Goal: Task Accomplishment & Management: Use online tool/utility

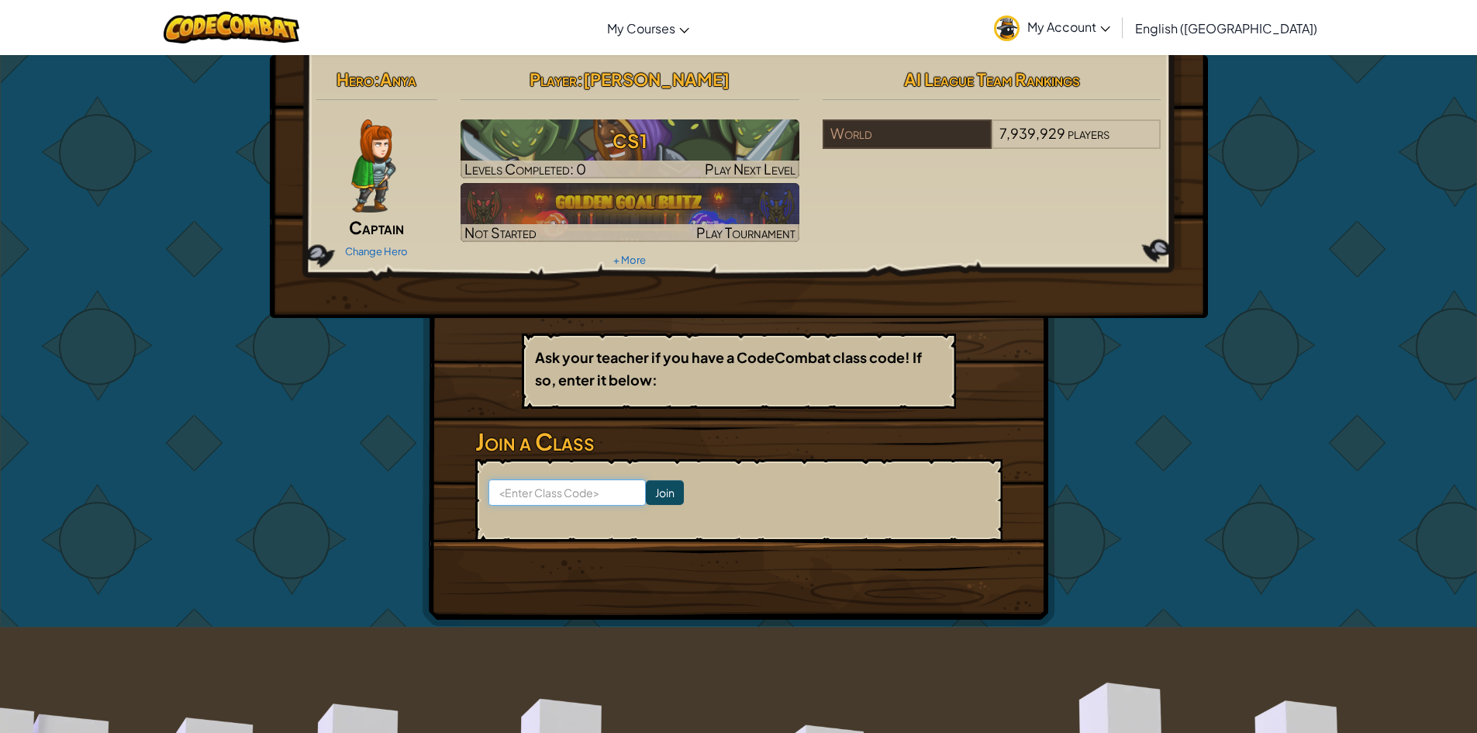
click at [567, 495] on input at bounding box center [566, 492] width 157 height 26
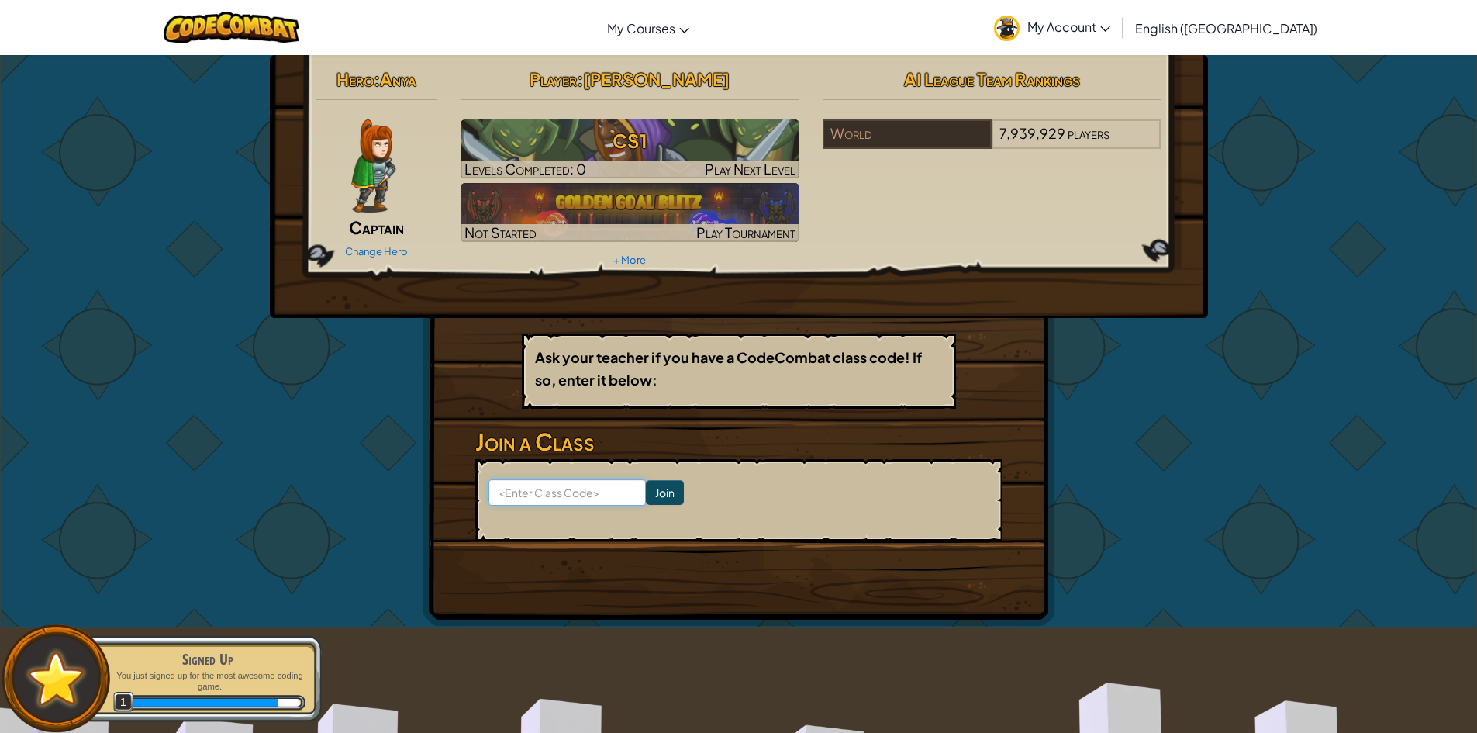
paste input "SamePlantSleep"
type input "SamePlantSleep"
click input "Join" at bounding box center [665, 492] width 38 height 25
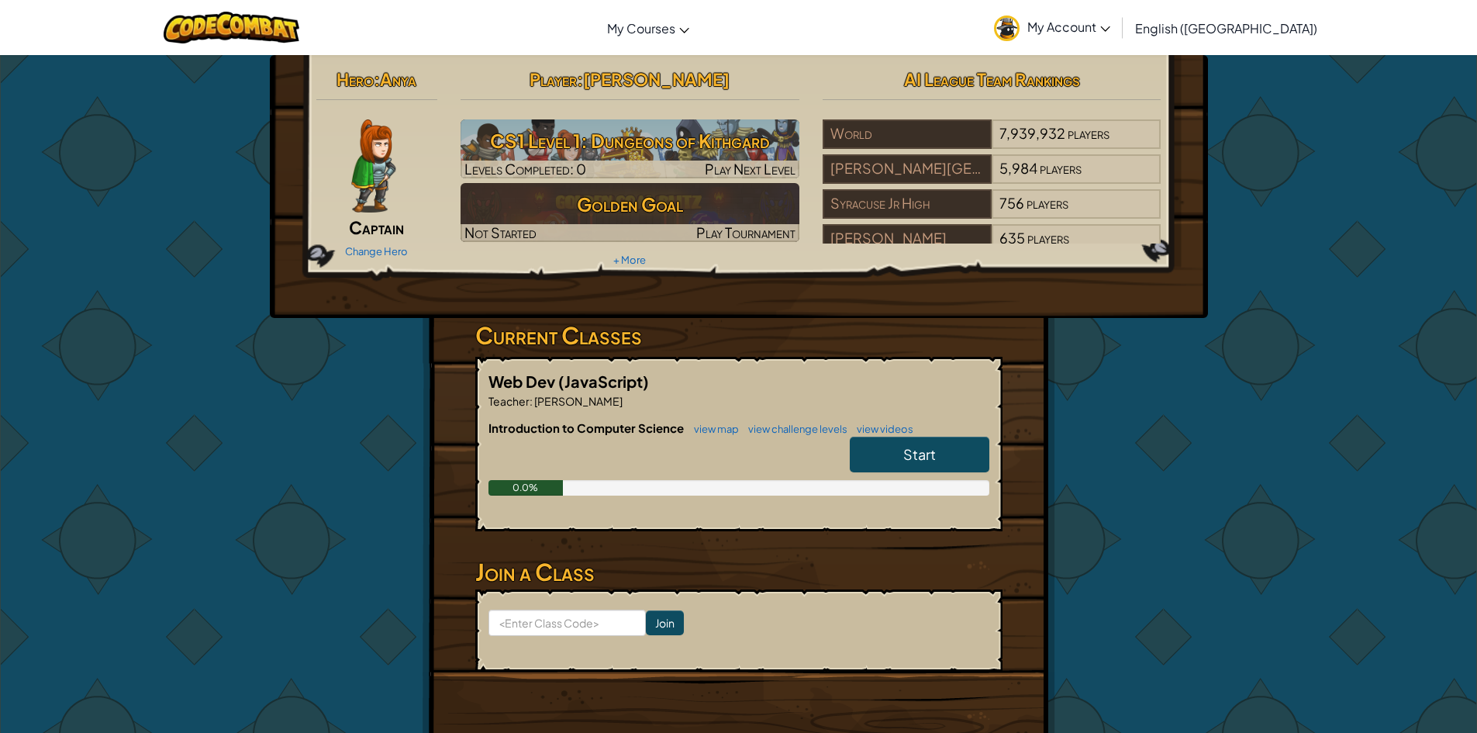
drag, startPoint x: 775, startPoint y: 327, endPoint x: 1117, endPoint y: 254, distance: 350.3
click at [1117, 254] on div "Hero : Anya Captain Change Hero Player : [PERSON_NAME] CS1 Level 1: Dungeons of…" at bounding box center [739, 167] width 868 height 209
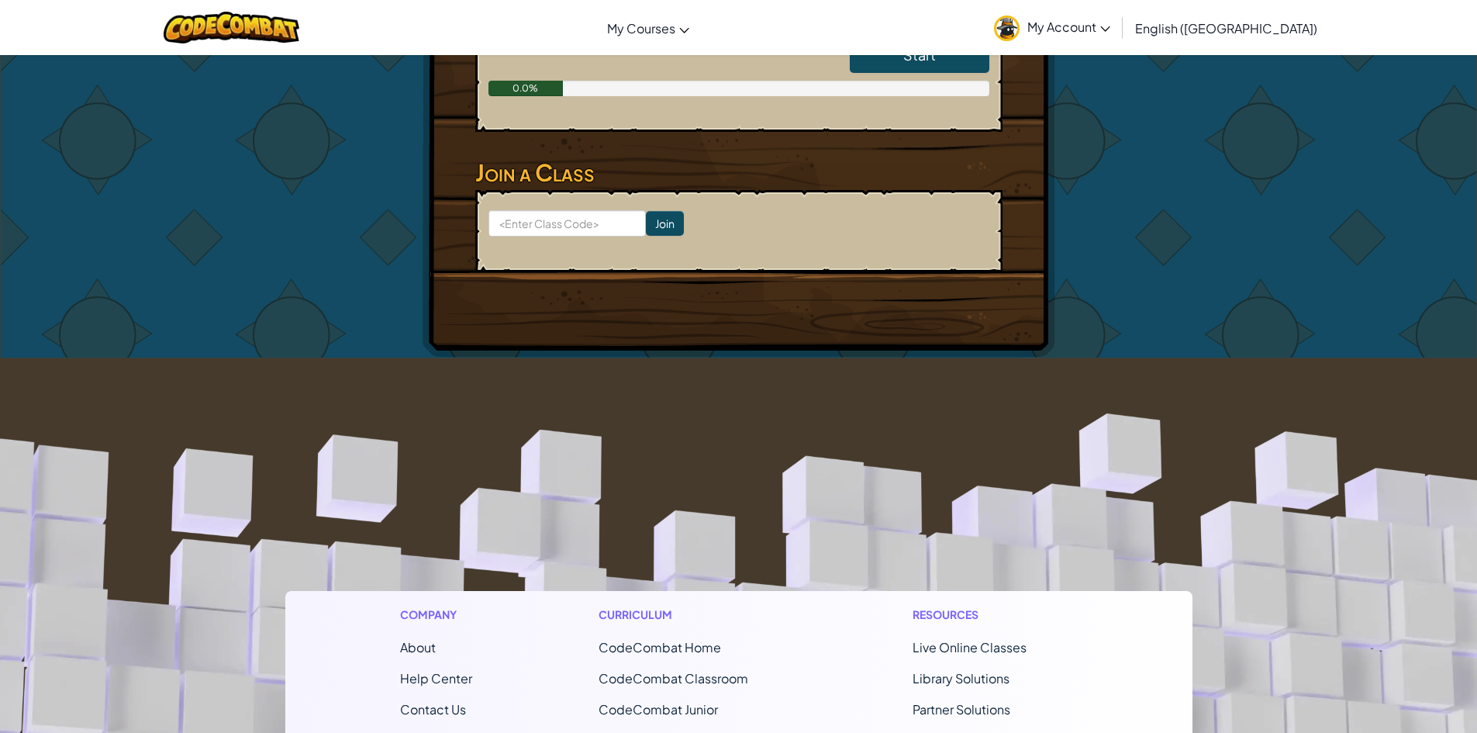
scroll to position [89, 0]
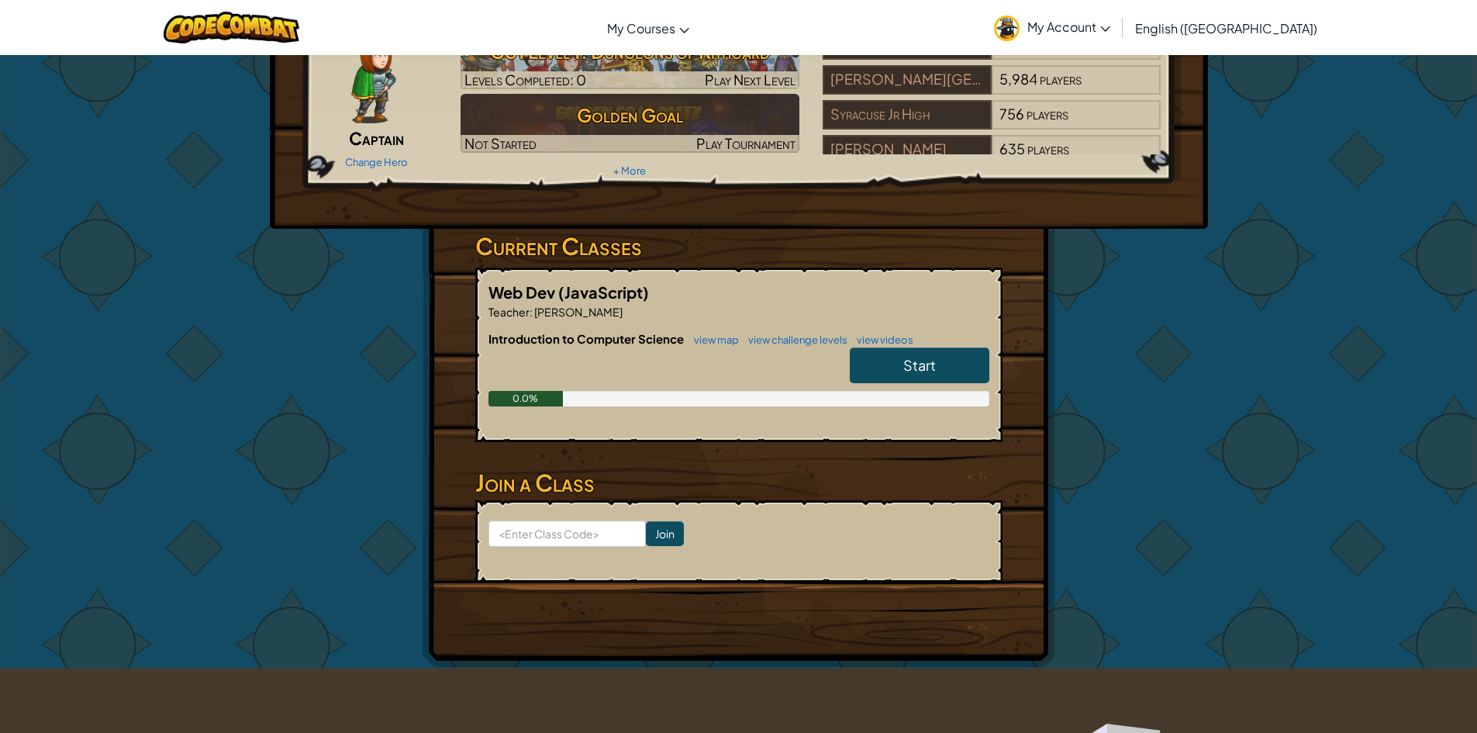
click at [916, 361] on span "Start" at bounding box center [919, 365] width 33 height 18
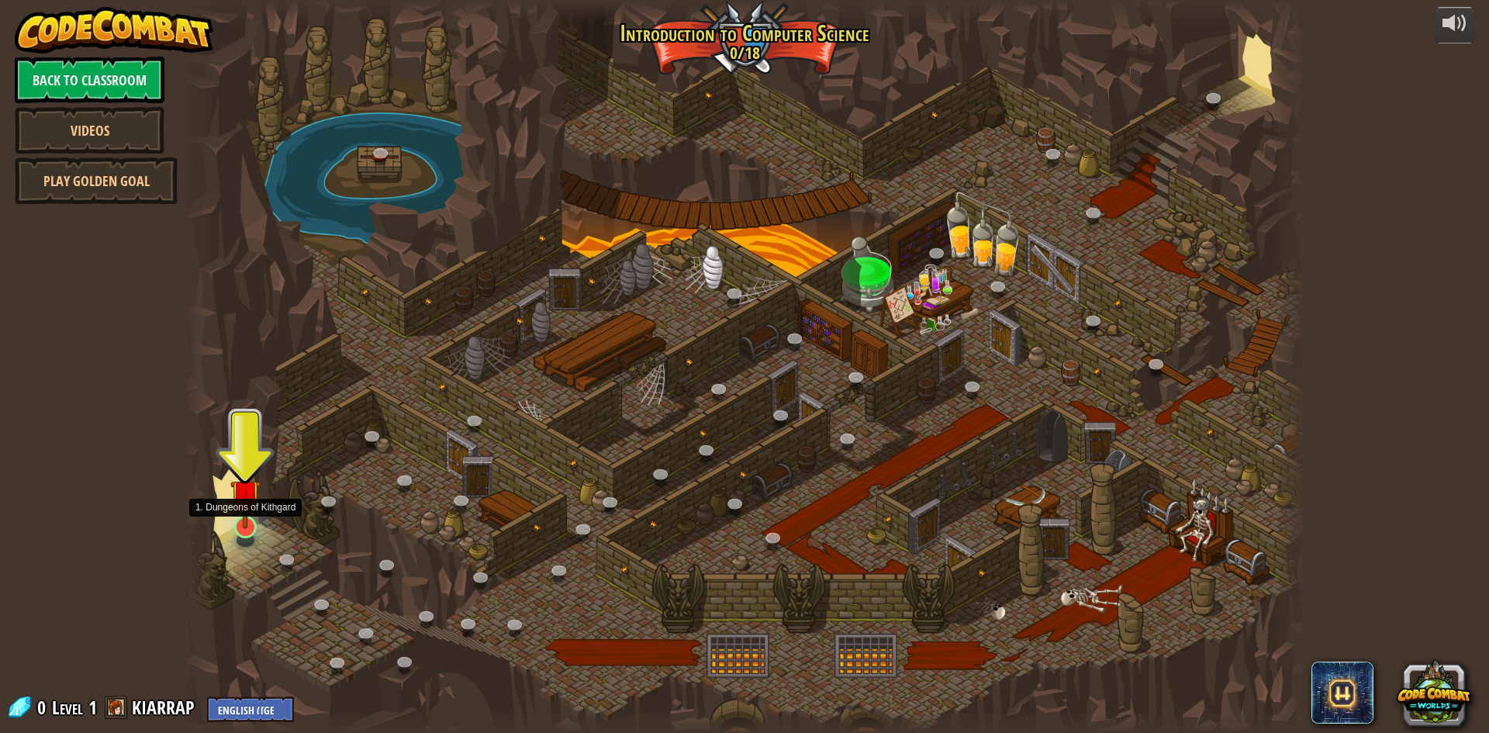
click at [237, 530] on div at bounding box center [245, 527] width 22 height 22
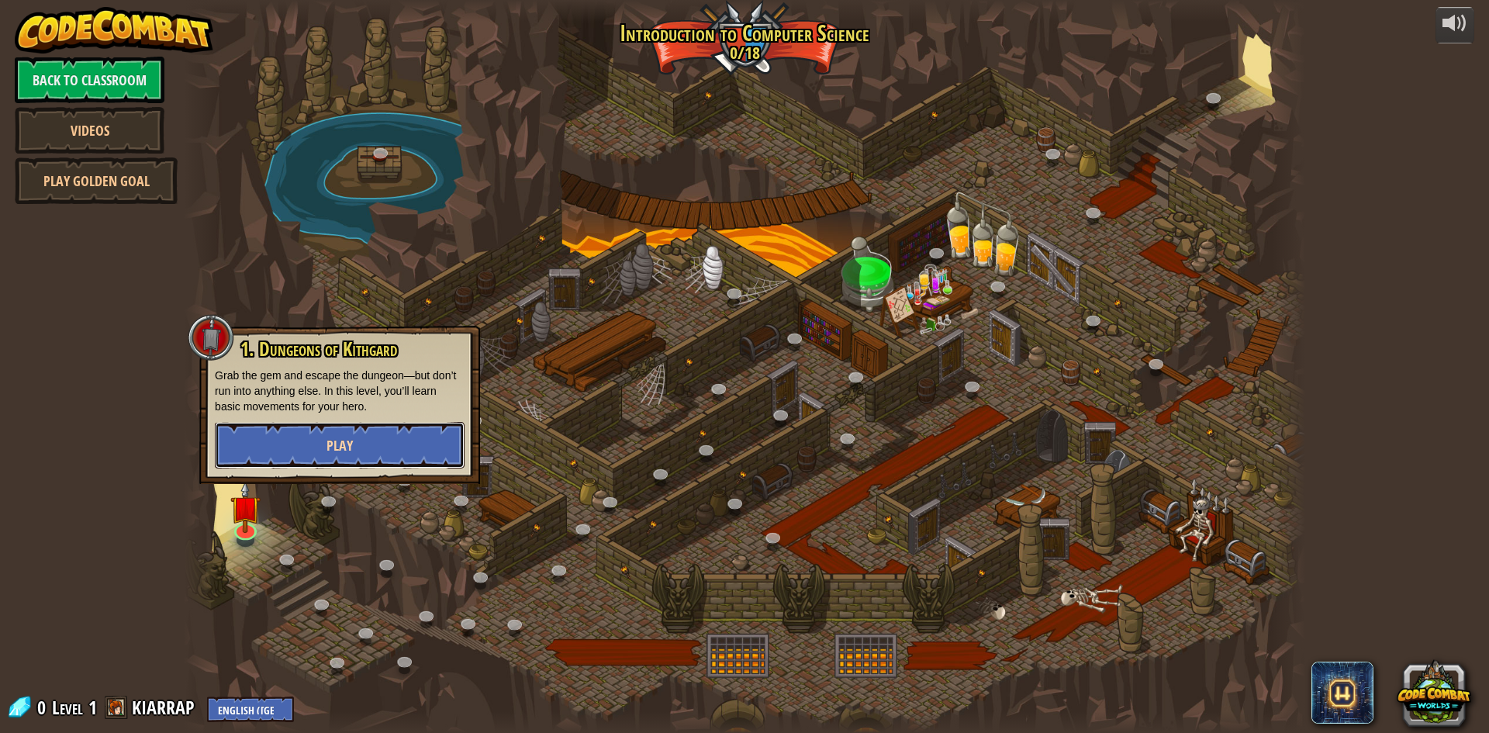
click at [304, 426] on button "Play" at bounding box center [340, 445] width 250 height 47
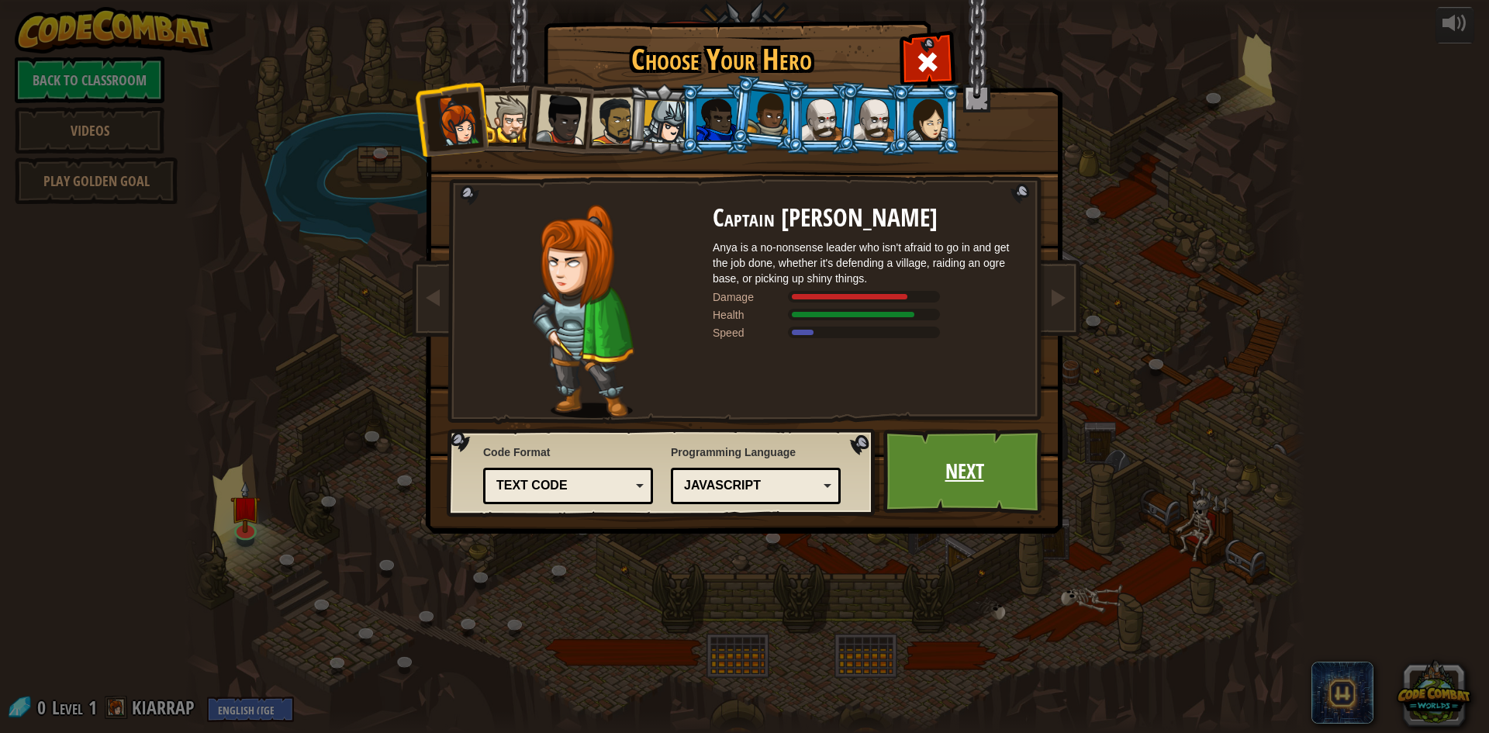
click at [932, 464] on link "Next" at bounding box center [964, 471] width 162 height 85
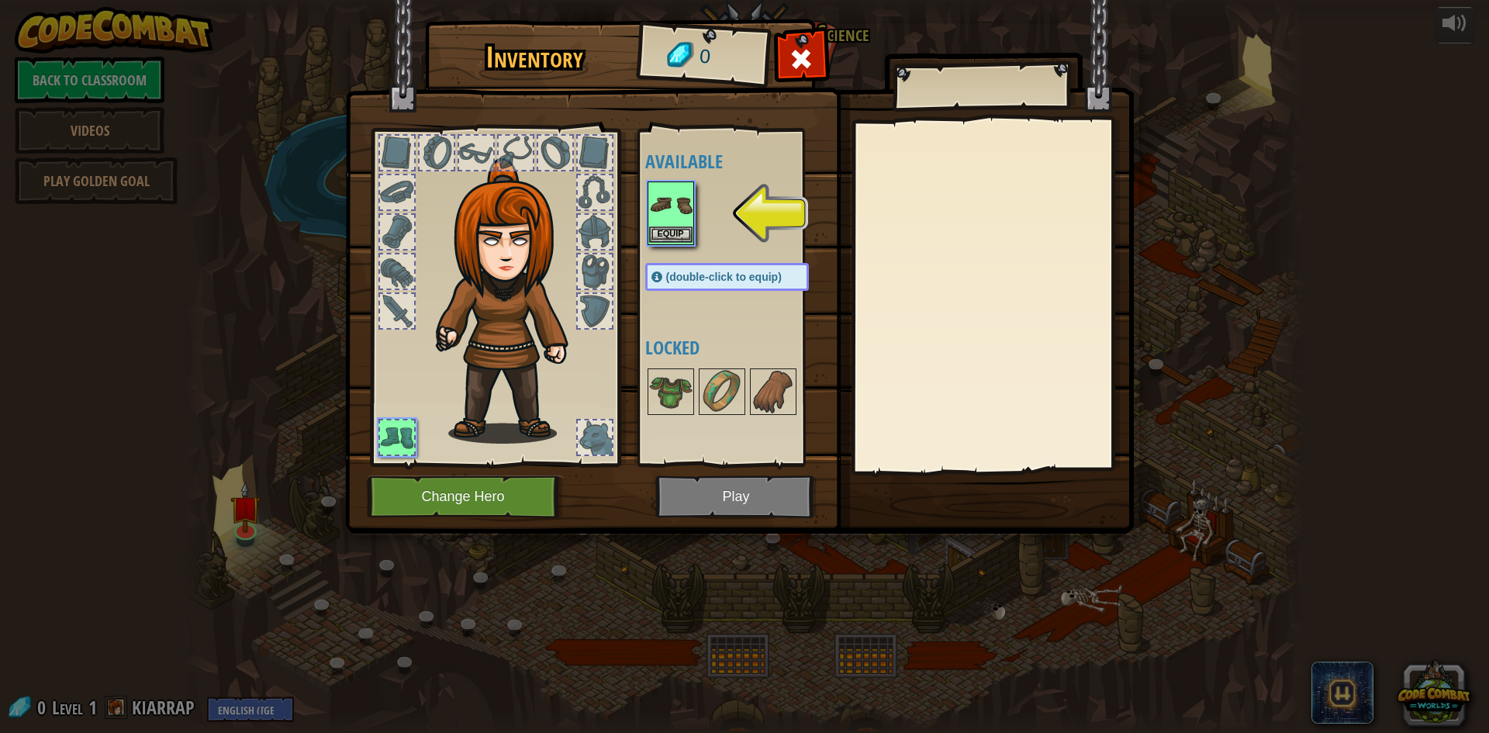
click at [666, 196] on img at bounding box center [670, 204] width 43 height 43
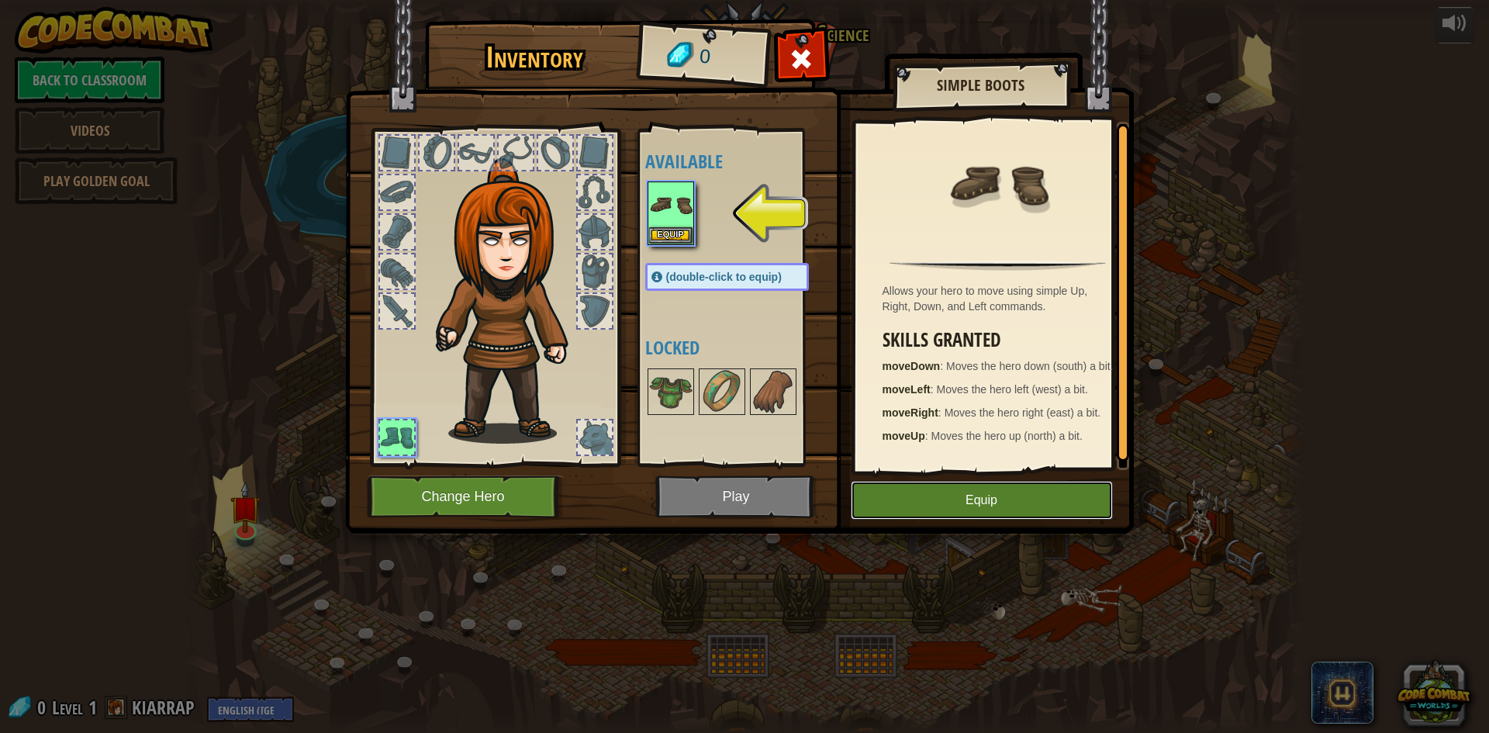
click at [921, 495] on button "Equip" at bounding box center [982, 500] width 262 height 39
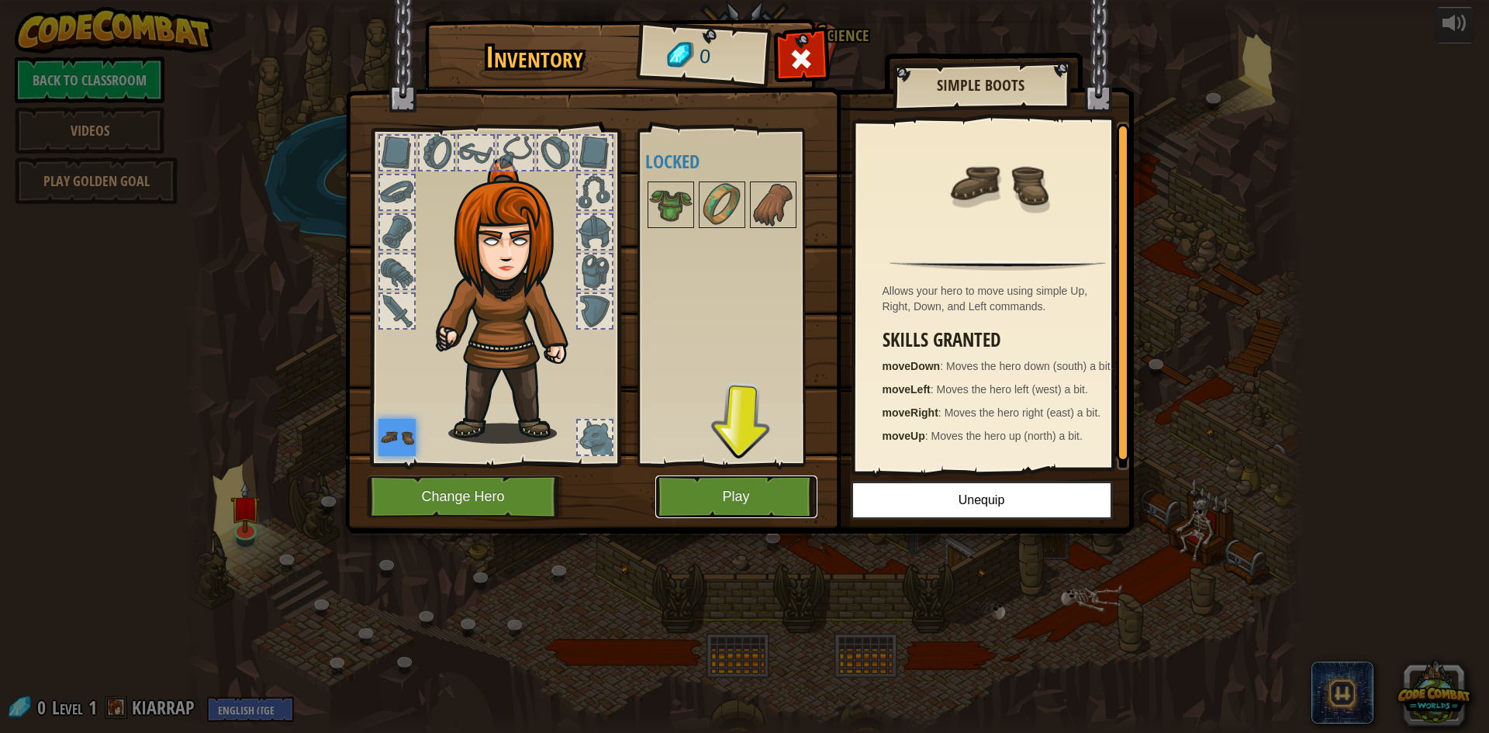
click at [757, 489] on button "Play" at bounding box center [736, 496] width 162 height 43
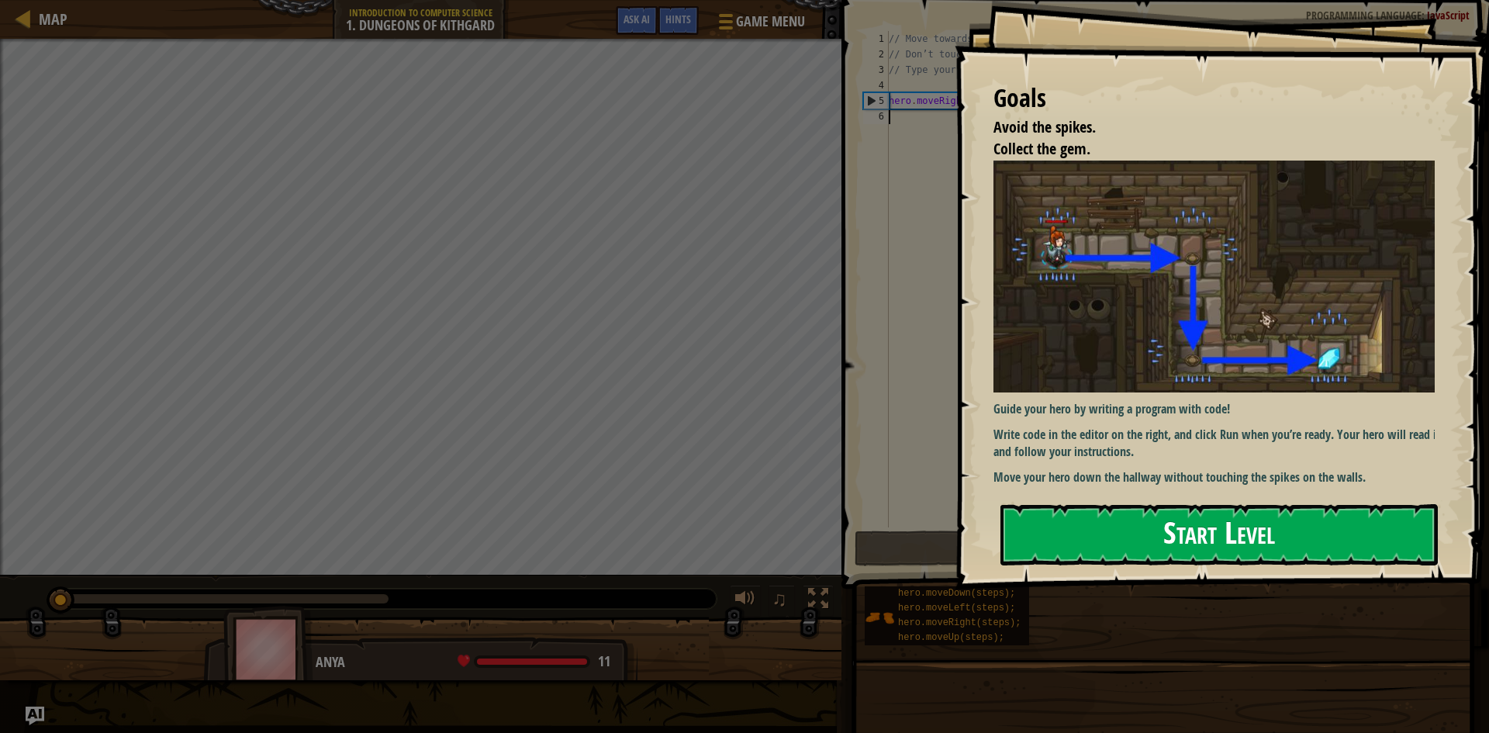
click at [1060, 529] on button "Start Level" at bounding box center [1218, 534] width 437 height 61
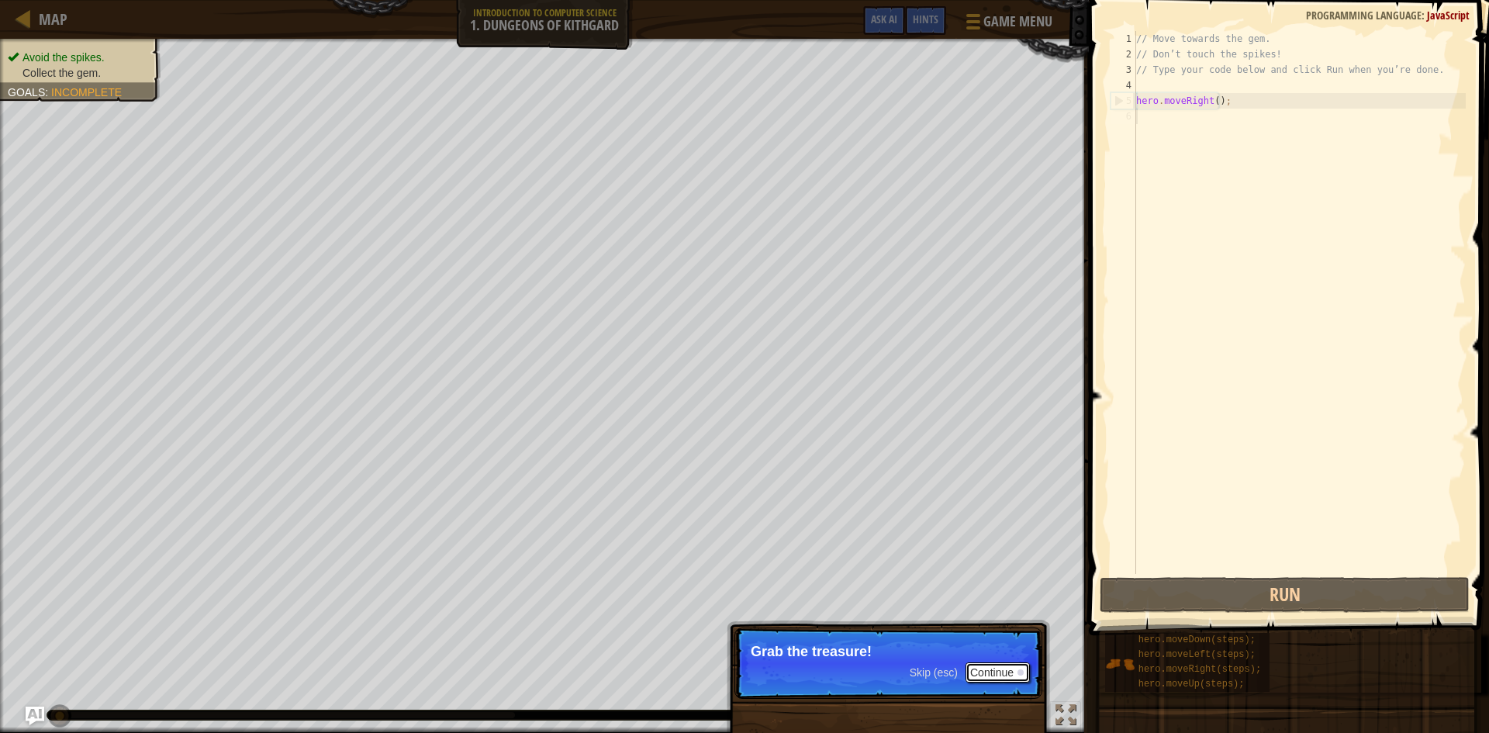
click at [1008, 671] on button "Continue" at bounding box center [997, 672] width 64 height 20
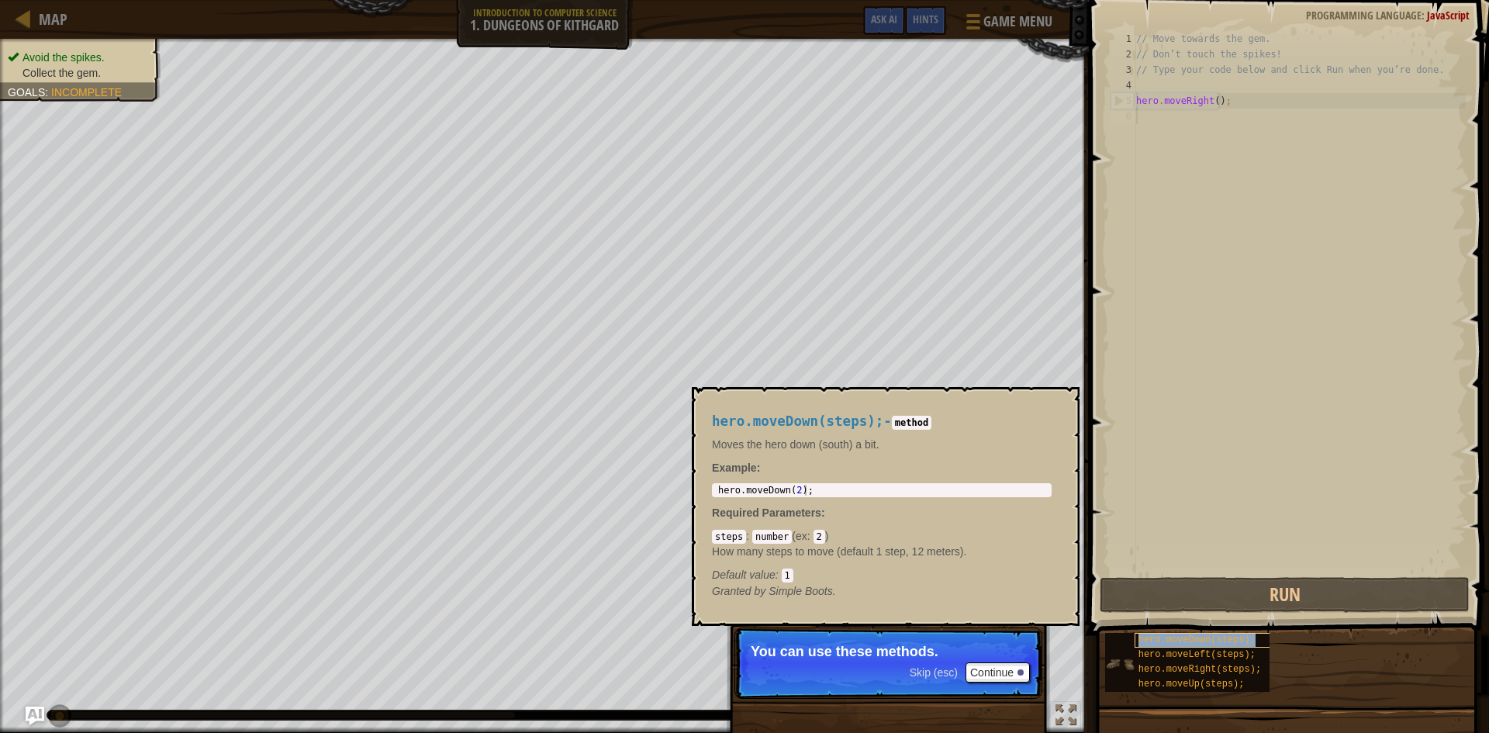
click at [1141, 641] on span "hero.moveDown(steps);" at bounding box center [1196, 639] width 117 height 11
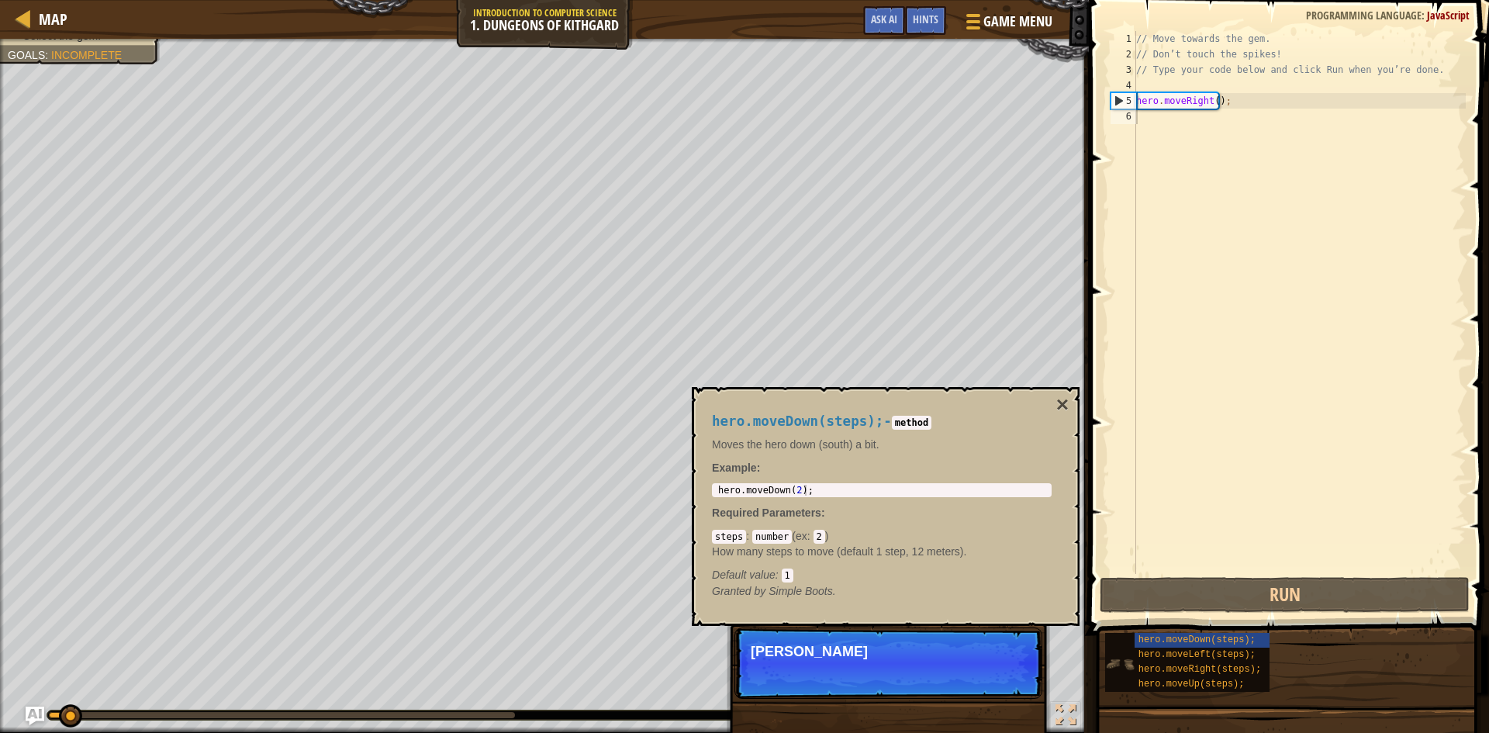
click at [1113, 657] on img at bounding box center [1119, 663] width 29 height 29
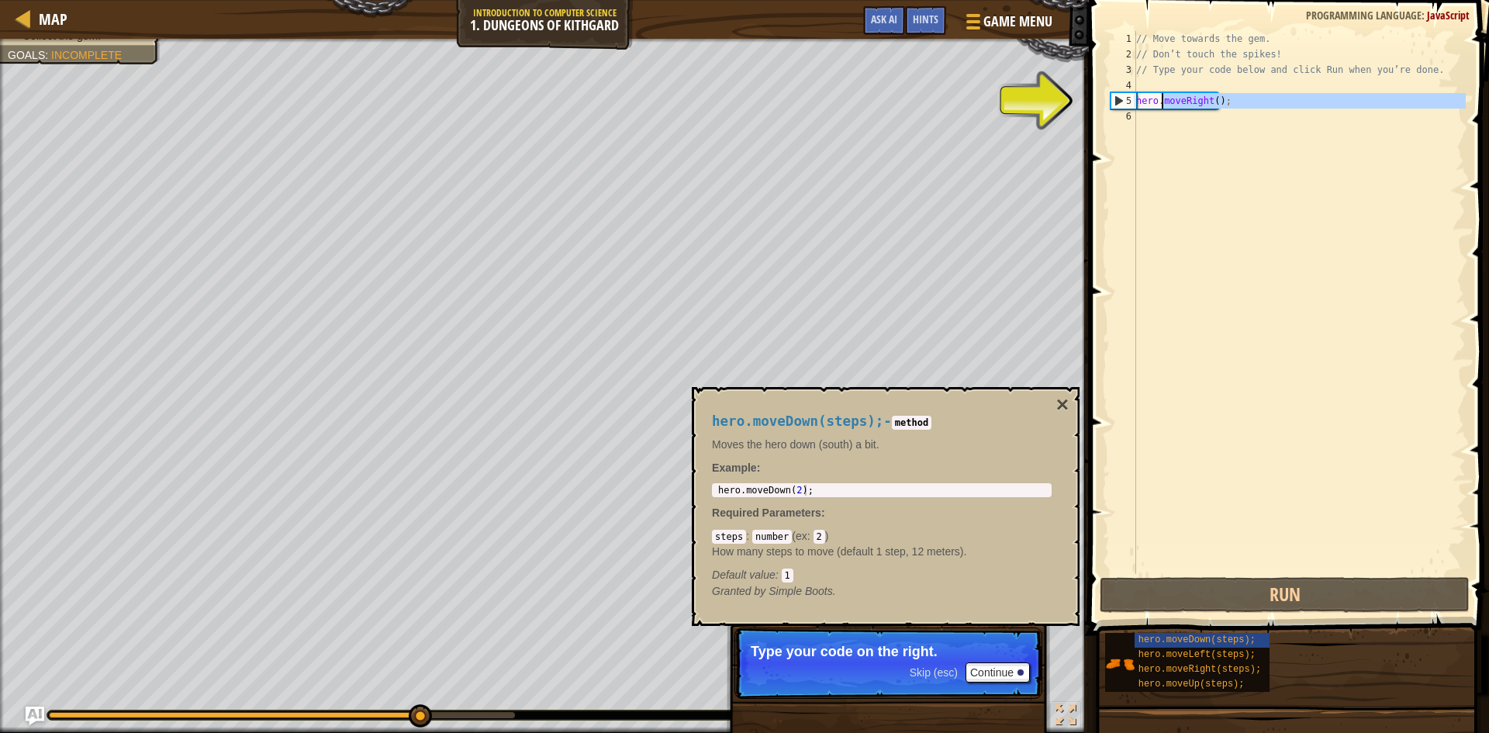
click at [1162, 105] on div "// Move towards the gem. // Don’t touch the spikes! // Type your code below and…" at bounding box center [1299, 318] width 333 height 574
click at [1120, 101] on div "5" at bounding box center [1123, 101] width 25 height 16
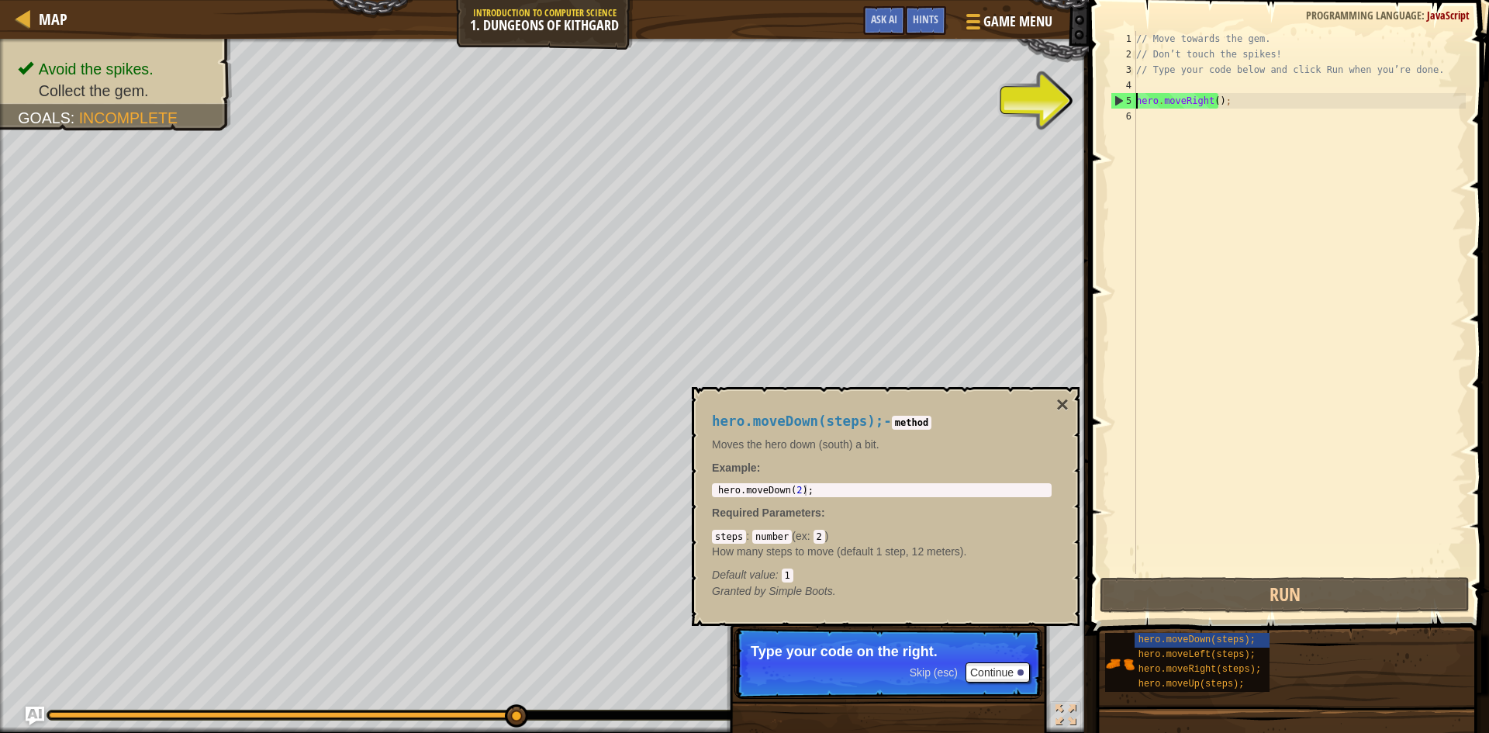
click at [1115, 100] on div "5" at bounding box center [1123, 101] width 25 height 16
click at [1230, 588] on button "Run" at bounding box center [1284, 595] width 370 height 36
click at [1117, 97] on div "5" at bounding box center [1123, 101] width 25 height 16
type textarea "hero.moveRight();"
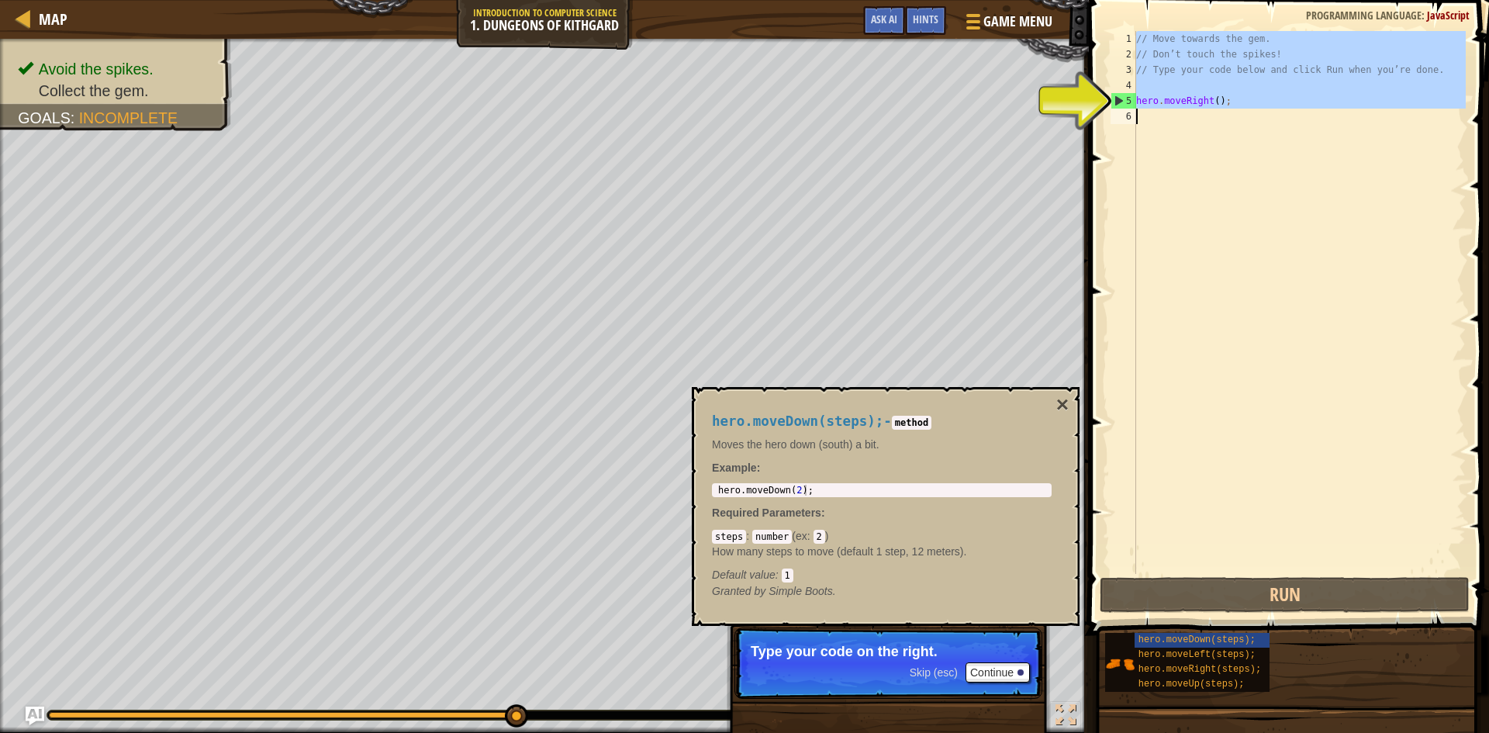
click at [1117, 102] on div "5" at bounding box center [1123, 101] width 25 height 16
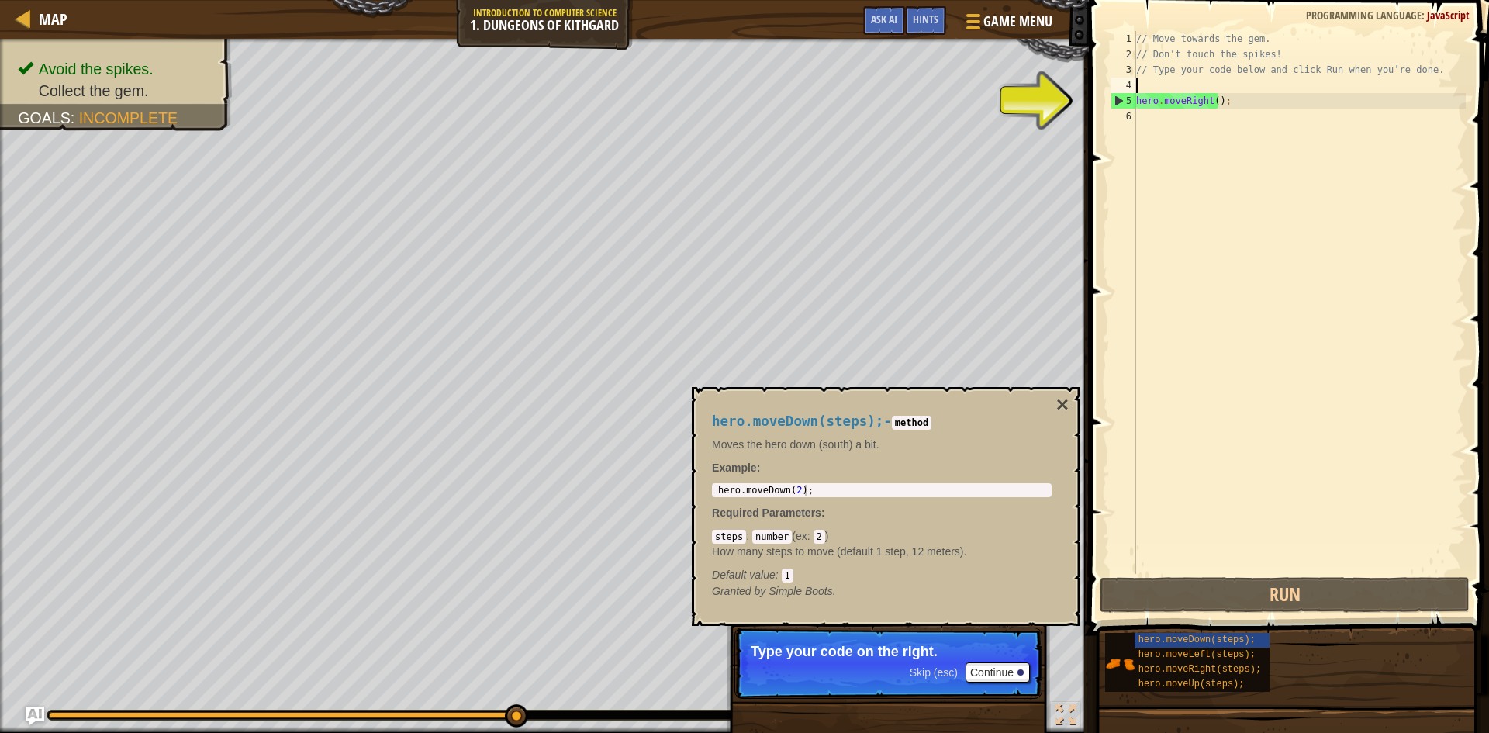
drag, startPoint x: 1165, startPoint y: 91, endPoint x: 1174, endPoint y: 99, distance: 11.5
click at [1171, 98] on div "// Move towards the gem. // Don’t touch the spikes! // Type your code below and…" at bounding box center [1299, 318] width 333 height 574
click at [1230, 95] on div "// Move towards the gem. // Don’t touch the spikes! // Type your code below and…" at bounding box center [1299, 318] width 333 height 574
drag, startPoint x: 1106, startPoint y: 102, endPoint x: 1116, endPoint y: 105, distance: 9.8
click at [1108, 103] on div "hero.moveRight(); 1 2 3 4 5 6 // Move towards the gem. // Don’t touch the spike…" at bounding box center [1286, 348] width 405 height 681
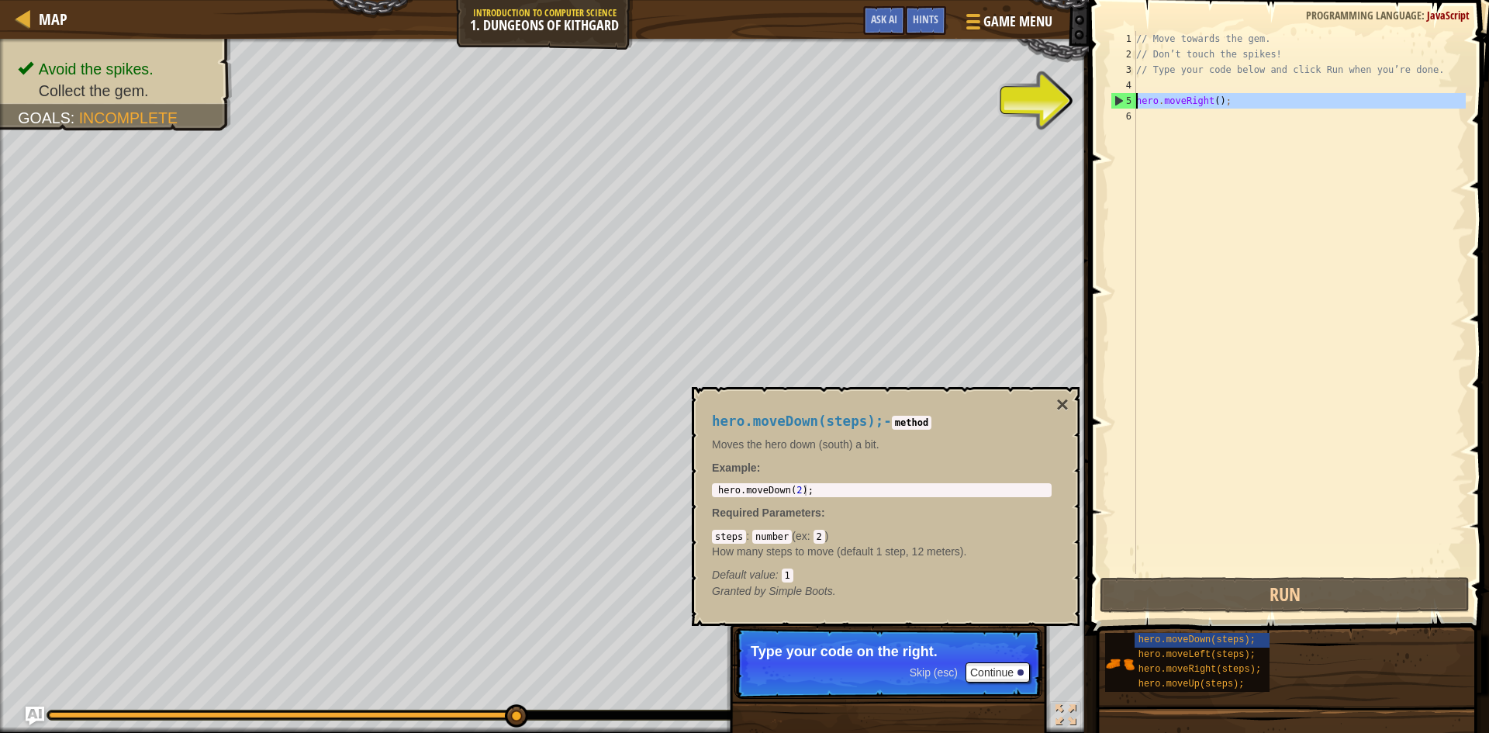
click at [1114, 99] on div "5" at bounding box center [1123, 101] width 25 height 16
type textarea "hero.moveRight();"
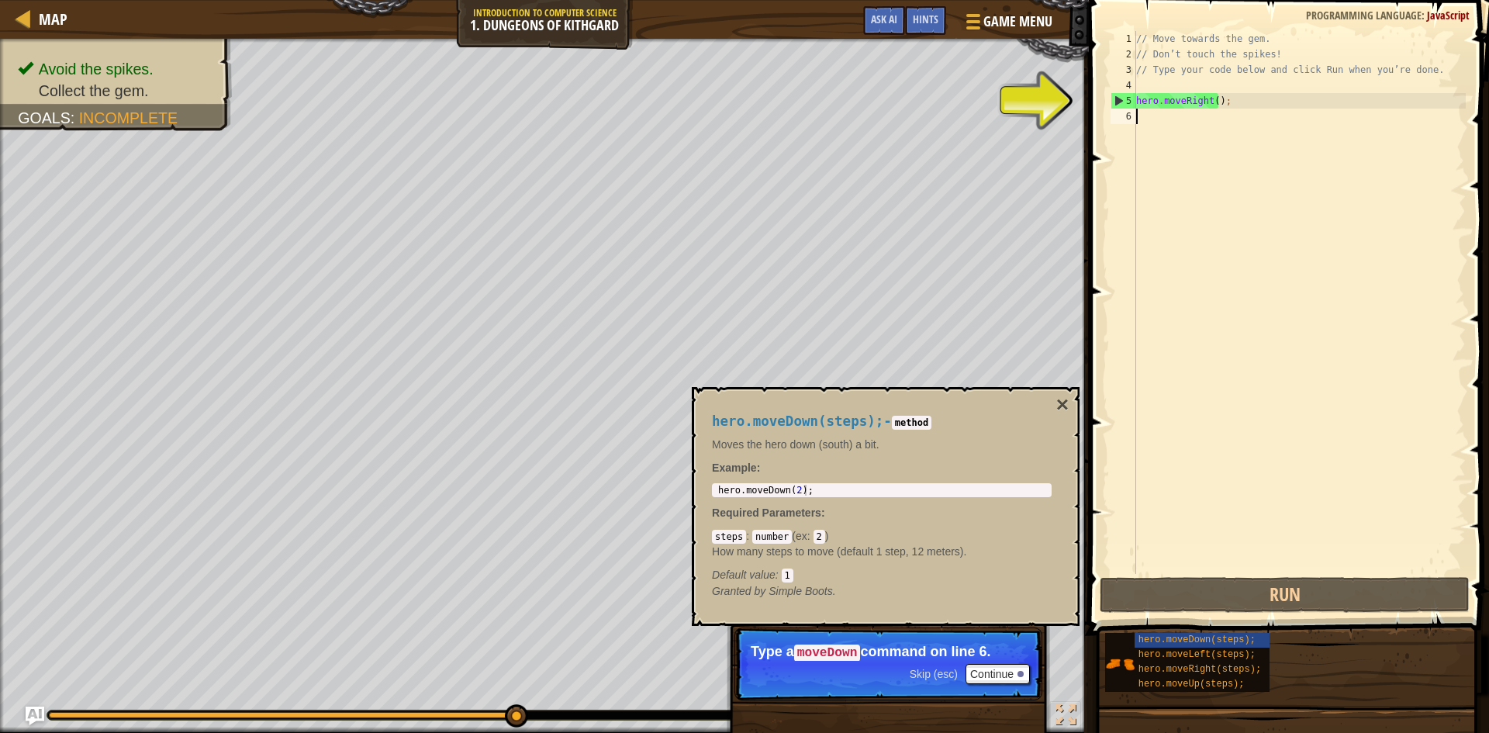
click at [1127, 118] on div "6" at bounding box center [1123, 117] width 26 height 16
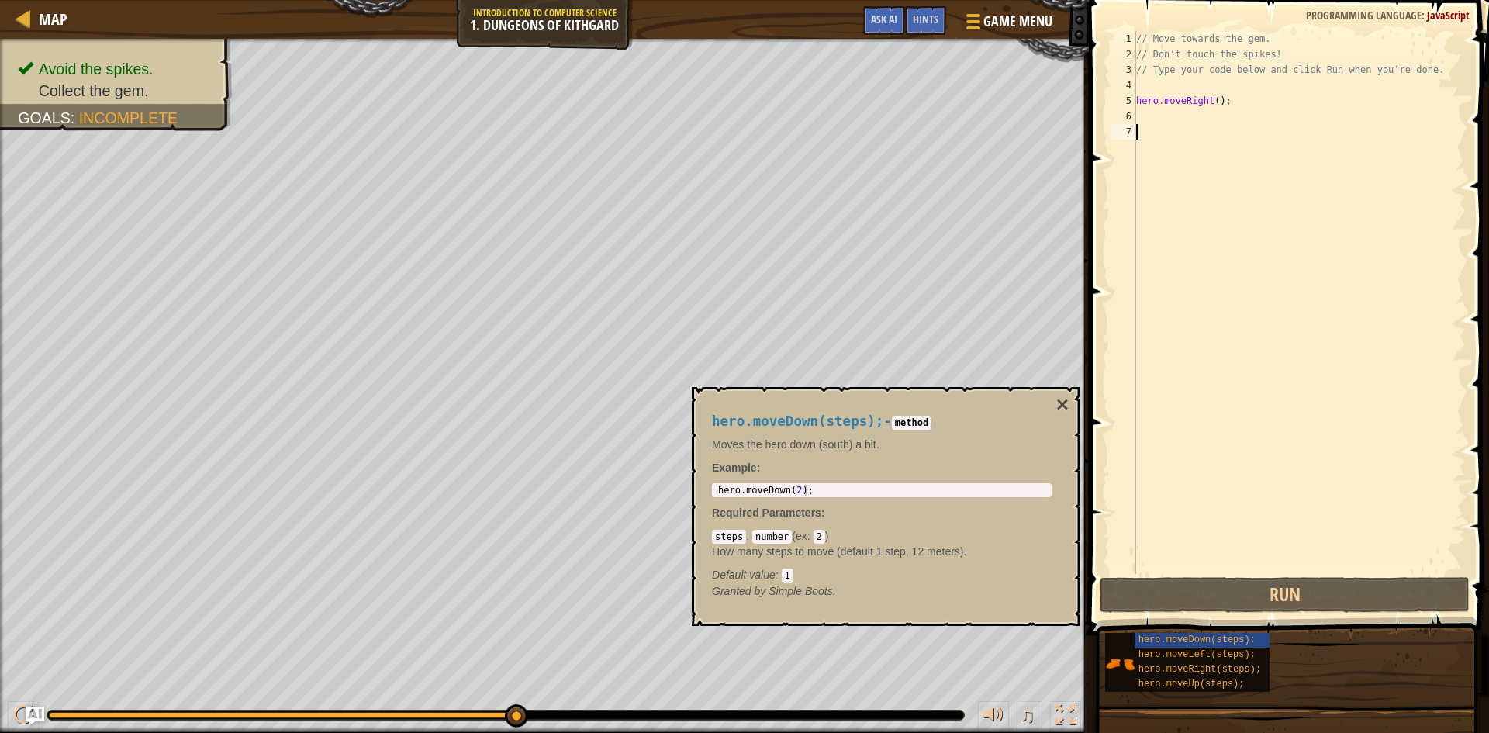
click at [1161, 109] on div "// Move towards the gem. // Don’t touch the spikes! // Type your code below and…" at bounding box center [1299, 318] width 333 height 574
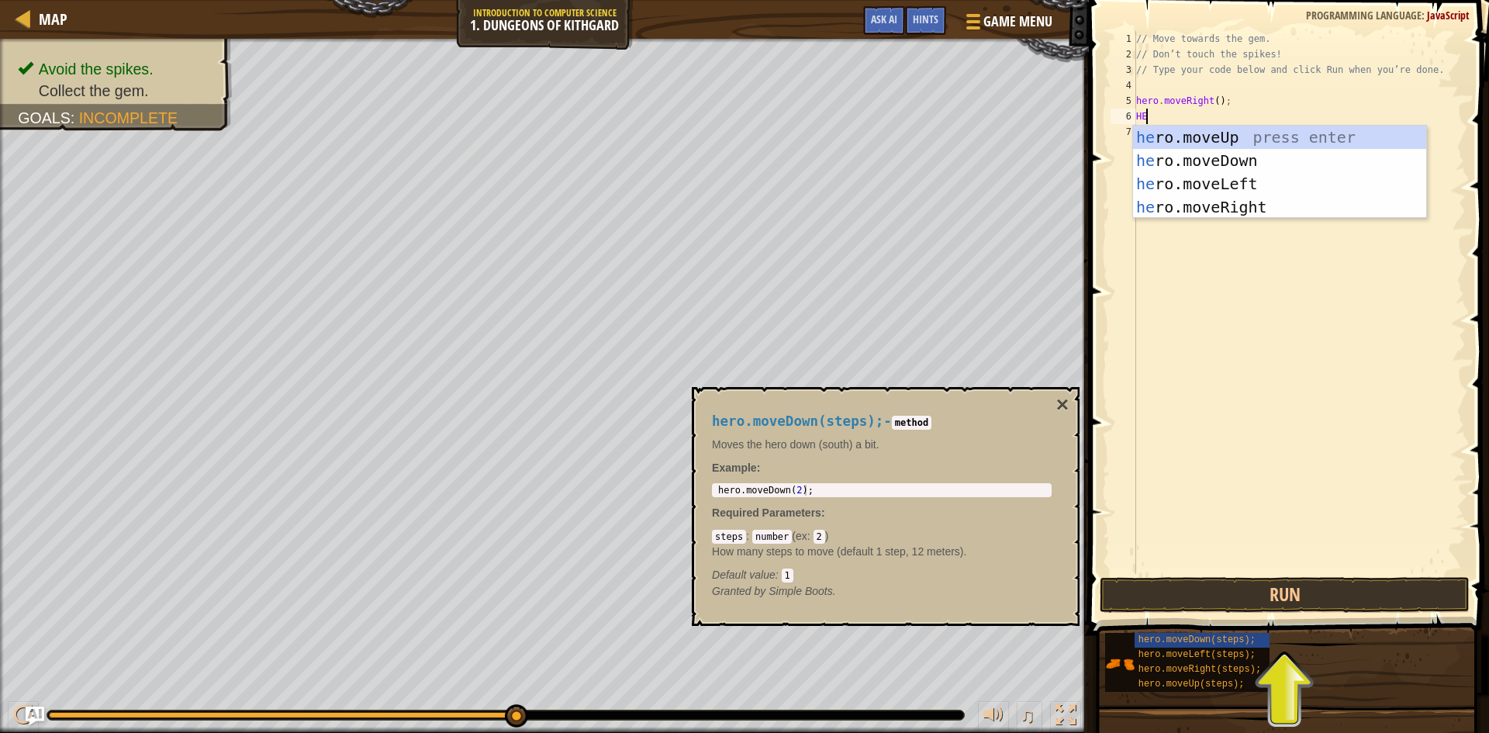
scroll to position [7, 1]
type textarea "HERO"
click at [1233, 153] on div "hero .moveUp press enter hero .moveDown press enter hero .moveLeft press enter …" at bounding box center [1279, 196] width 293 height 140
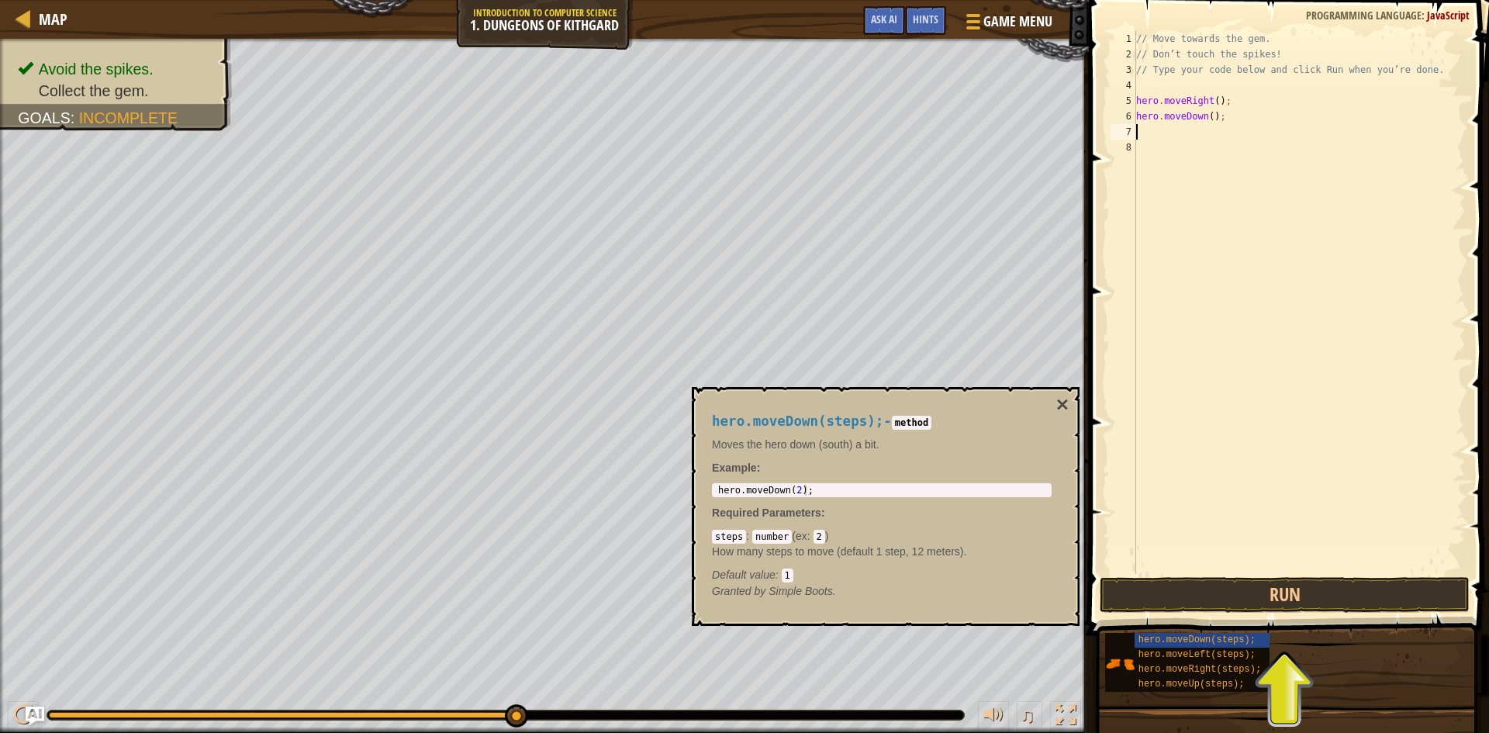
scroll to position [7, 0]
drag, startPoint x: 1306, startPoint y: 581, endPoint x: 1312, endPoint y: 590, distance: 10.5
click at [1306, 588] on button "Run" at bounding box center [1284, 595] width 370 height 36
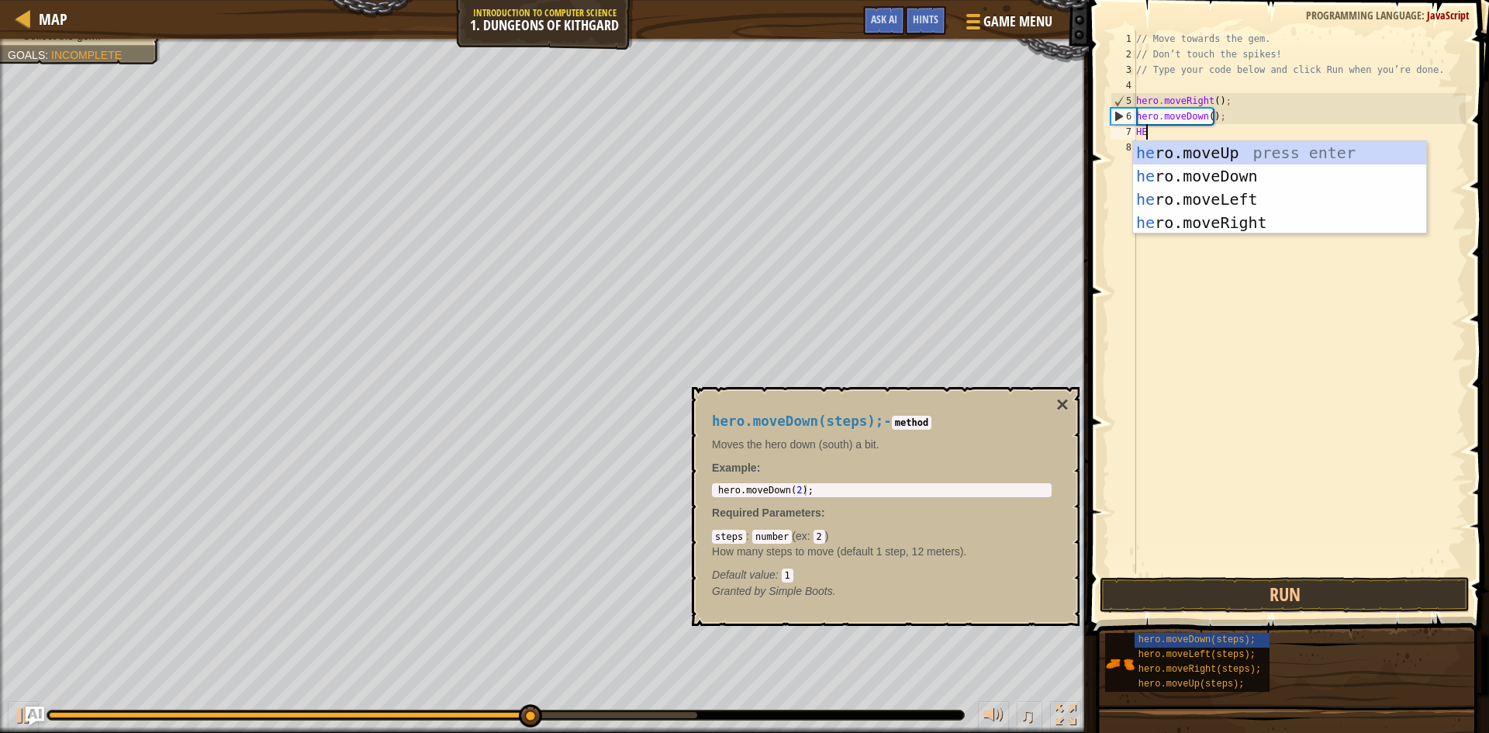
scroll to position [7, 1]
type textarea "HERO"
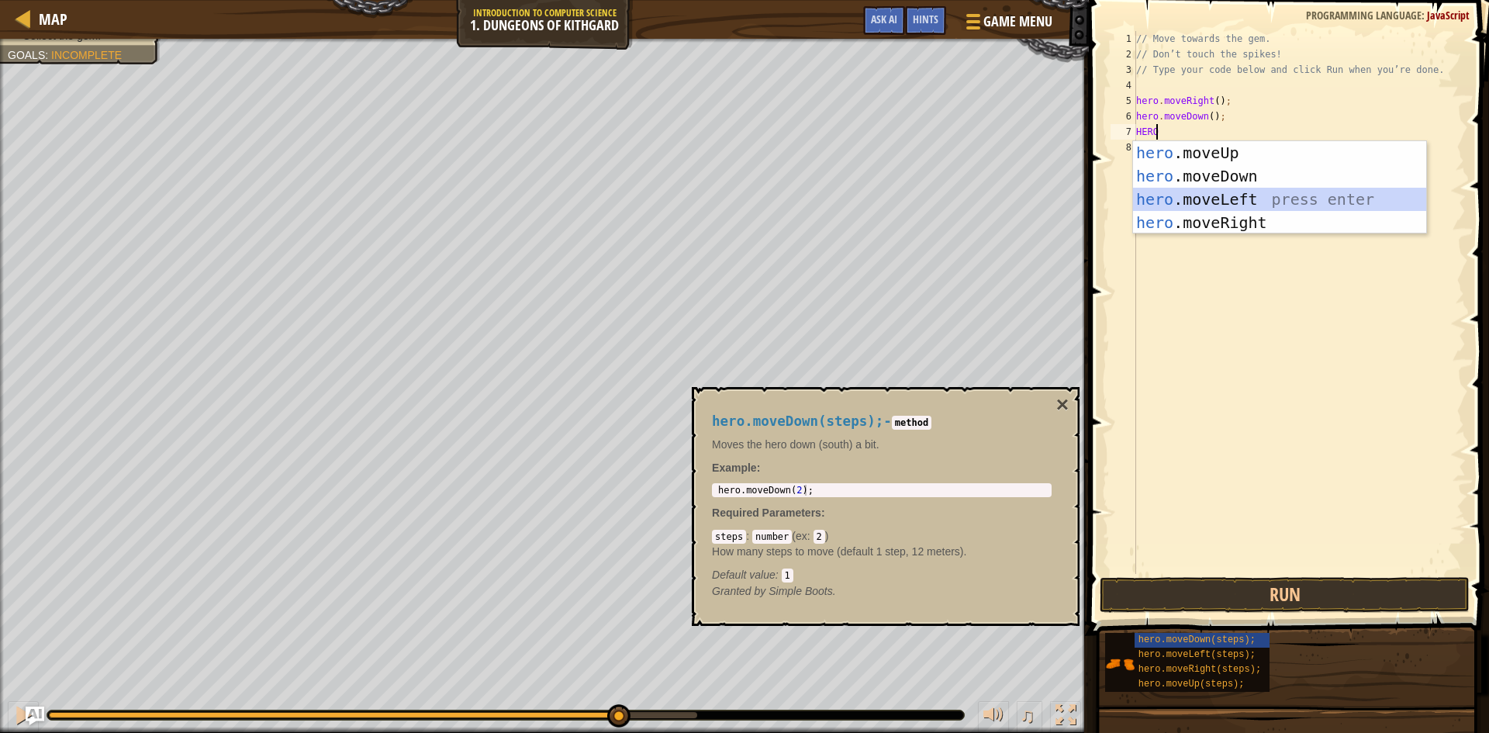
click at [1189, 195] on div "hero .moveUp press enter hero .moveDown press enter hero .moveLeft press enter …" at bounding box center [1279, 211] width 293 height 140
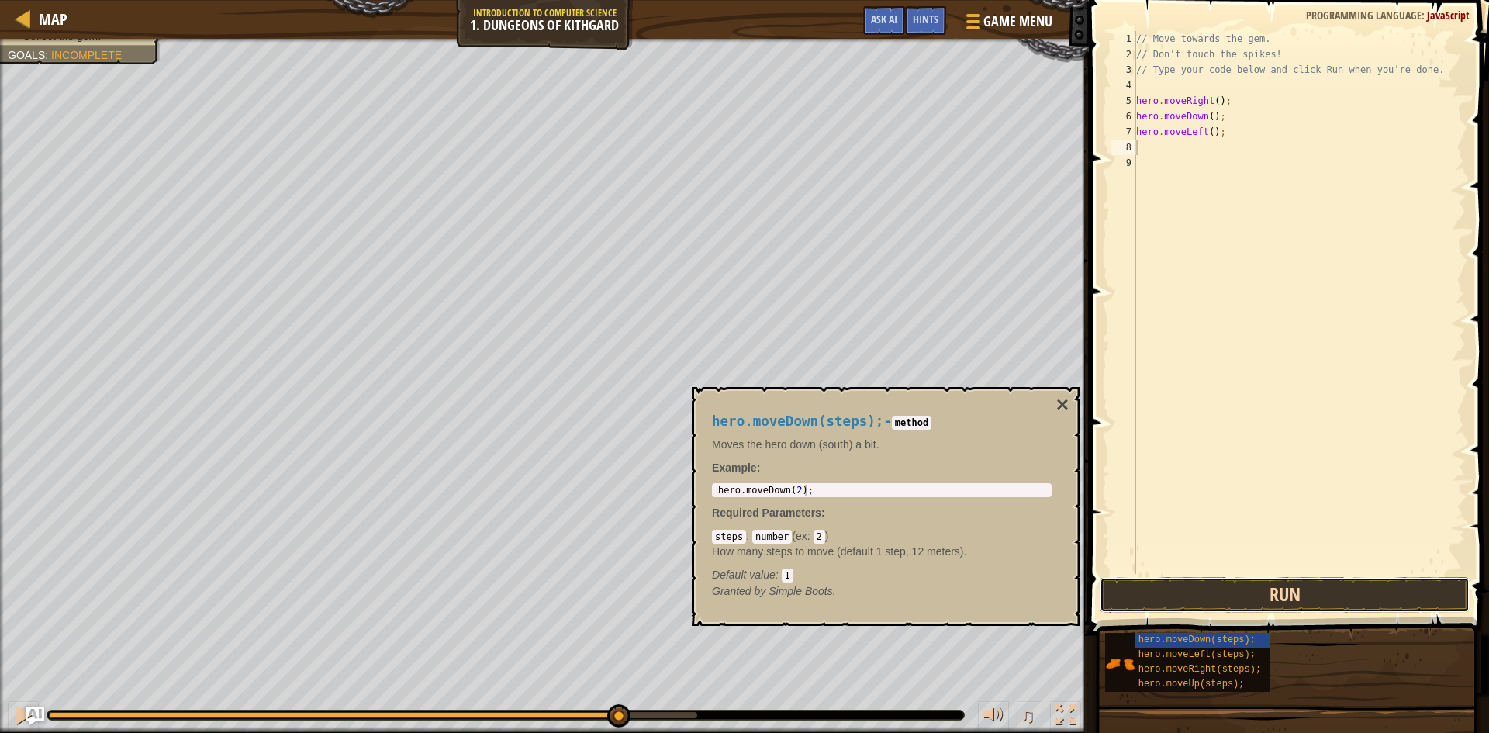
click at [1260, 581] on button "Run" at bounding box center [1284, 595] width 370 height 36
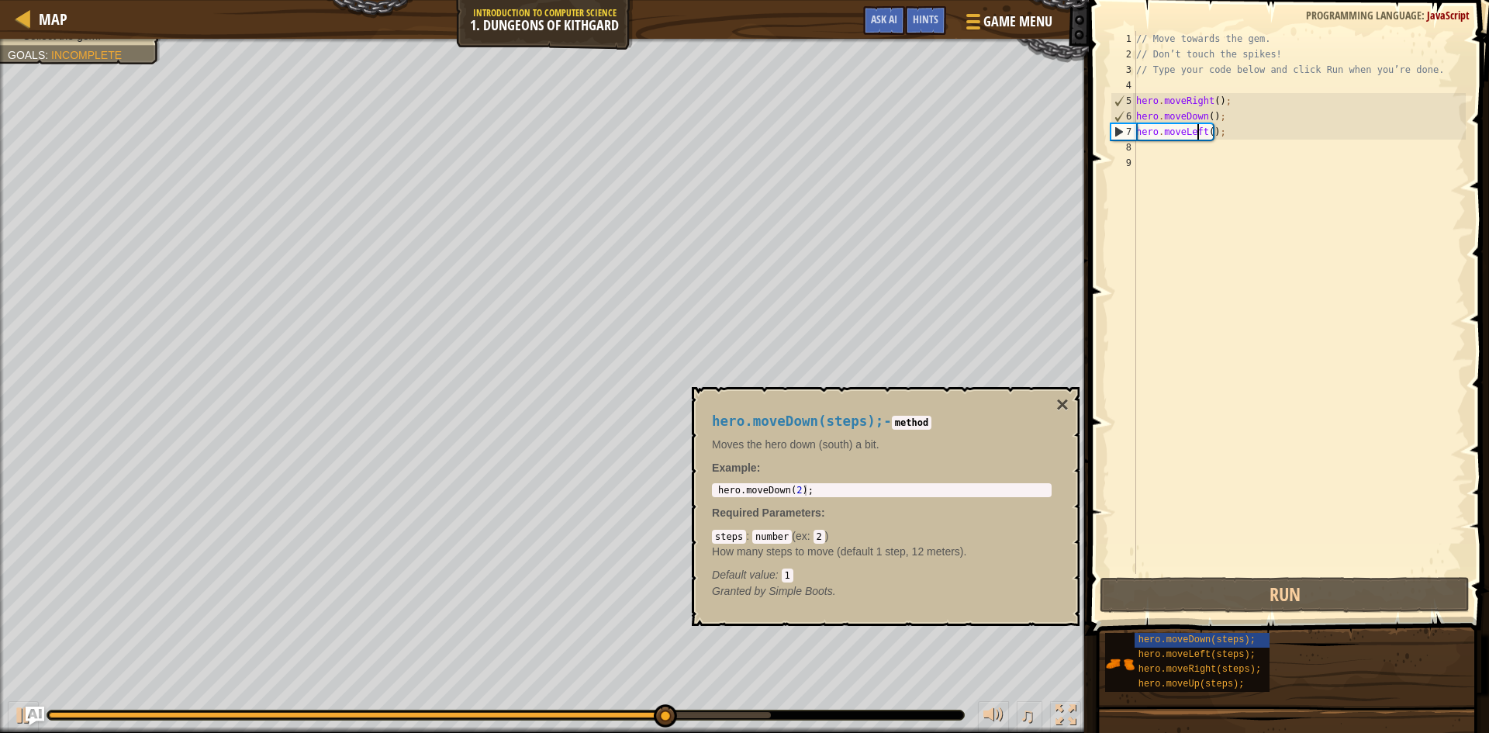
click at [1196, 129] on div "// Move towards the gem. // Don’t touch the spikes! // Type your code below and…" at bounding box center [1299, 318] width 333 height 574
click at [1201, 132] on div "// Move towards the gem. // Don’t touch the spikes! // Type your code below and…" at bounding box center [1299, 318] width 333 height 574
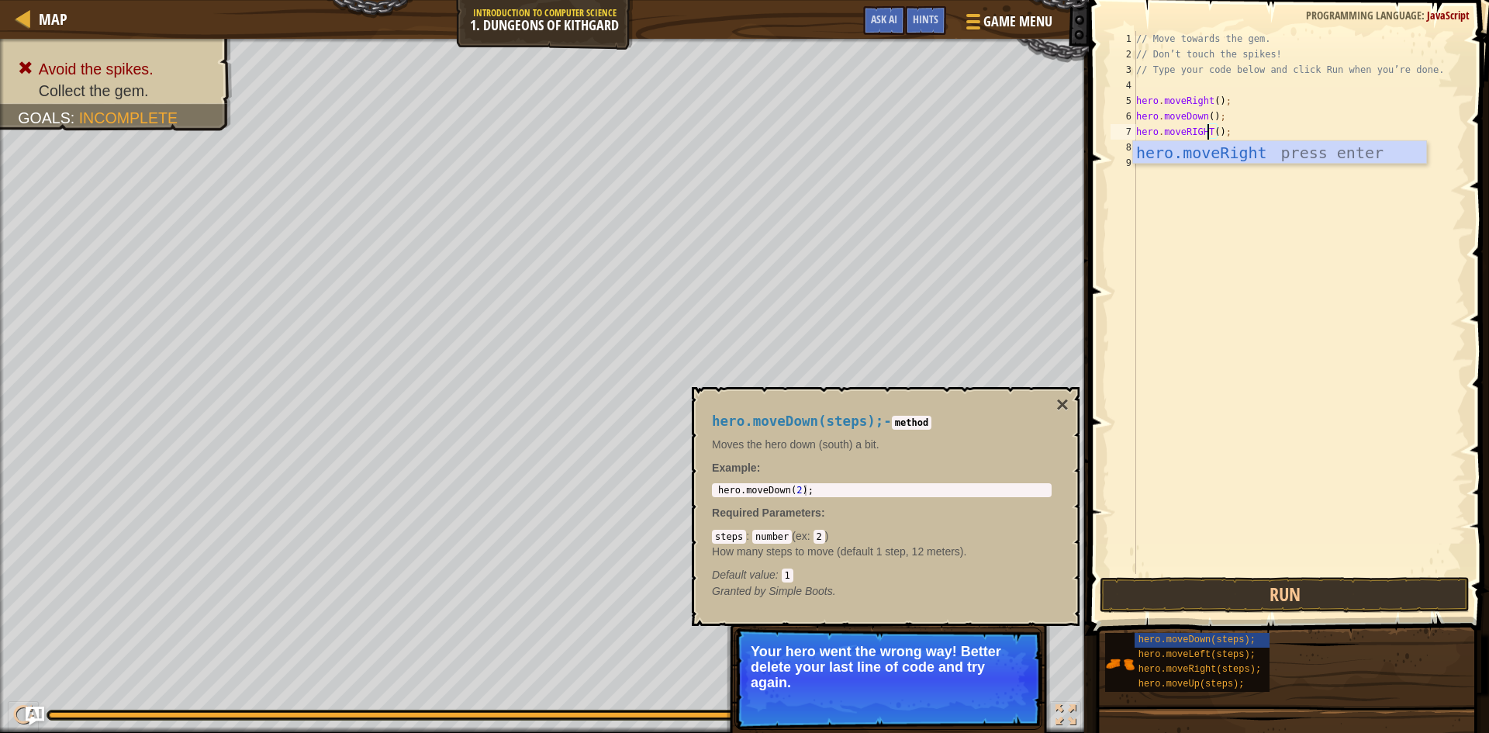
scroll to position [7, 5]
click at [1263, 594] on button "Run" at bounding box center [1284, 595] width 370 height 36
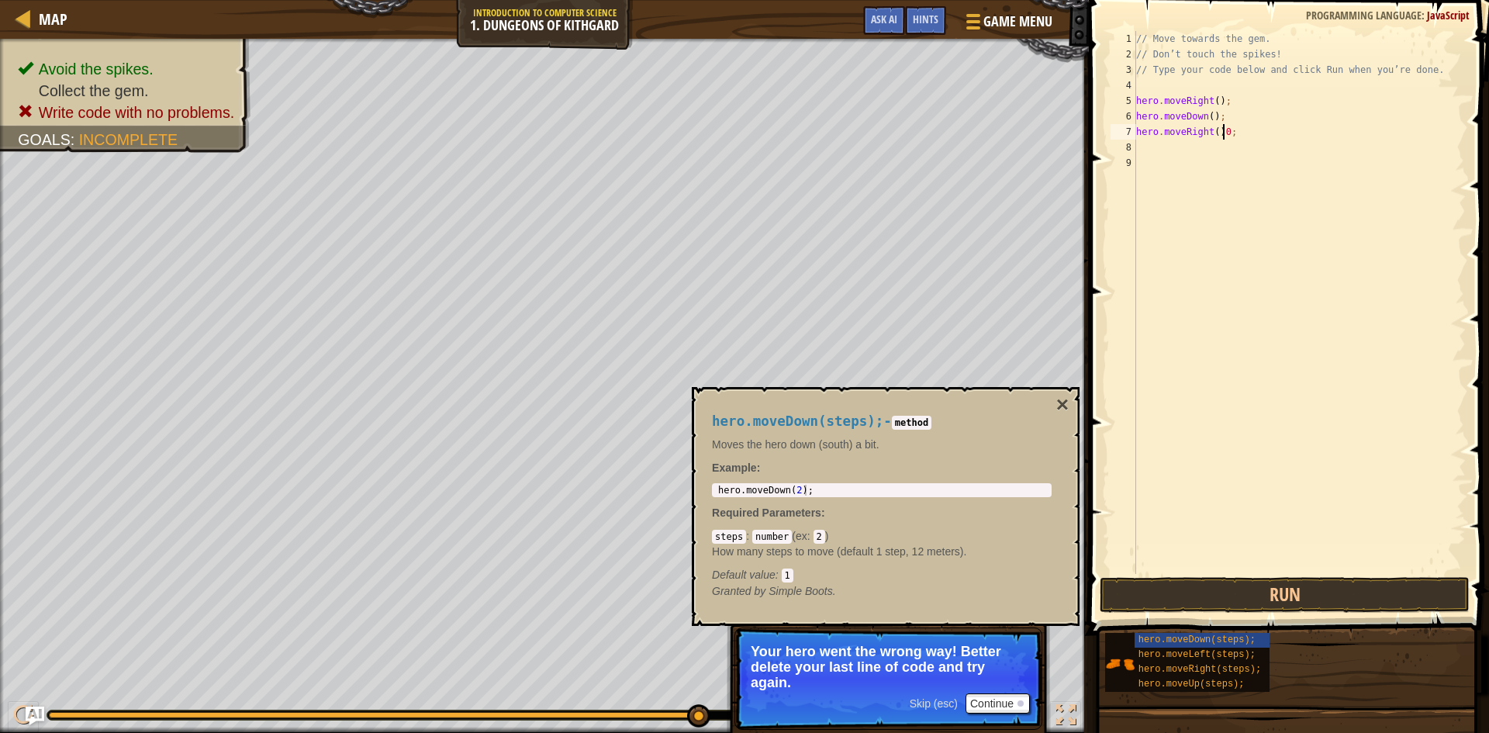
scroll to position [7, 6]
type textarea "hero.moveRight();"
click at [1318, 592] on button "Run" at bounding box center [1284, 595] width 370 height 36
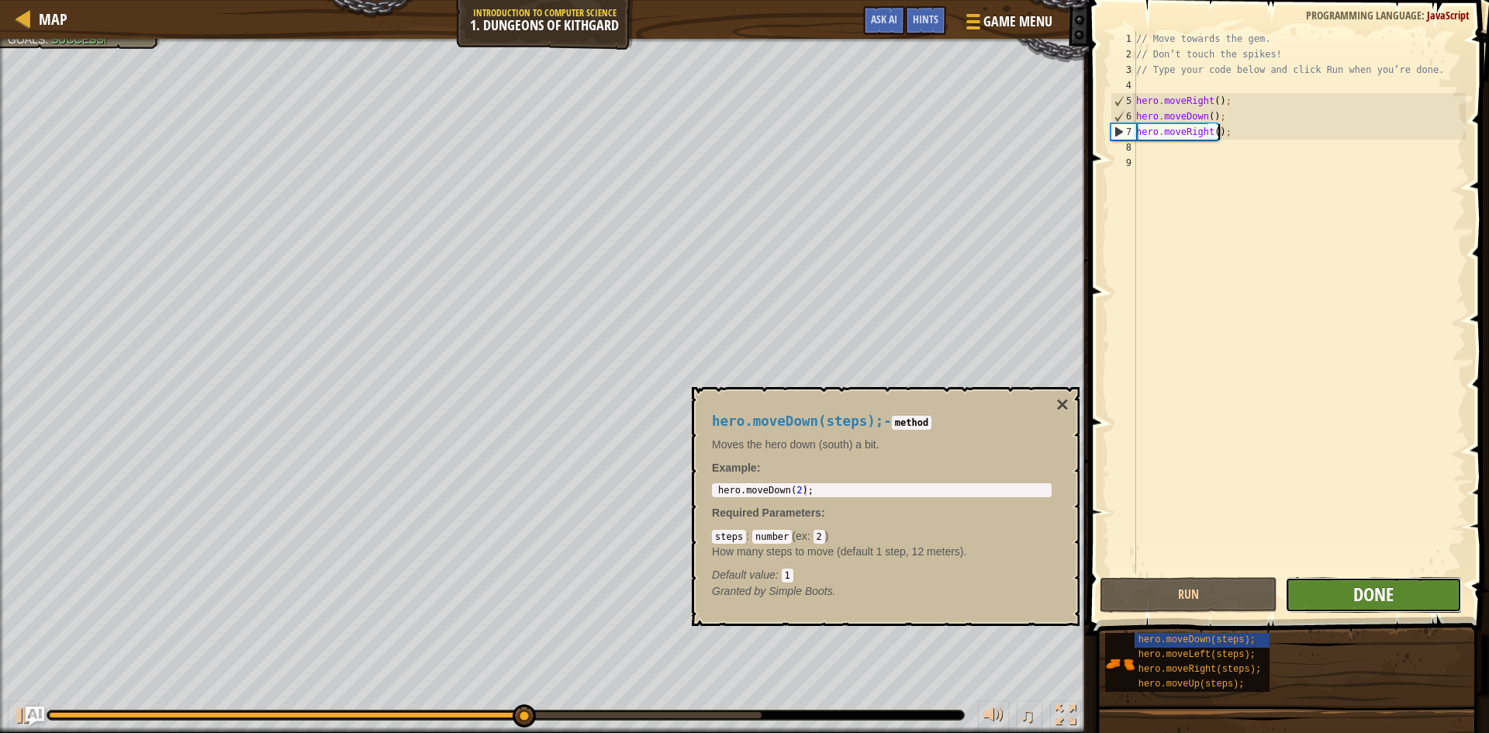
click at [1376, 589] on span "Done" at bounding box center [1373, 593] width 40 height 25
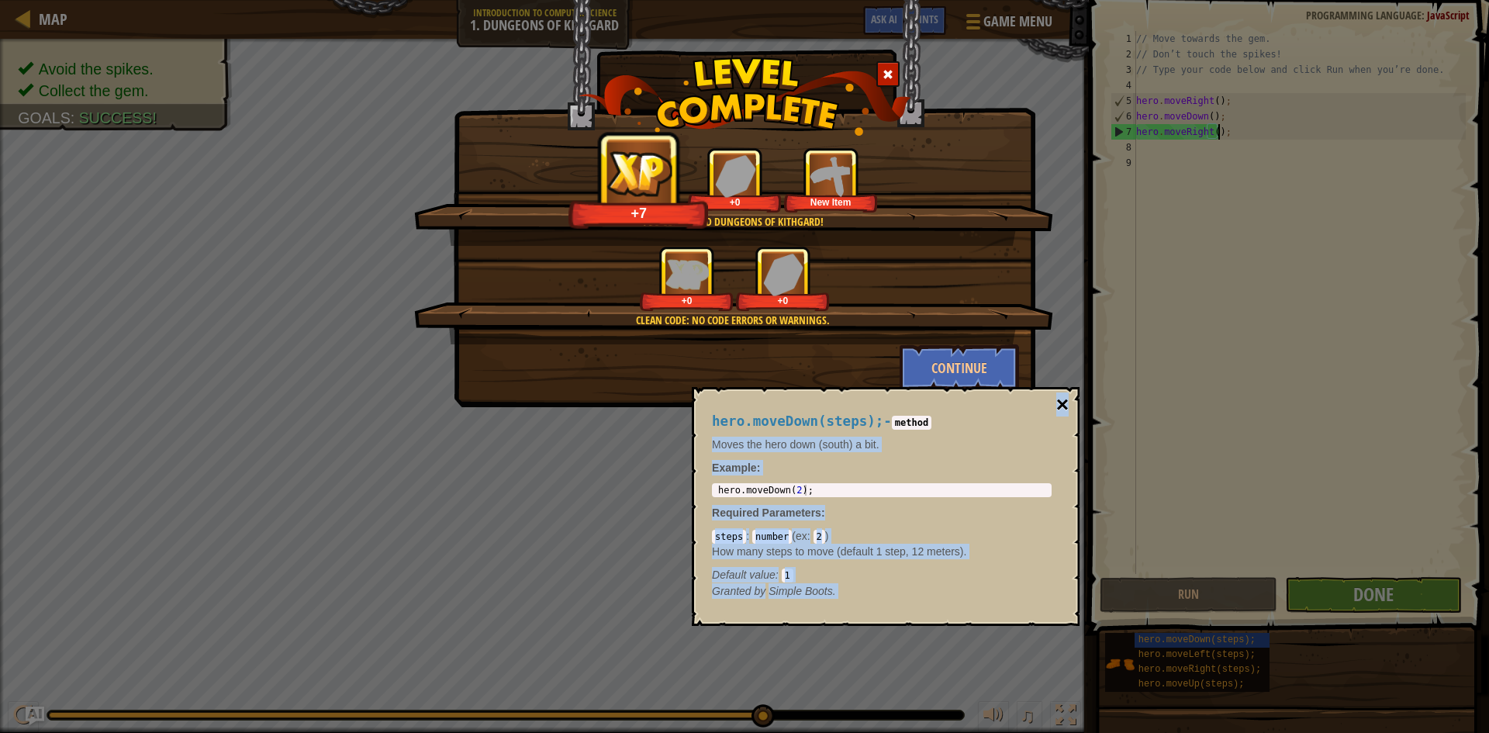
drag, startPoint x: 1069, startPoint y: 405, endPoint x: 1056, endPoint y: 402, distance: 13.4
click at [1058, 402] on div "hero.moveDown(steps); - method Moves the hero down (south) a bit. Example : 1 h…" at bounding box center [886, 506] width 388 height 239
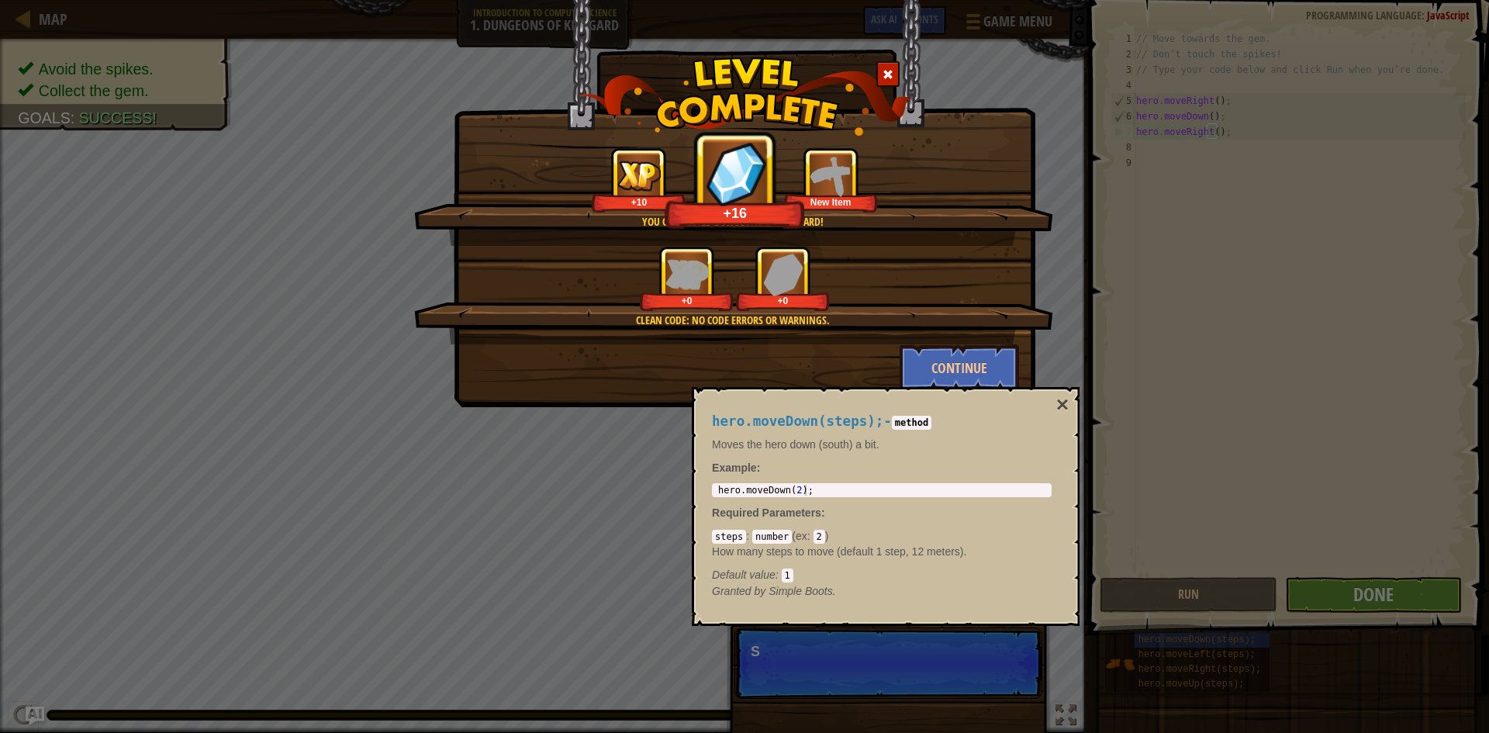
drag, startPoint x: 1064, startPoint y: 402, endPoint x: 1056, endPoint y: 401, distance: 8.6
click at [1064, 399] on button "×" at bounding box center [1062, 405] width 12 height 22
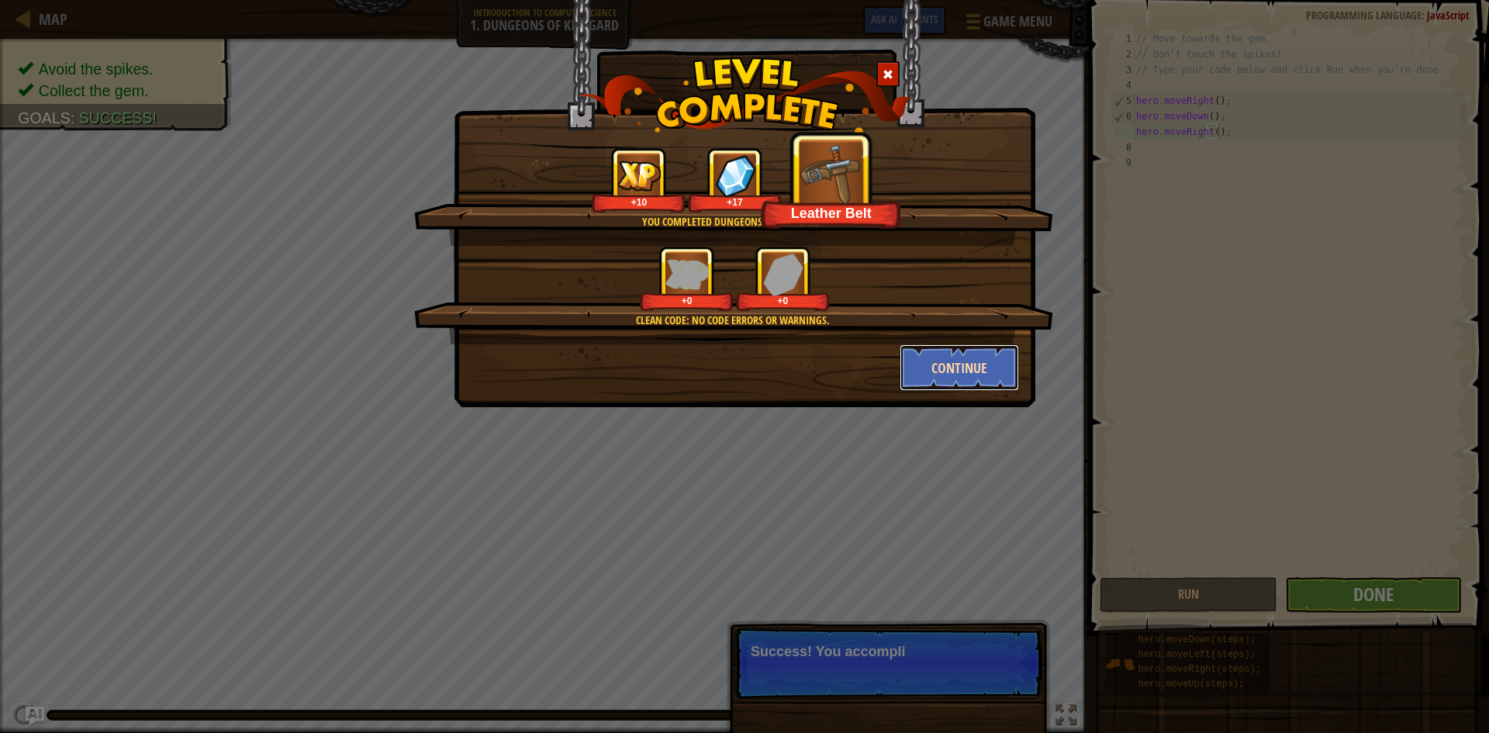
click at [982, 370] on button "Continue" at bounding box center [959, 367] width 120 height 47
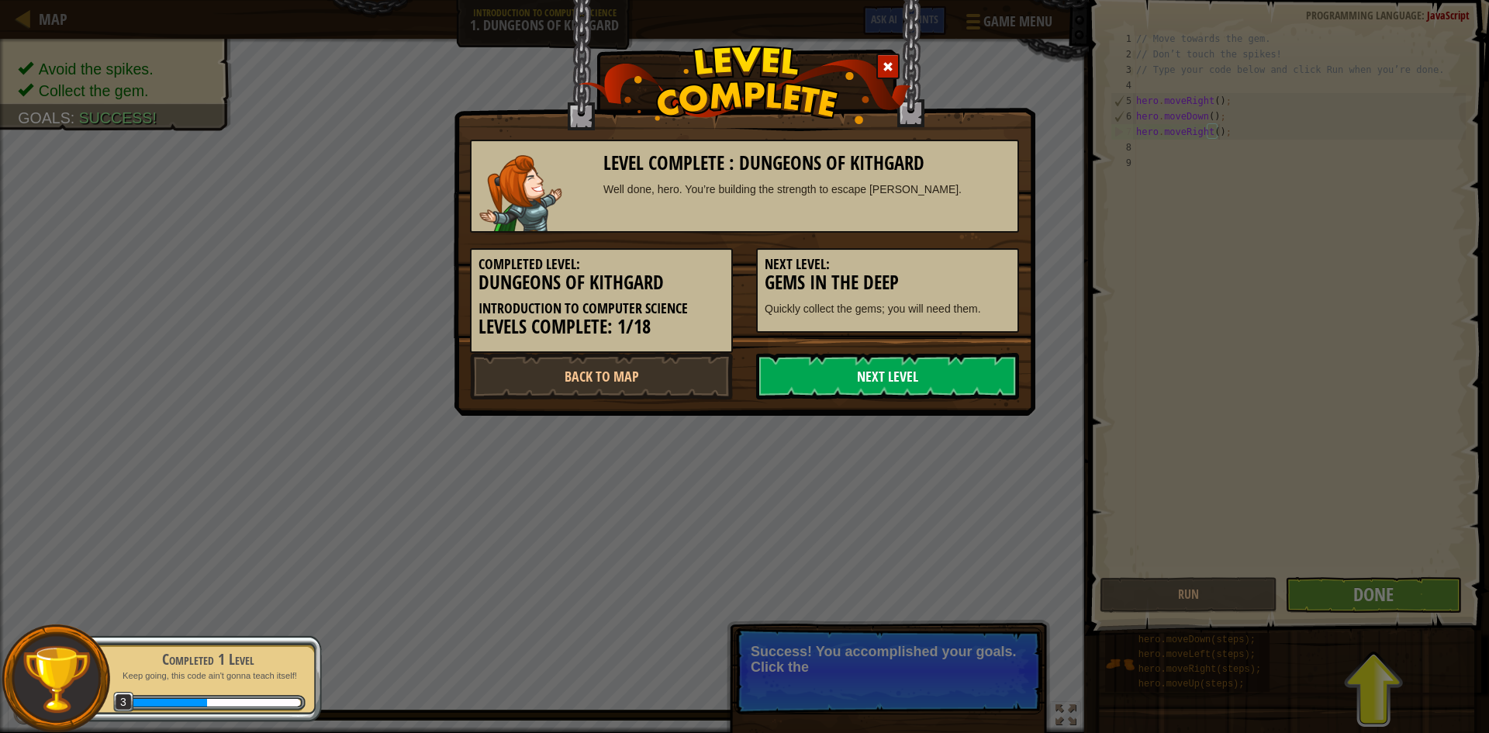
click at [982, 370] on link "Next Level" at bounding box center [887, 376] width 263 height 47
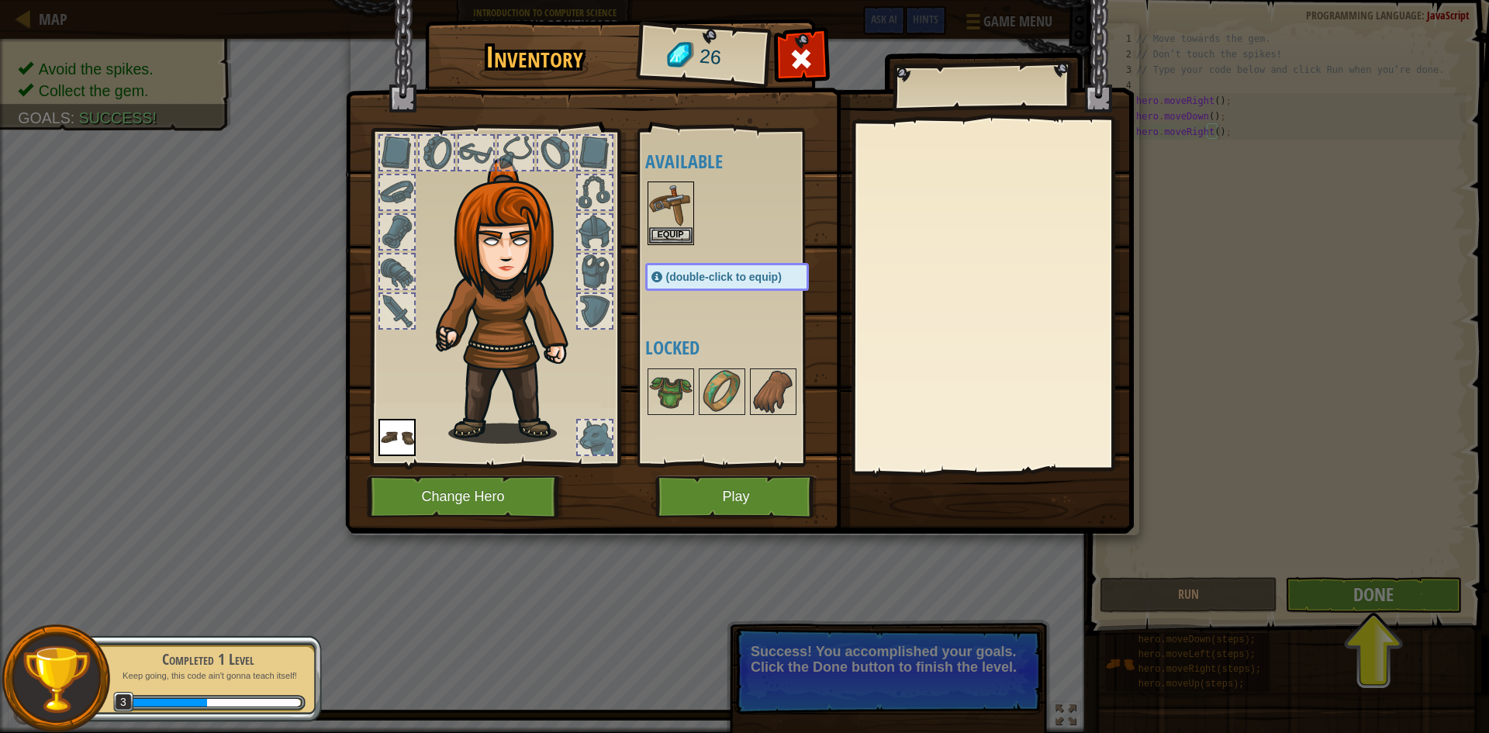
click at [1347, 595] on div "Inventory 26 Available Equip Equip (double-click to equip) Locked Equip Unequip…" at bounding box center [744, 366] width 1489 height 733
click at [681, 217] on img at bounding box center [670, 204] width 43 height 43
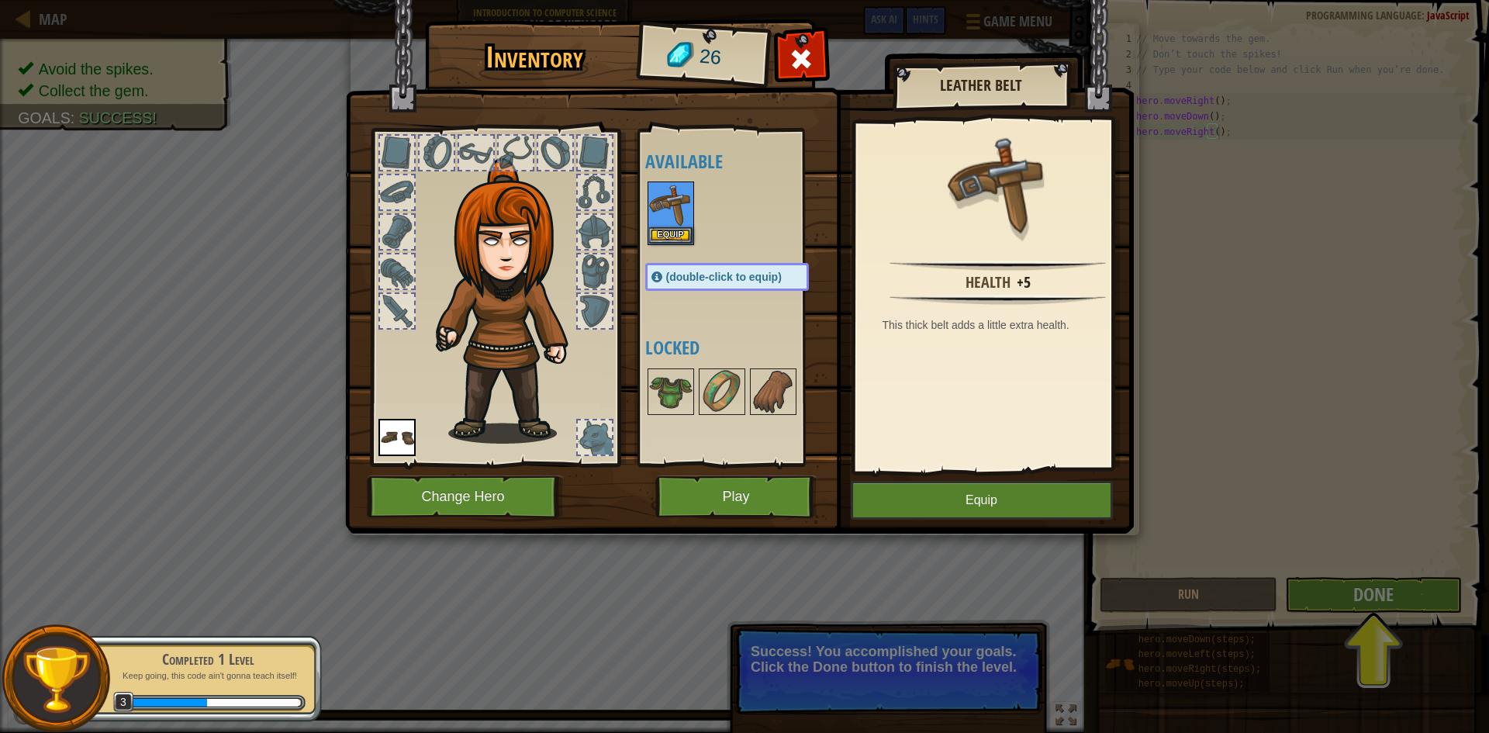
click at [1008, 478] on img at bounding box center [739, 252] width 788 height 563
click at [1008, 498] on button "Equip" at bounding box center [982, 500] width 262 height 39
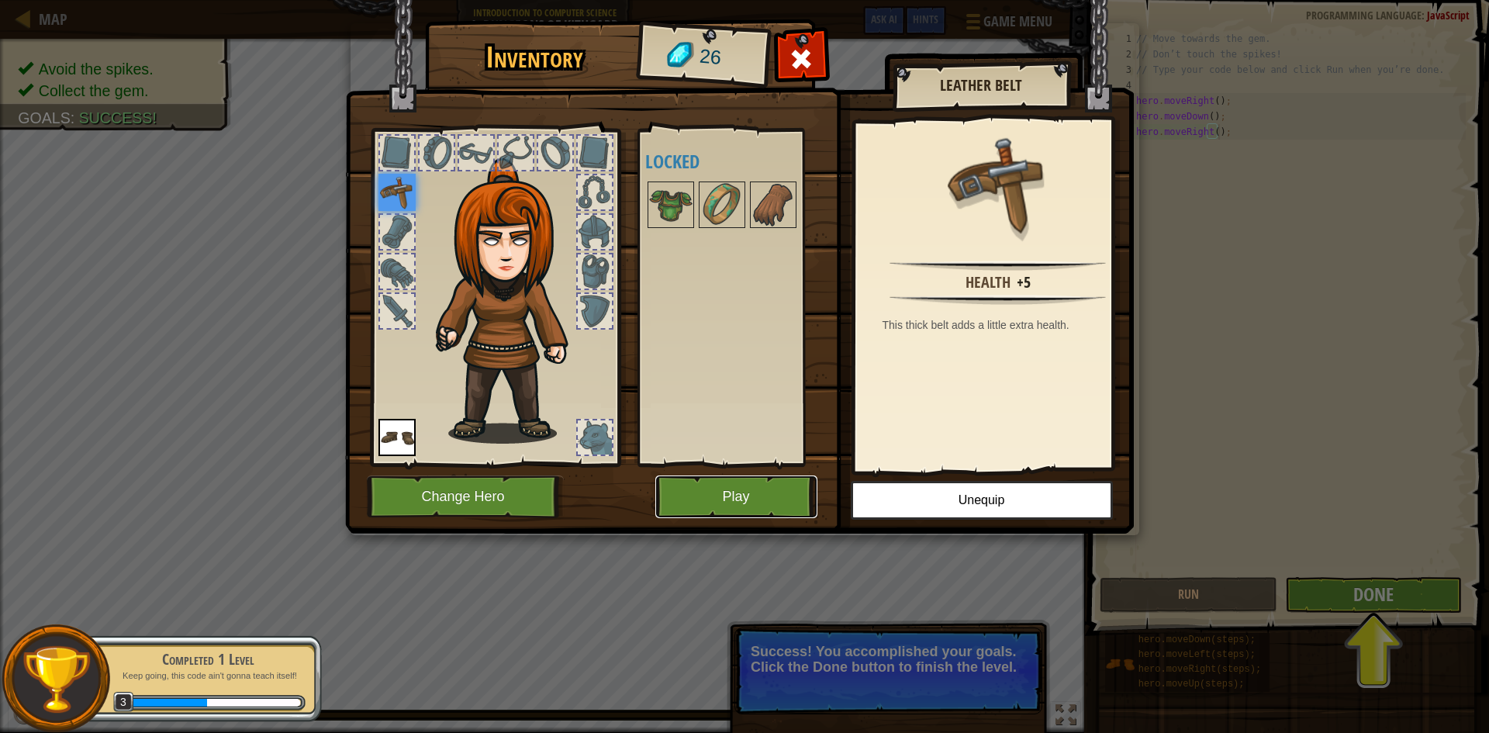
click at [768, 485] on button "Play" at bounding box center [736, 496] width 162 height 43
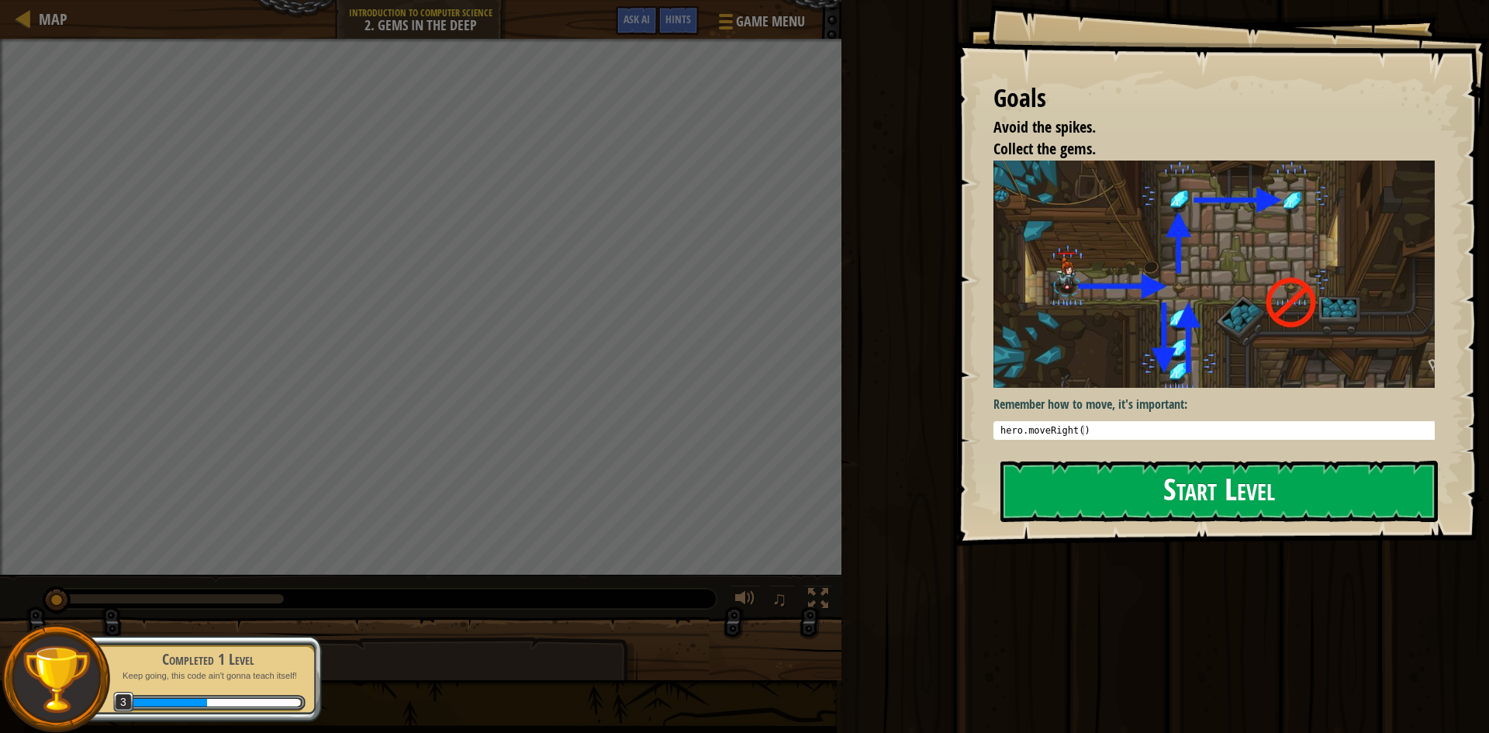
click at [1270, 495] on button "Start Level" at bounding box center [1218, 491] width 437 height 61
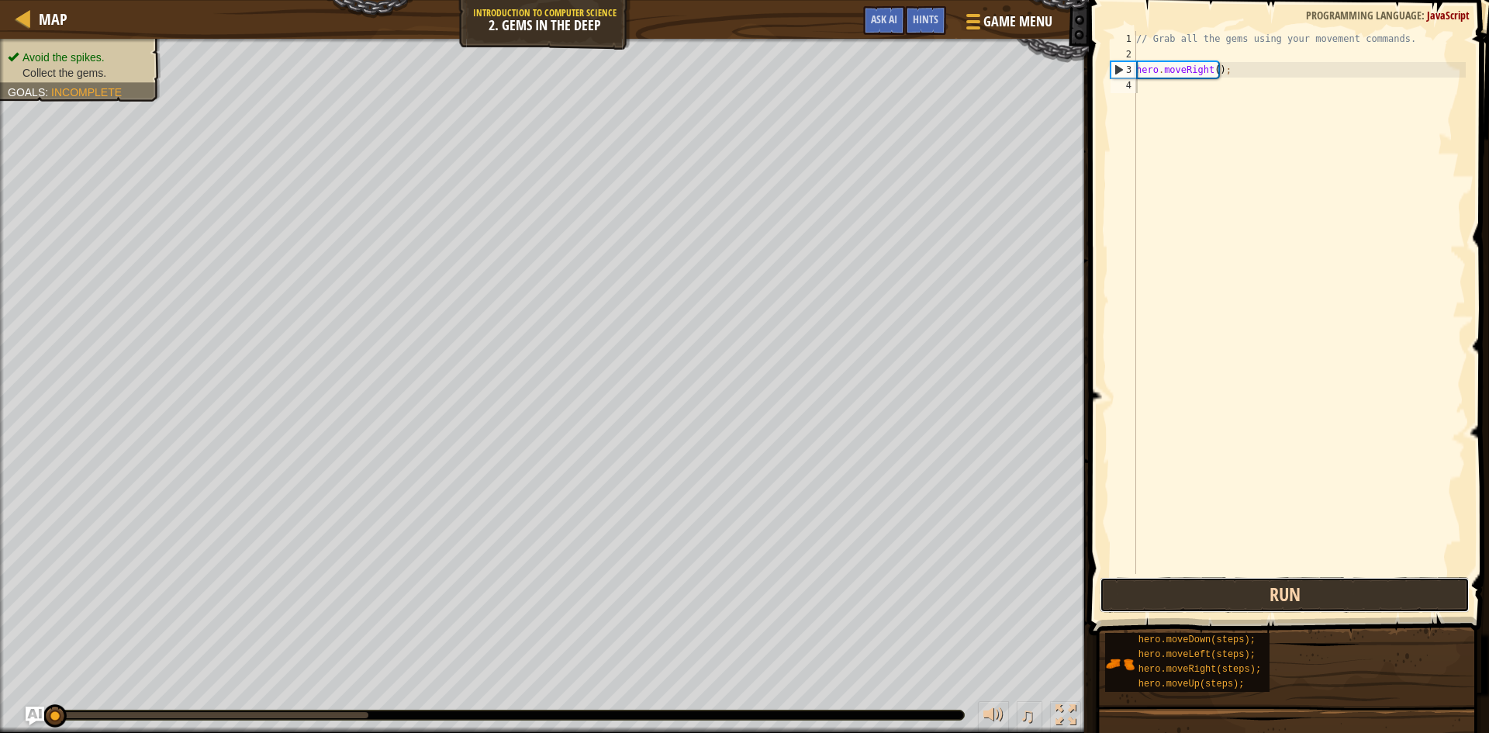
click at [1316, 588] on button "Run" at bounding box center [1284, 595] width 370 height 36
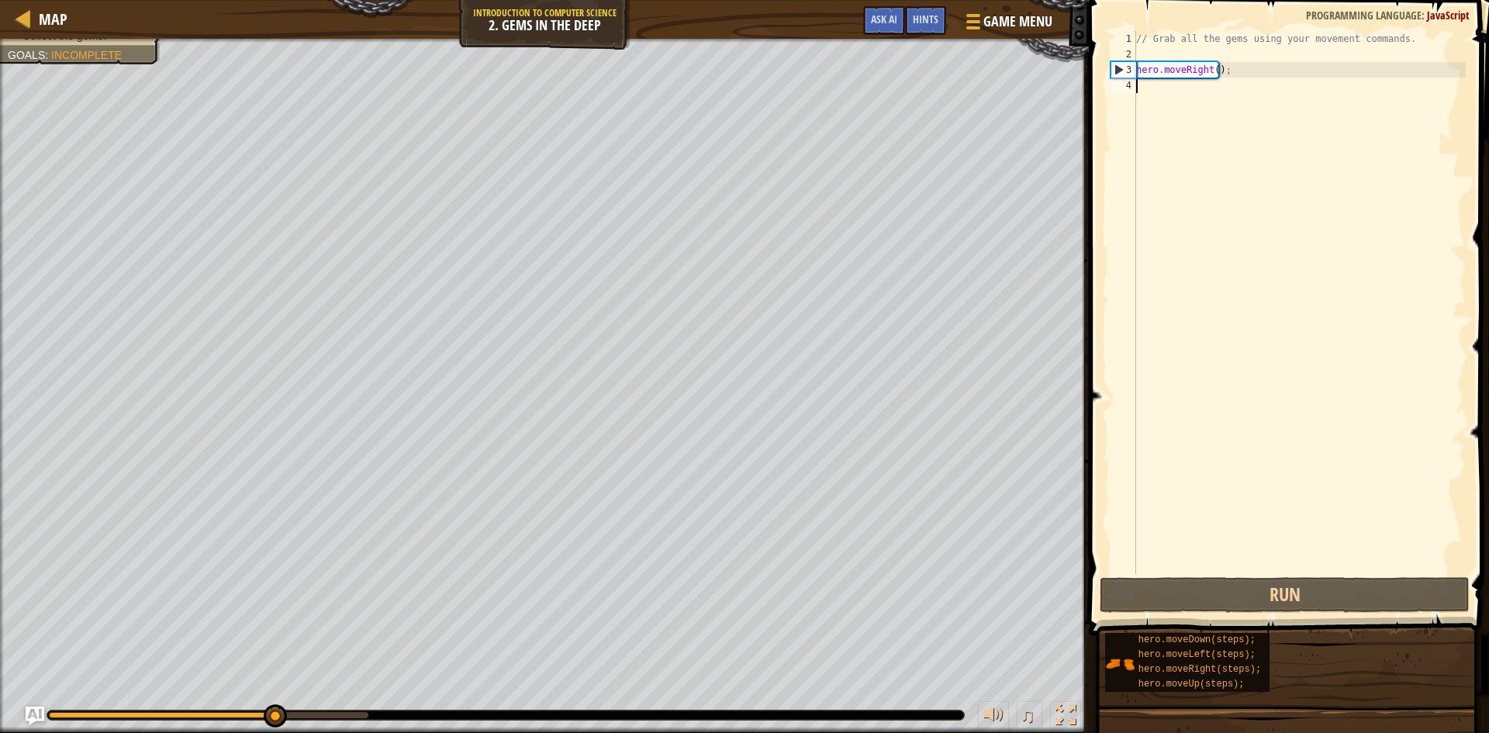
click at [1189, 84] on div "// Grab all the gems using your movement commands. hero . moveRight ( ) ;" at bounding box center [1299, 318] width 333 height 574
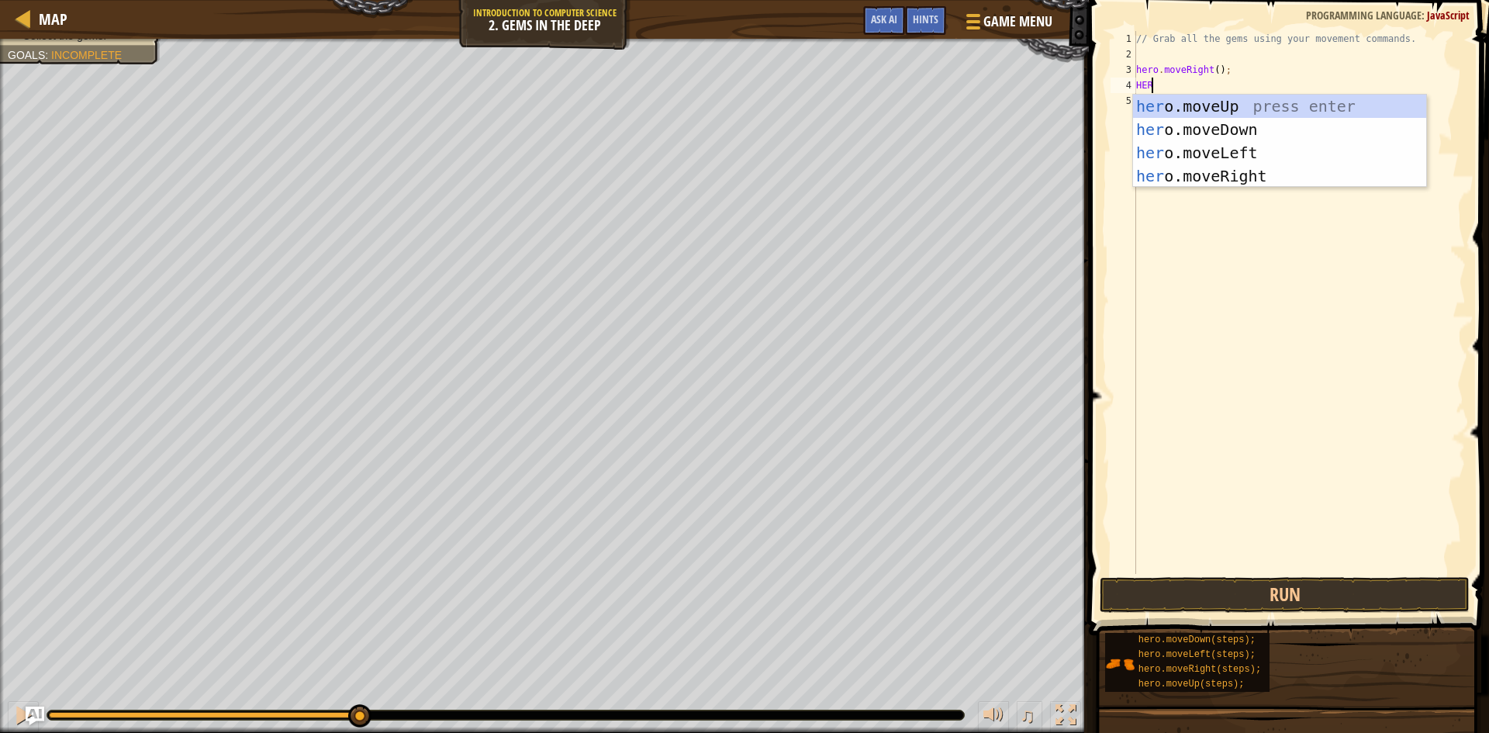
scroll to position [7, 1]
type textarea "HERO"
click at [1205, 159] on div "hero .moveUp press enter hero .moveDown press enter hero .moveLeft press enter …" at bounding box center [1279, 165] width 293 height 140
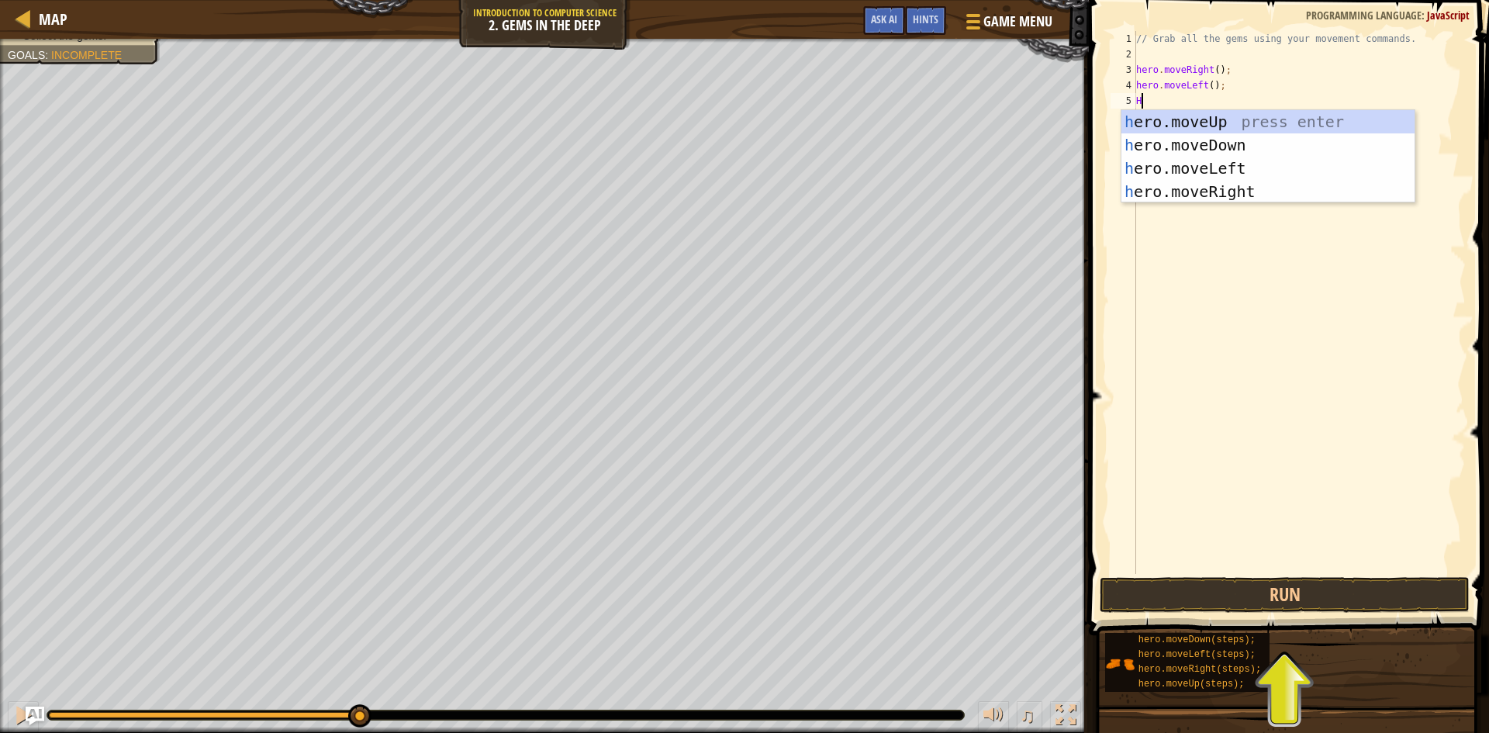
type textarea "HER"
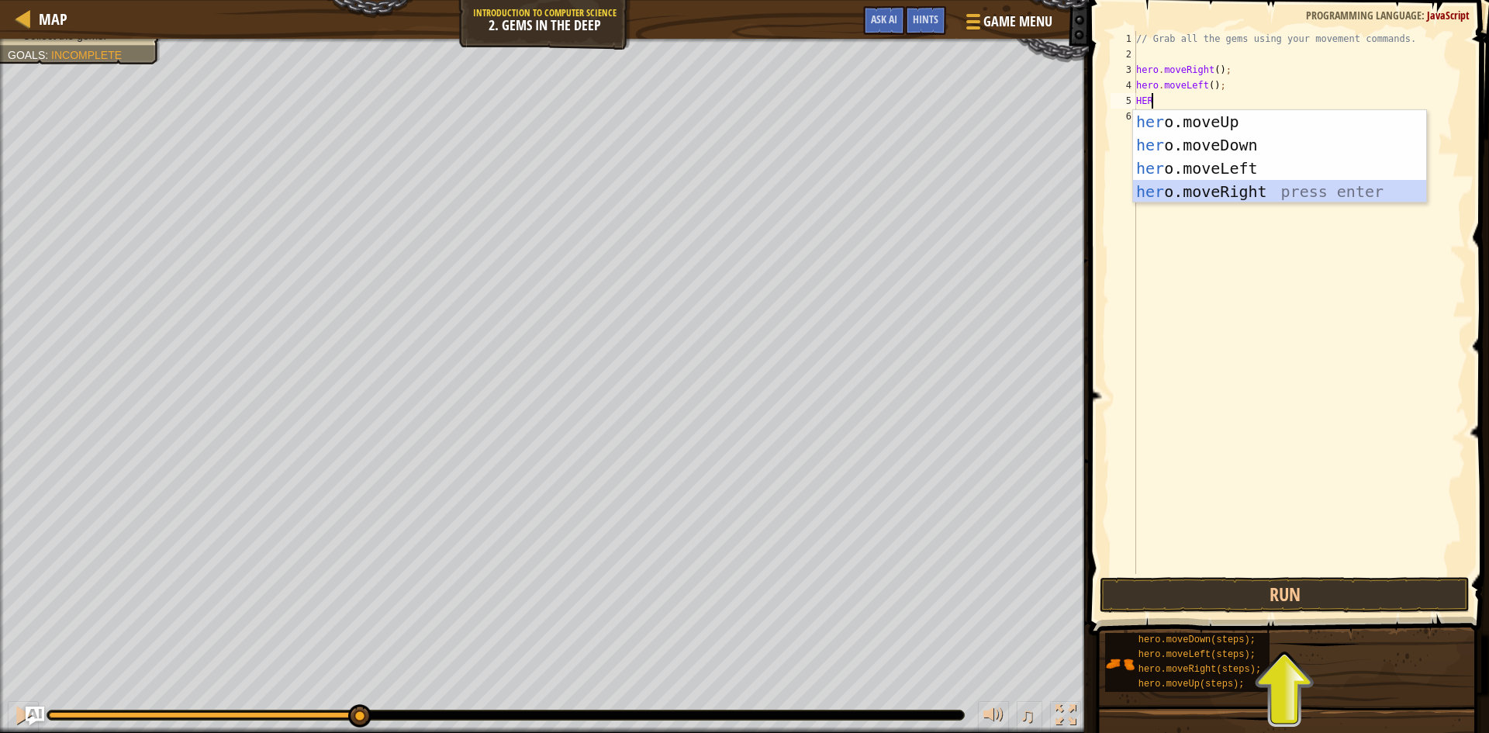
click at [1195, 189] on div "her o.moveUp press enter her o.moveDown press enter her o.moveLeft press enter …" at bounding box center [1279, 180] width 293 height 140
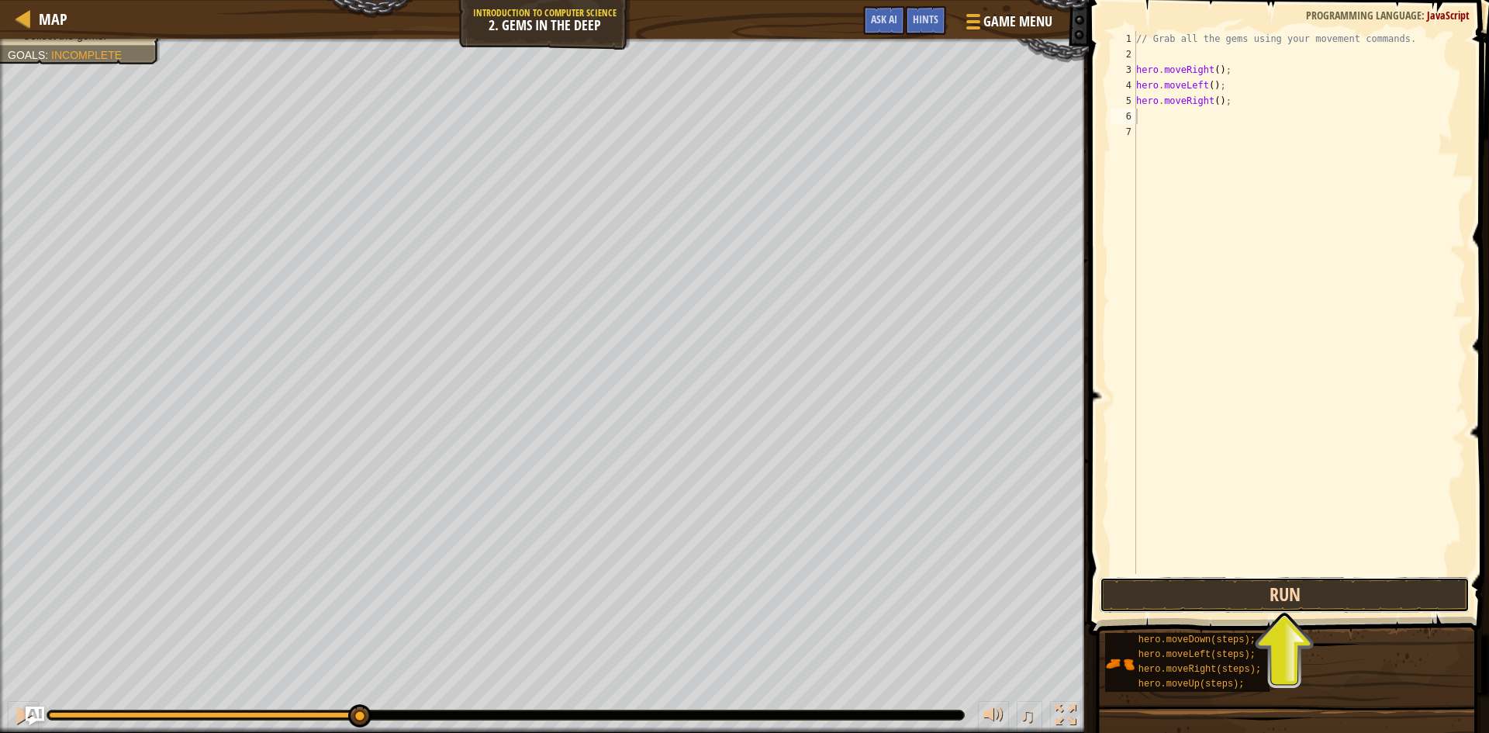
click at [1193, 584] on button "Run" at bounding box center [1284, 595] width 370 height 36
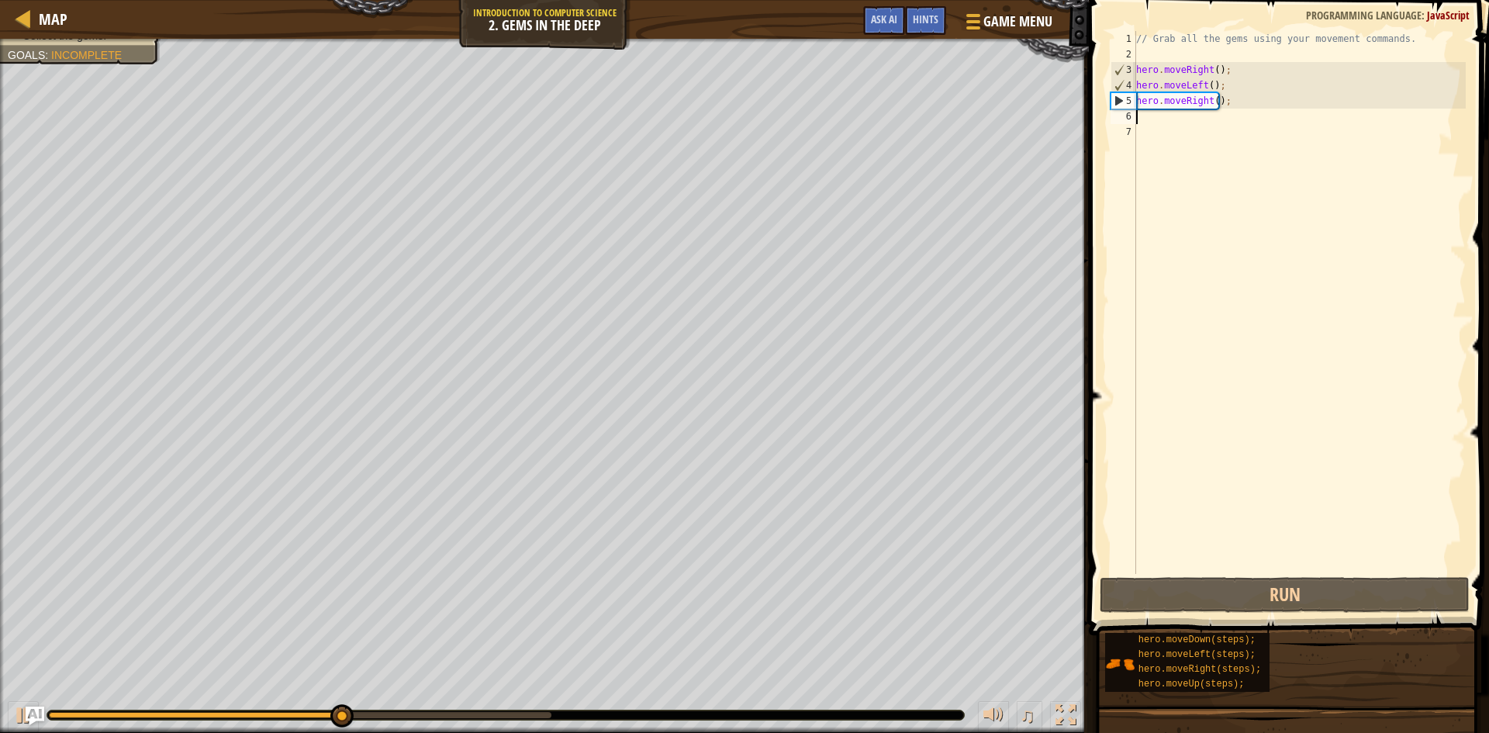
click at [1204, 85] on div "// Grab all the gems using your movement commands. hero . moveRight ( ) ; hero …" at bounding box center [1299, 318] width 333 height 574
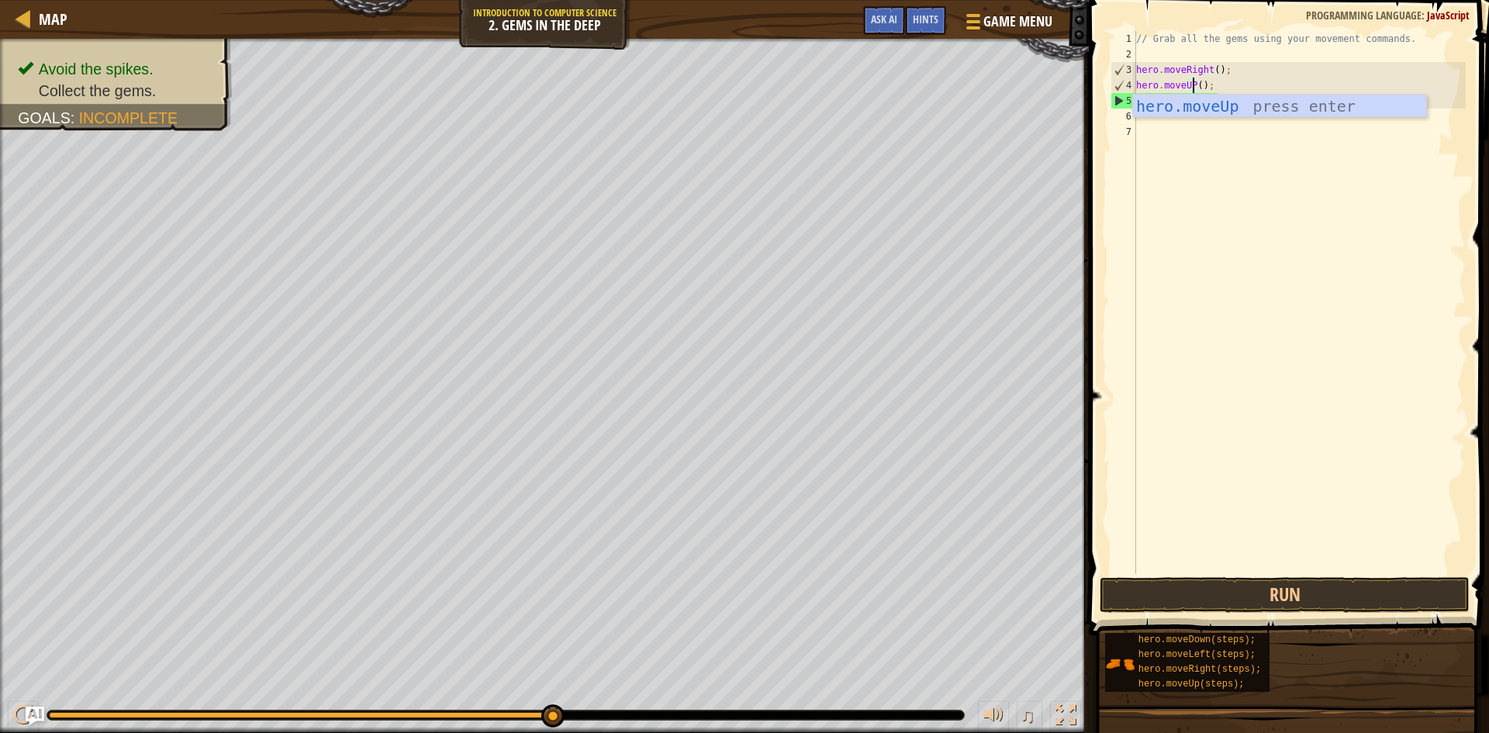
scroll to position [7, 5]
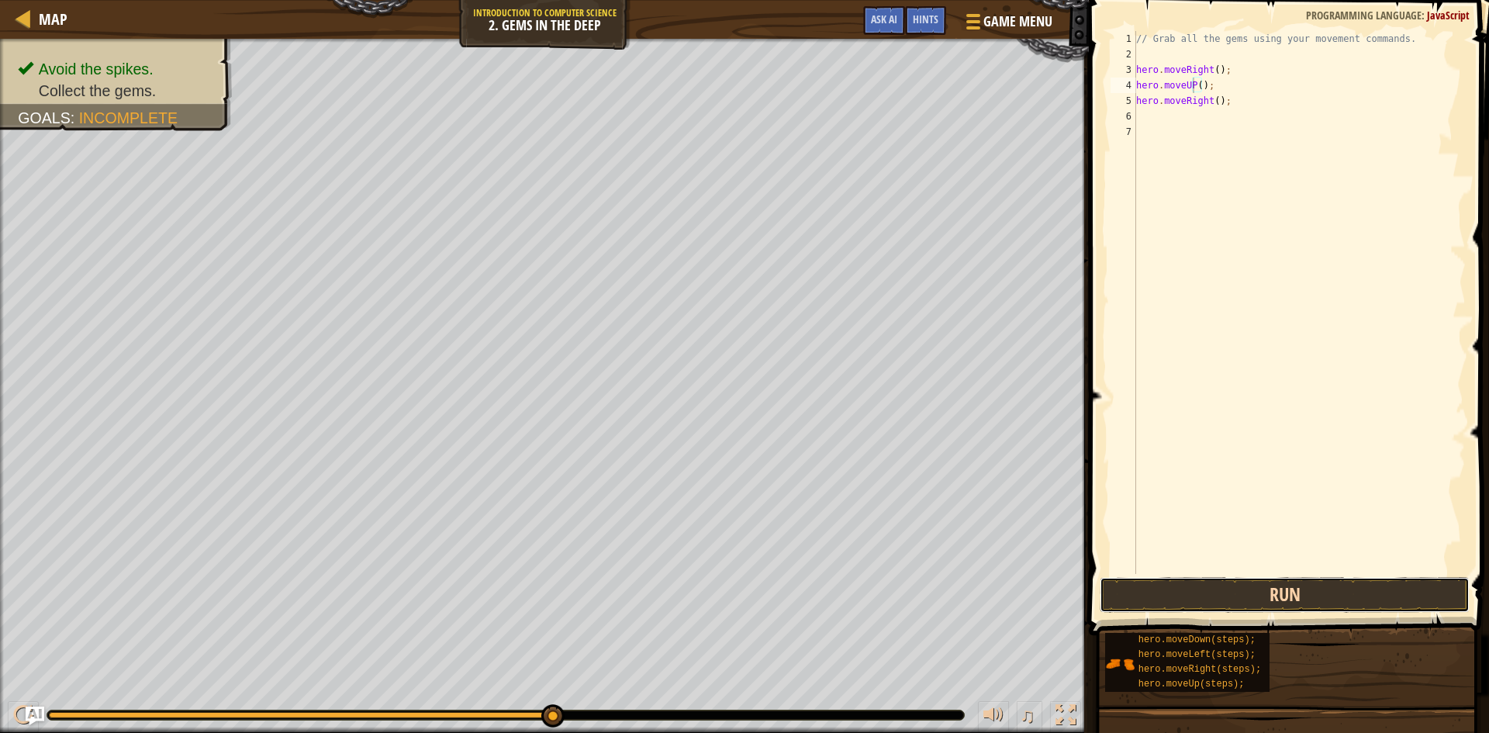
click at [1261, 595] on button "Run" at bounding box center [1284, 595] width 370 height 36
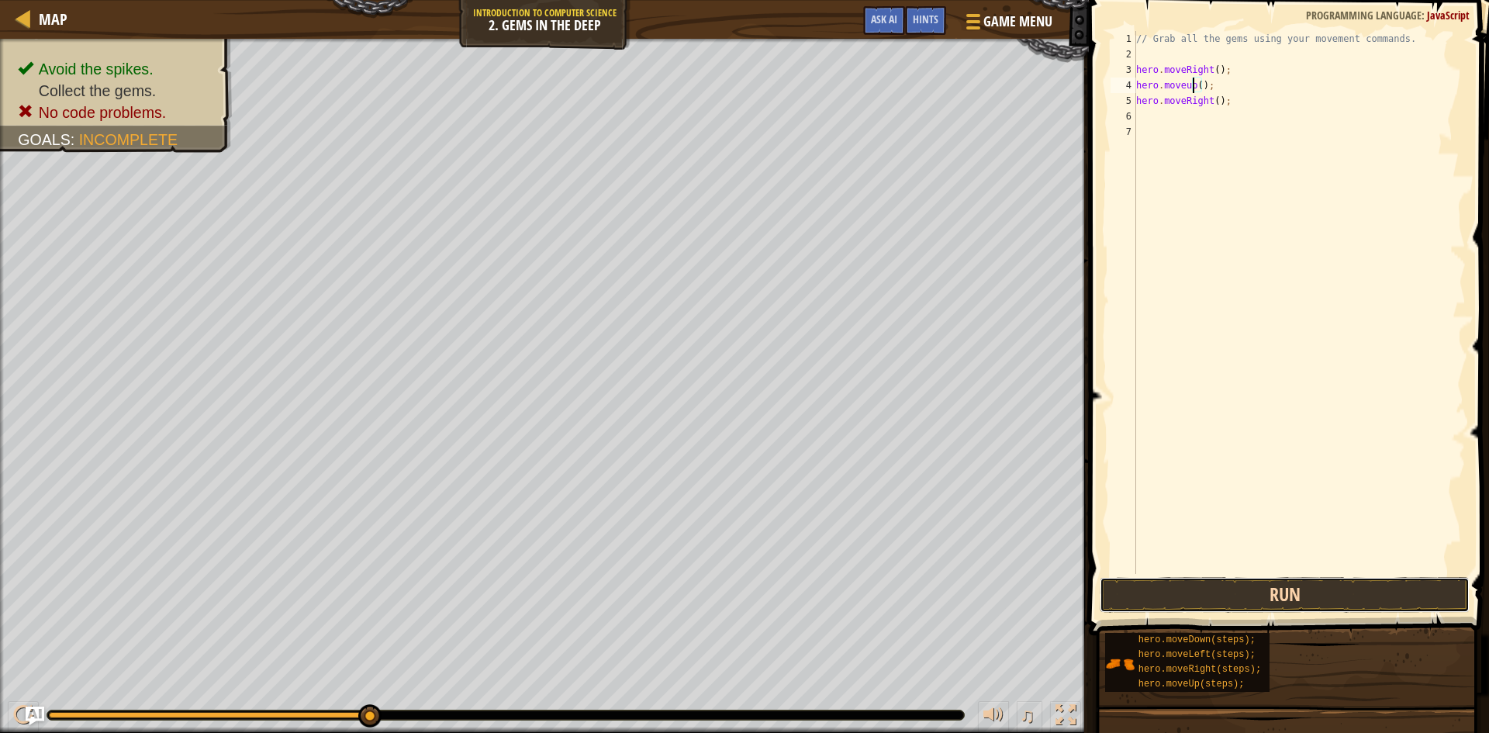
click at [1316, 581] on button "Run" at bounding box center [1284, 595] width 370 height 36
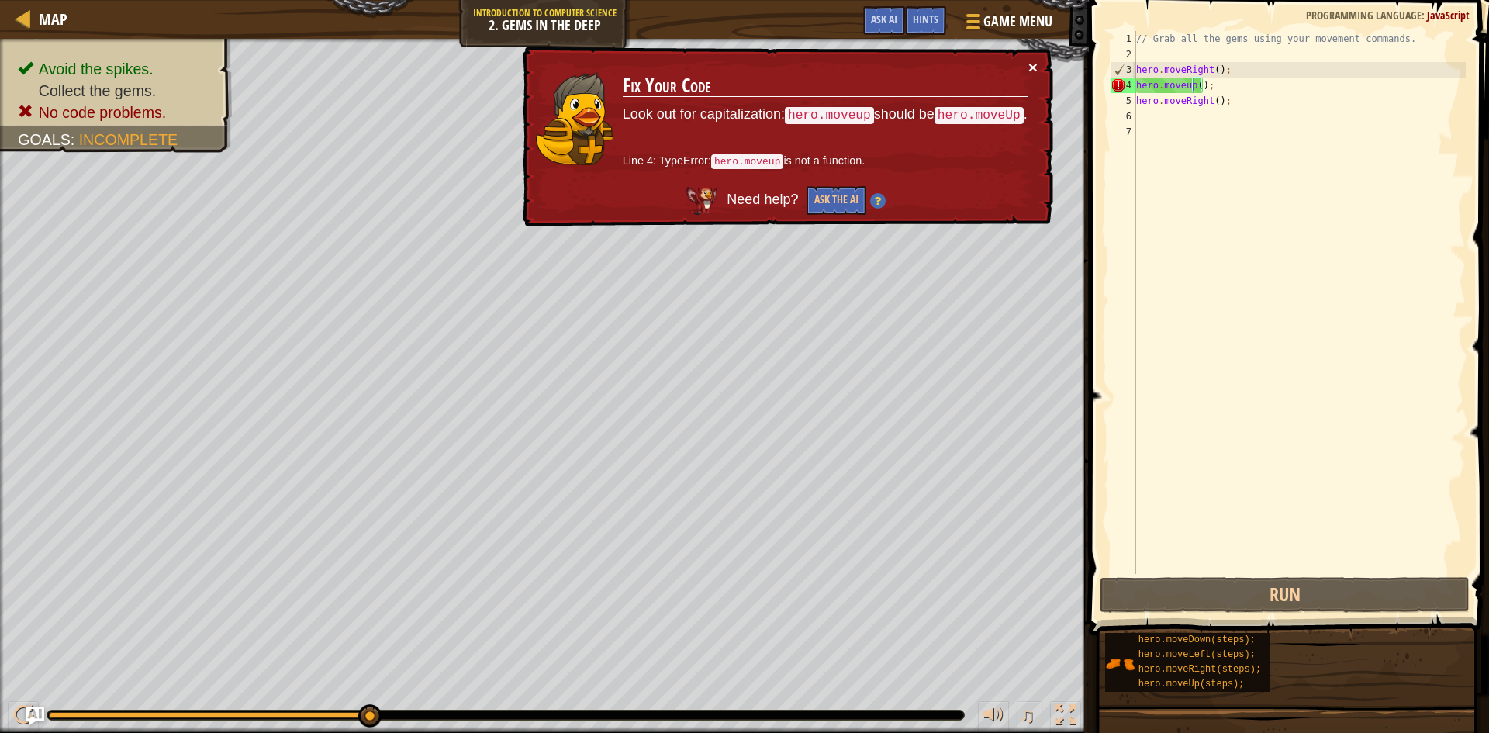
click at [1033, 65] on button "×" at bounding box center [1032, 67] width 9 height 16
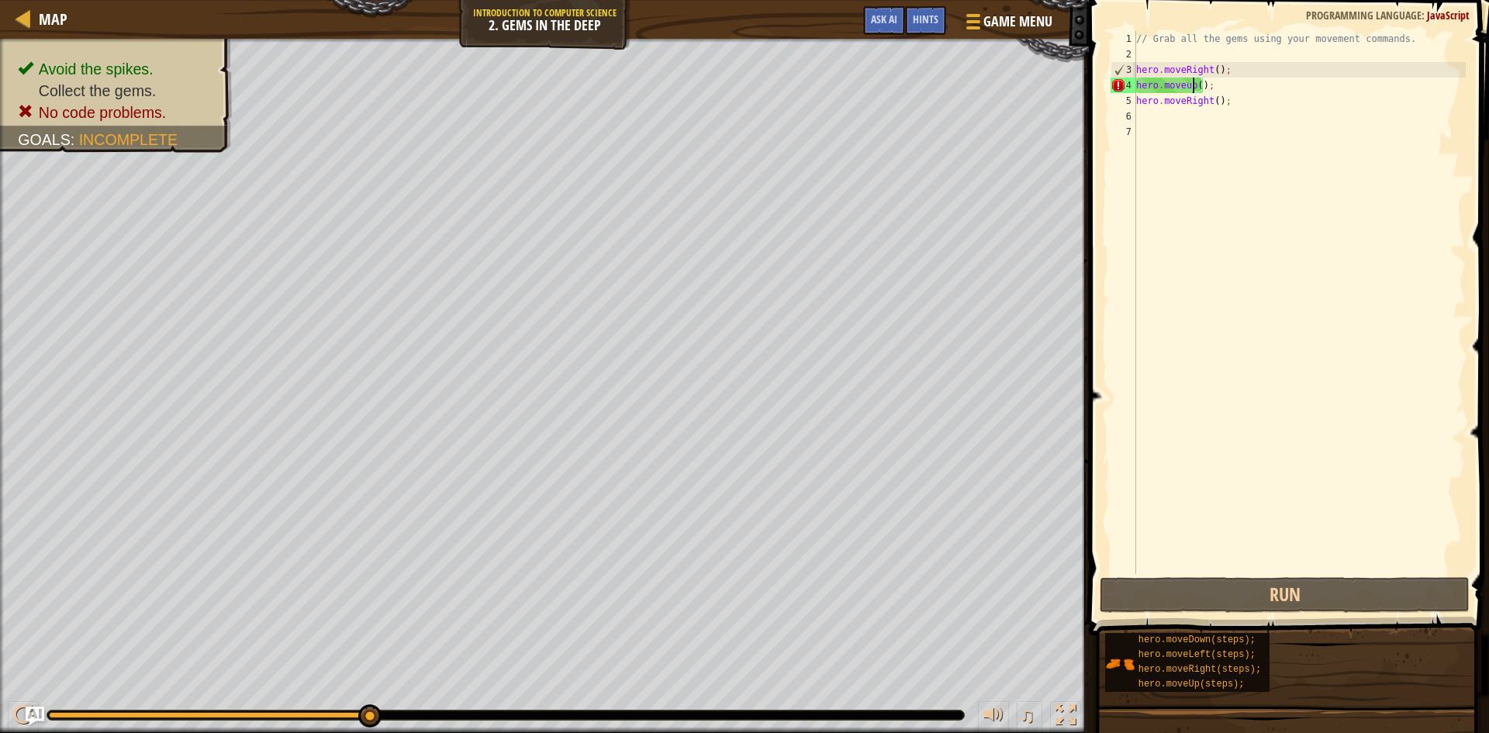
click at [1200, 88] on div "// Grab all the gems using your movement commands. hero . moveRight ( ) ; hero …" at bounding box center [1299, 318] width 333 height 574
click at [1182, 87] on div "// Grab all the gems using your movement commands. hero . moveRight ( ) ; hero …" at bounding box center [1299, 318] width 333 height 574
click at [1192, 81] on div "// Grab all the gems using your movement commands. hero . moveRight ( ) ; hero …" at bounding box center [1299, 318] width 333 height 574
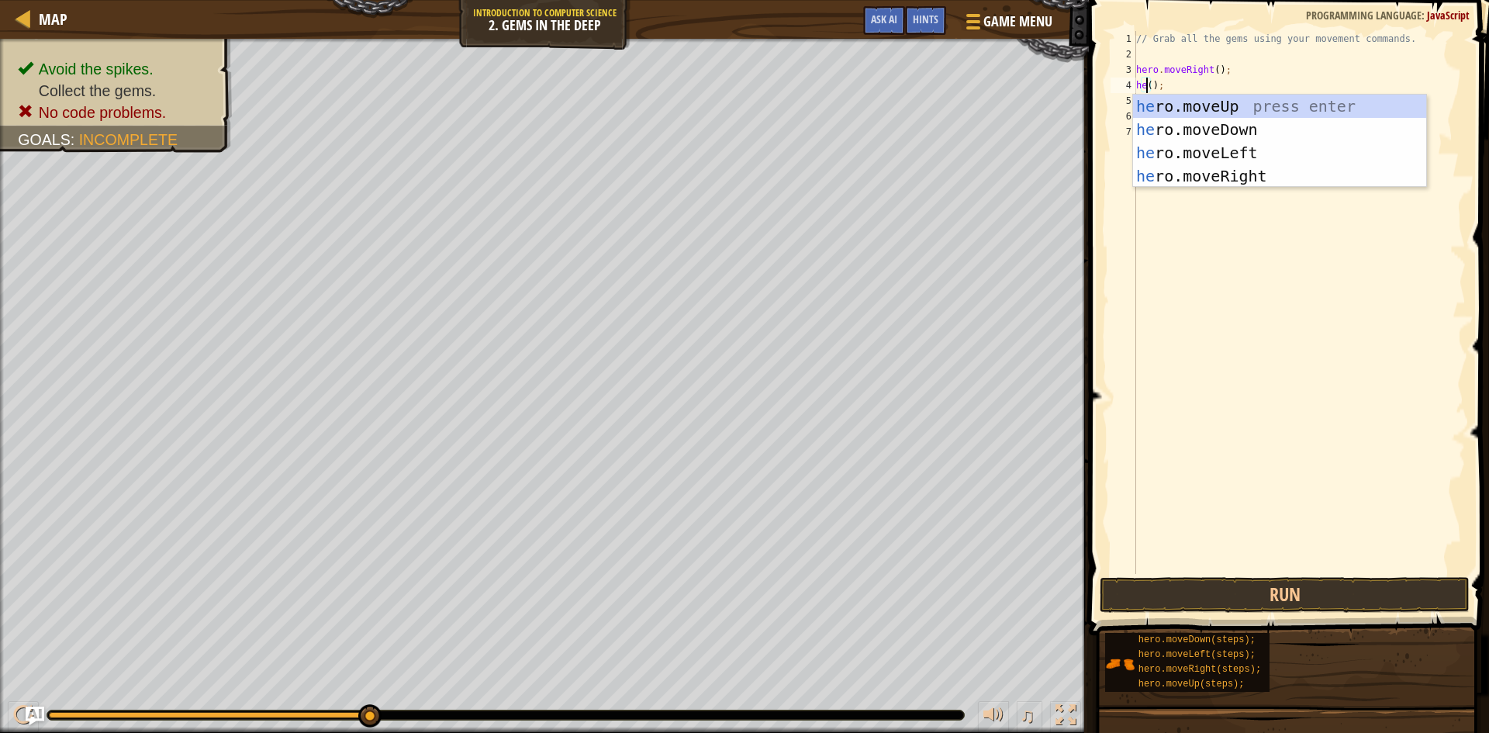
scroll to position [7, 2]
click at [1233, 102] on div "her o.moveUp press enter her o.moveDown press enter her o.moveLeft press enter …" at bounding box center [1279, 165] width 293 height 140
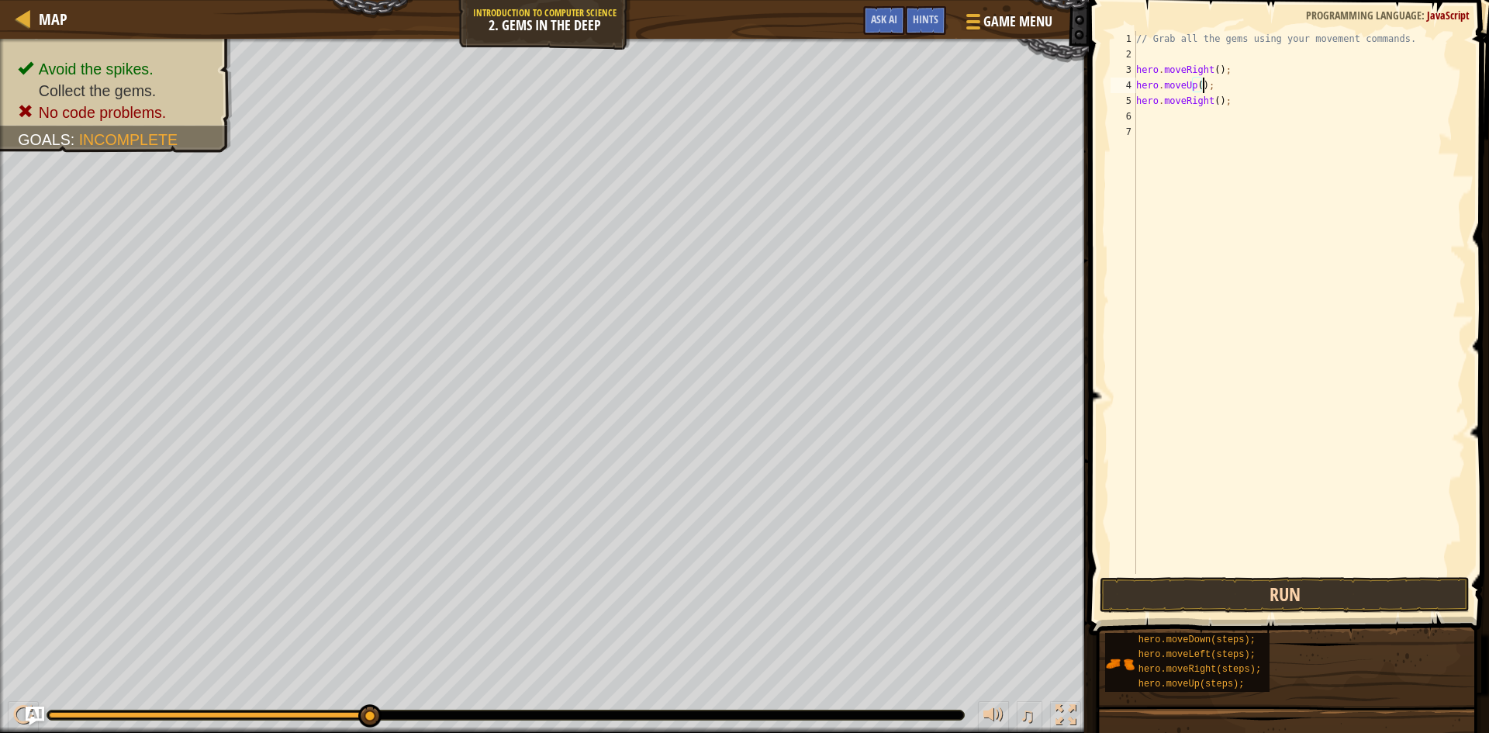
type textarea "hero.moveUp();"
click at [1360, 584] on button "Run" at bounding box center [1284, 595] width 370 height 36
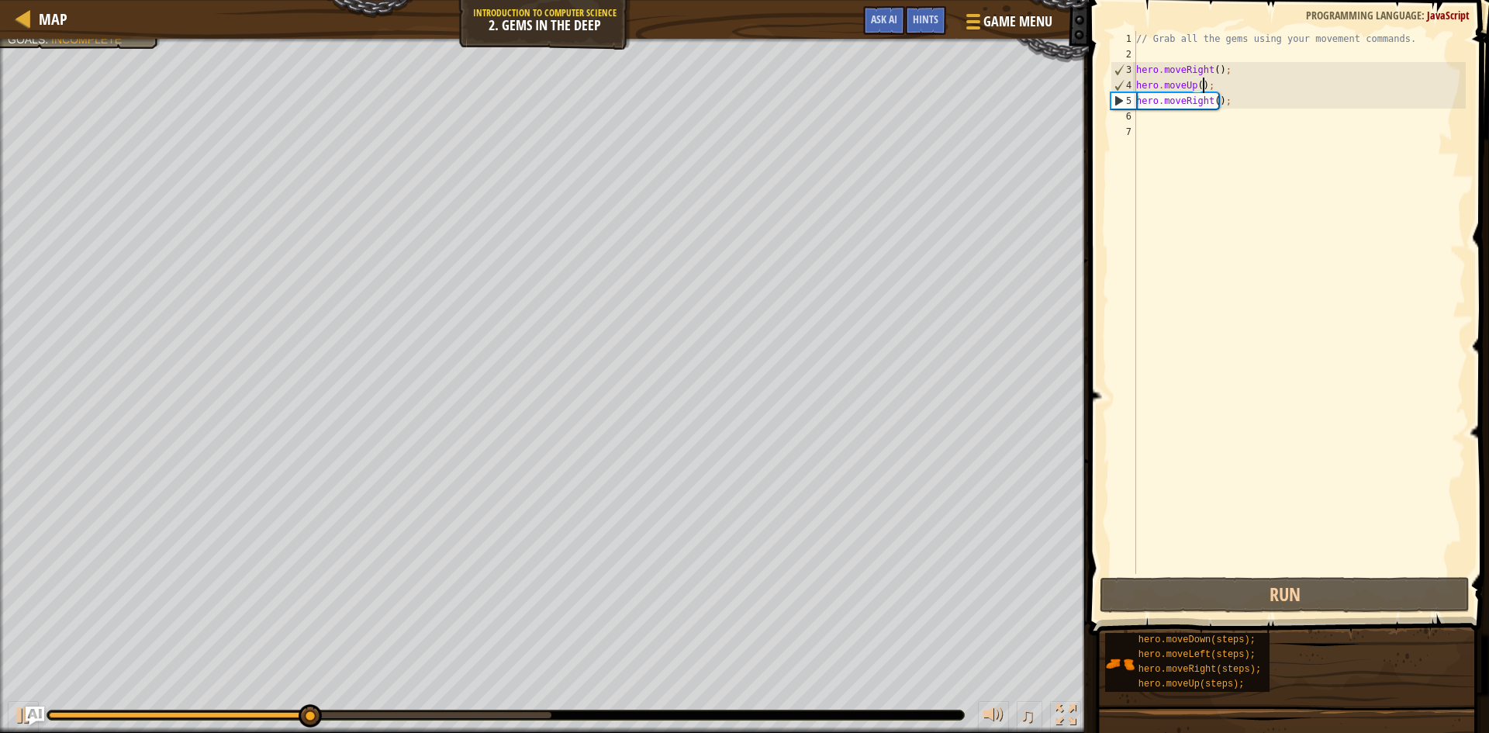
click at [1150, 121] on div "// Grab all the gems using your movement commands. hero . moveRight ( ) ; hero …" at bounding box center [1299, 318] width 333 height 574
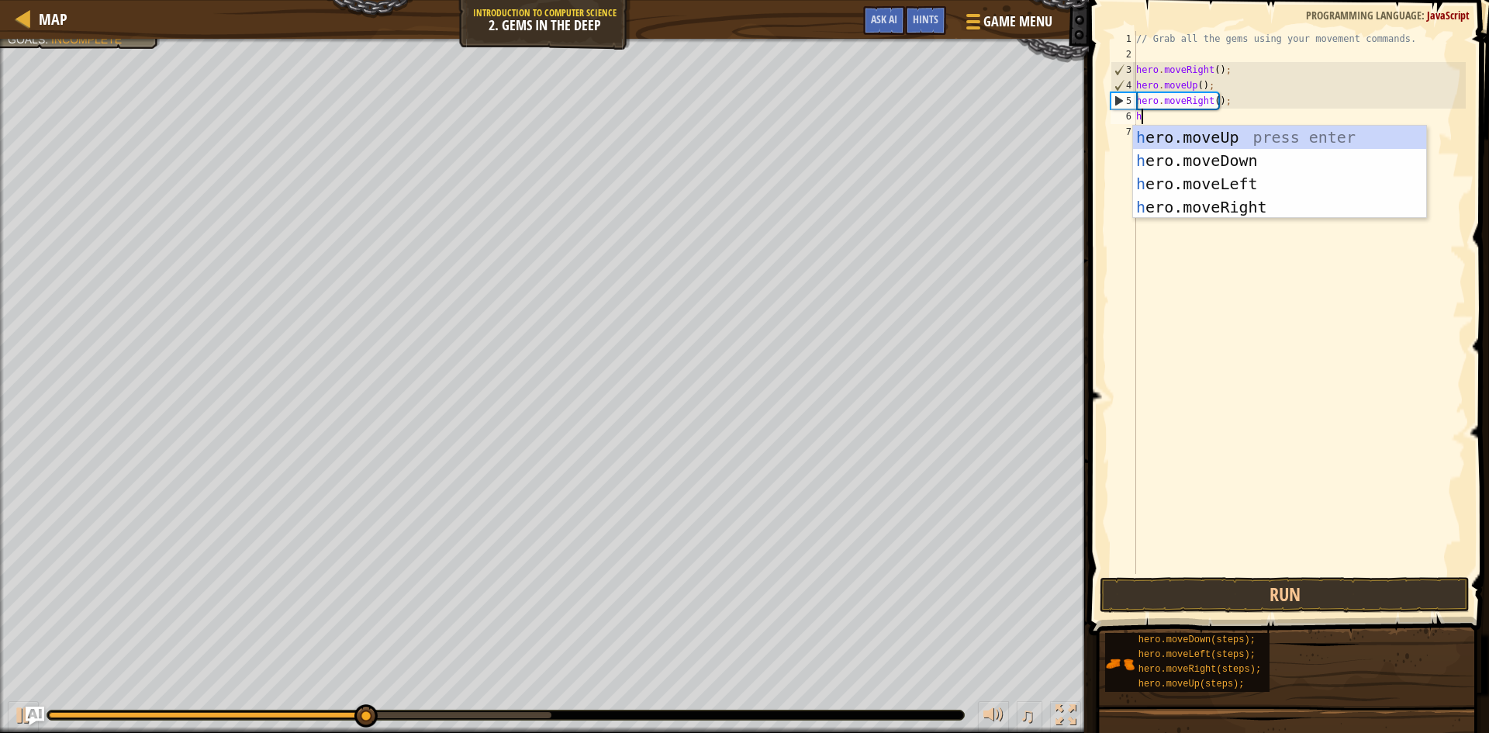
type textarea "he"
click at [1193, 160] on div "he ro.moveUp press enter he ro.moveDown press enter he ro.moveLeft press enter …" at bounding box center [1279, 196] width 293 height 140
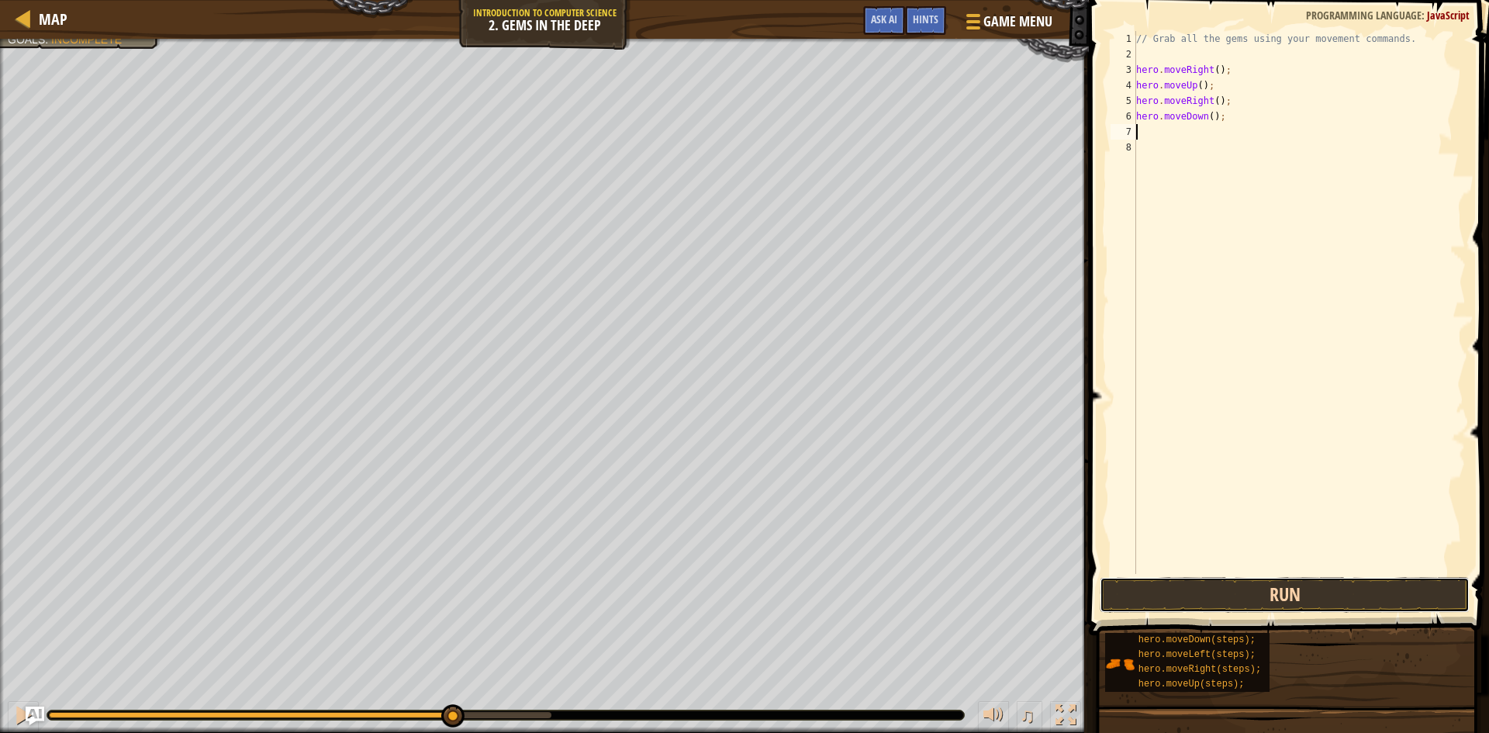
click at [1193, 594] on button "Run" at bounding box center [1284, 595] width 370 height 36
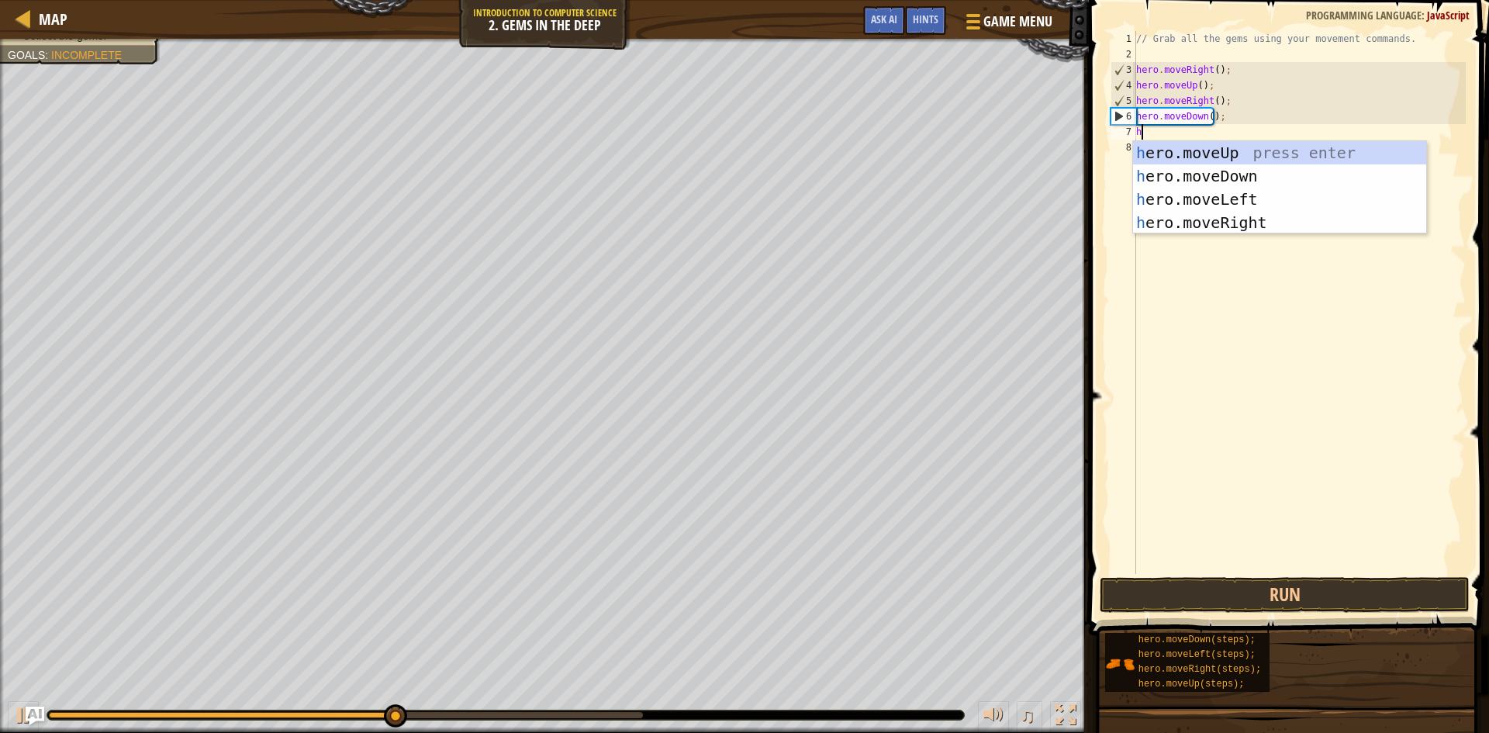
type textarea "he"
click at [1168, 201] on div "he ro.moveUp press enter he ro.moveDown press enter he ro.moveLeft press enter …" at bounding box center [1279, 211] width 293 height 140
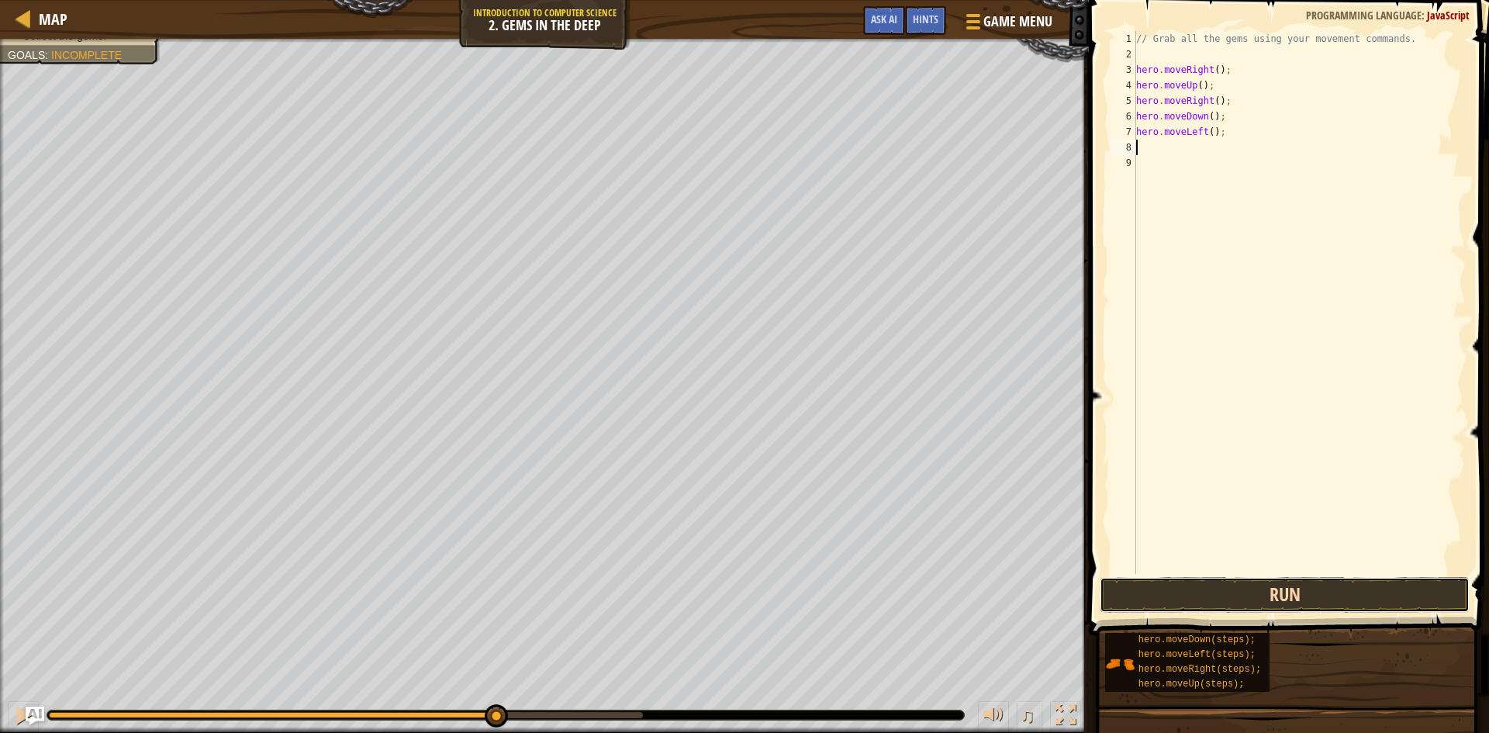
click at [1168, 586] on button "Run" at bounding box center [1284, 595] width 370 height 36
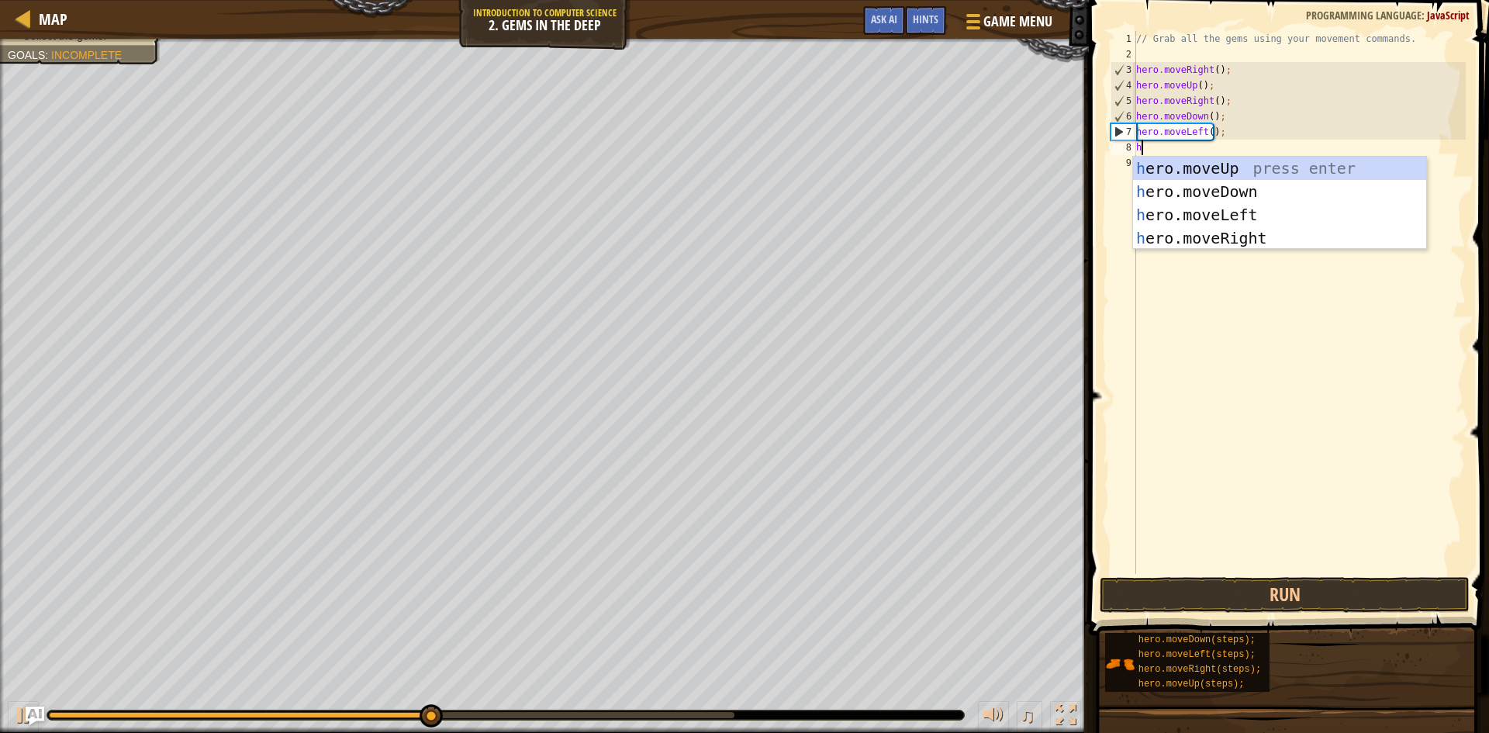
type textarea "he"
click at [1194, 183] on div "he ro.moveUp press enter he ro.moveDown press enter he ro.moveLeft press enter …" at bounding box center [1279, 227] width 293 height 140
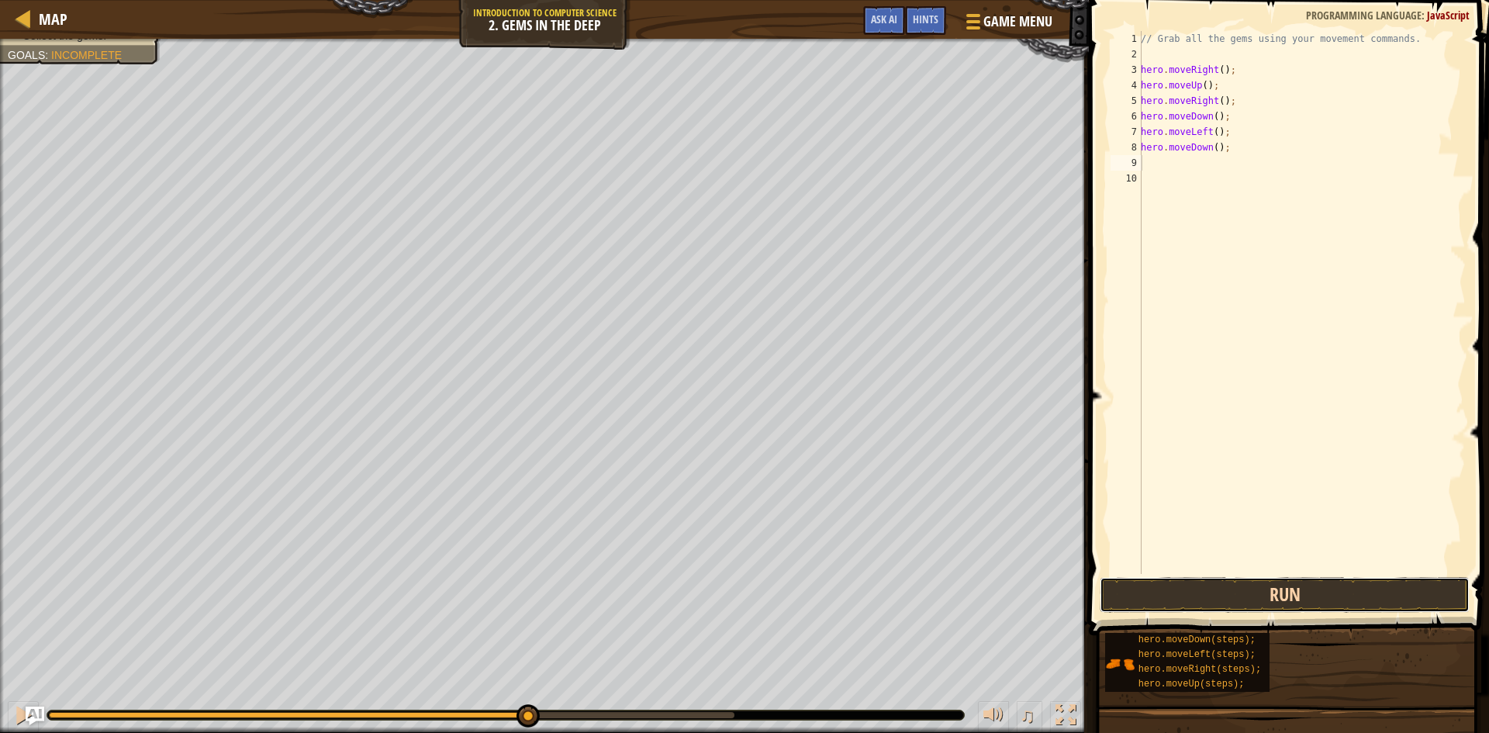
click at [1230, 592] on button "Run" at bounding box center [1284, 595] width 370 height 36
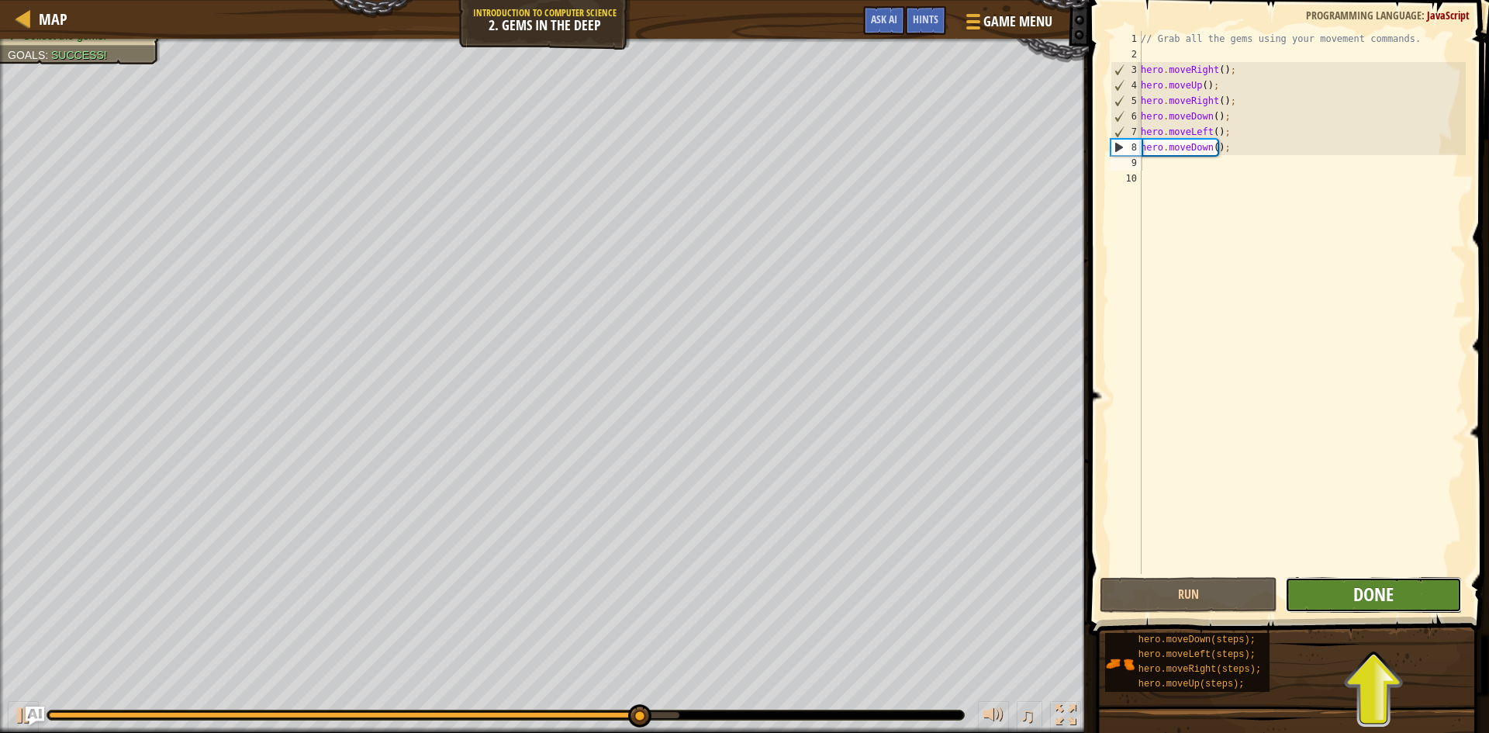
click at [1367, 593] on span "Done" at bounding box center [1373, 593] width 40 height 25
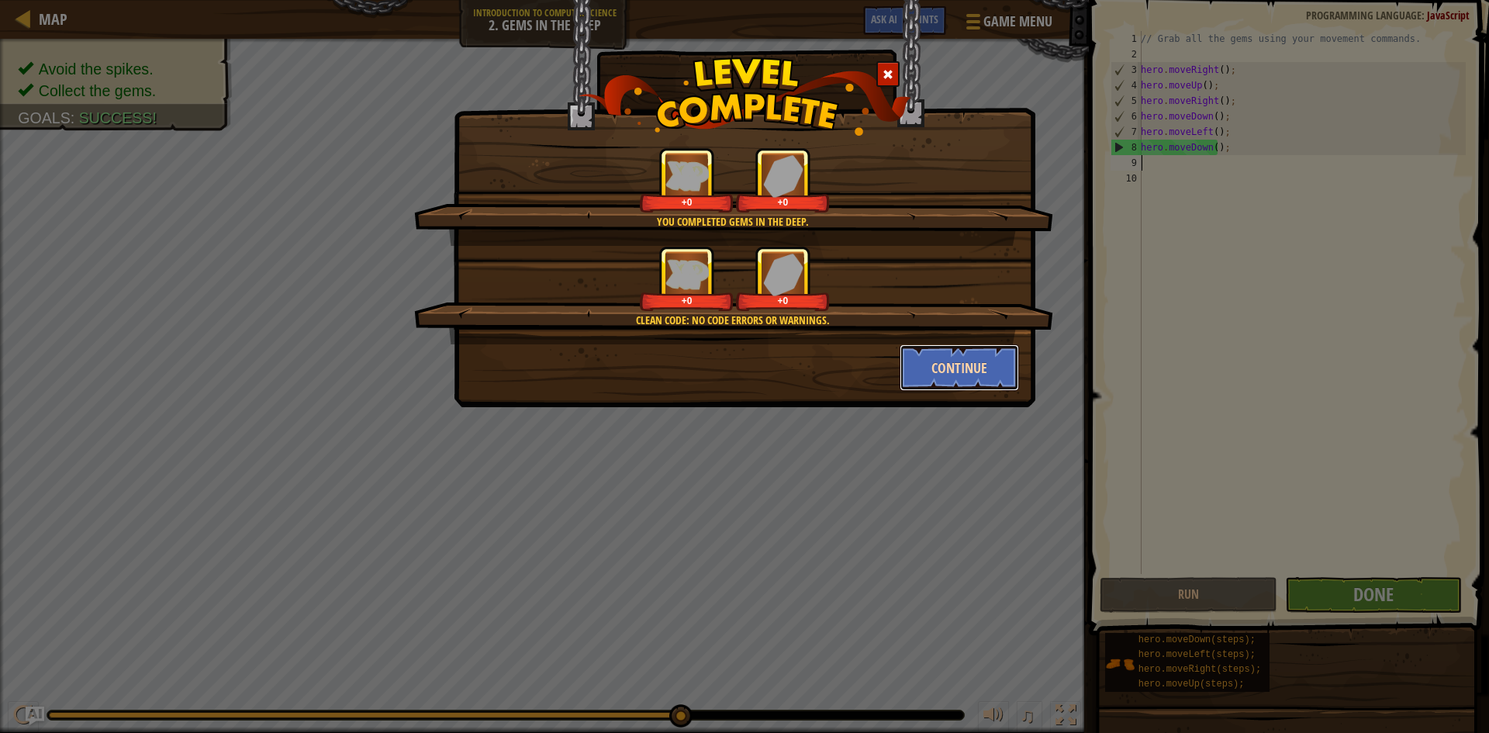
click at [948, 368] on button "Continue" at bounding box center [959, 367] width 120 height 47
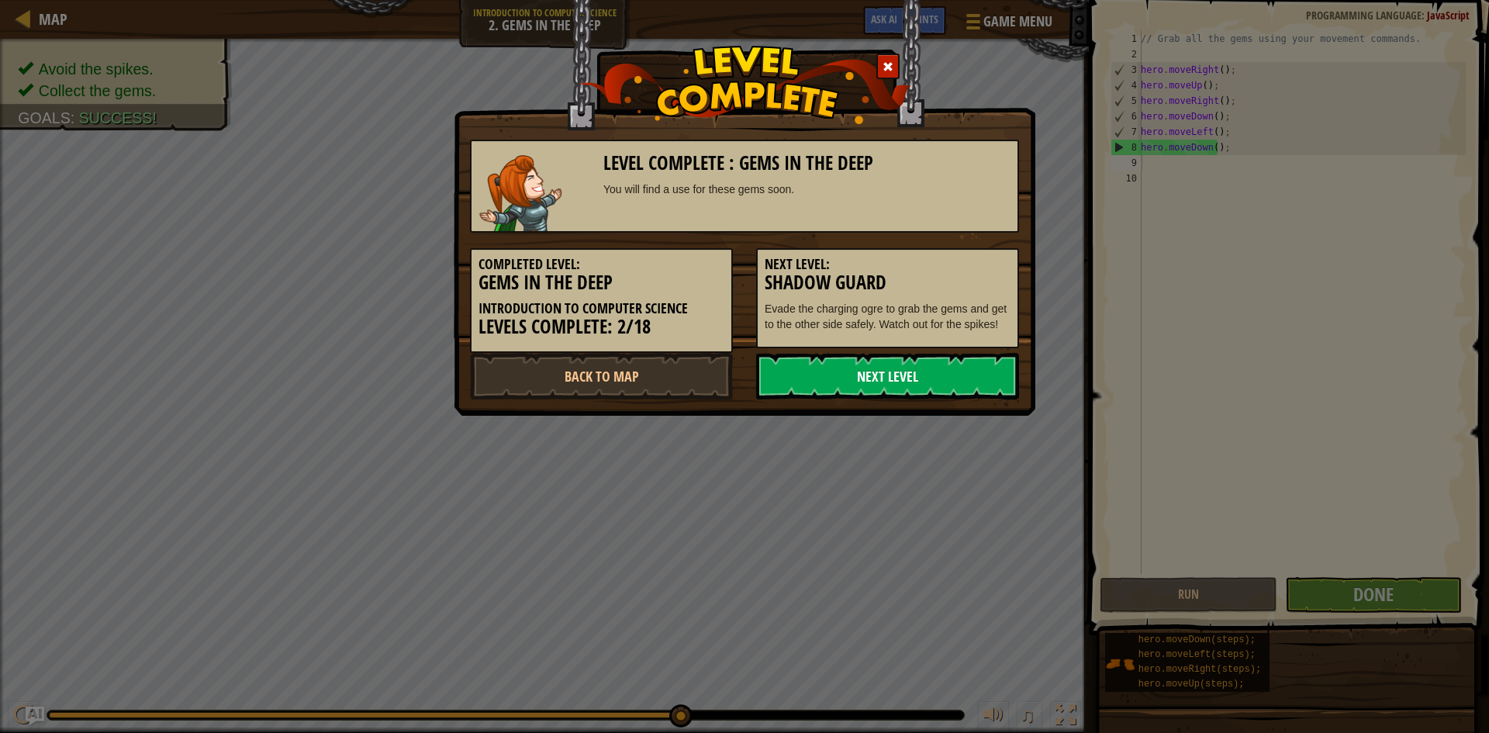
click at [950, 366] on link "Next Level" at bounding box center [887, 376] width 263 height 47
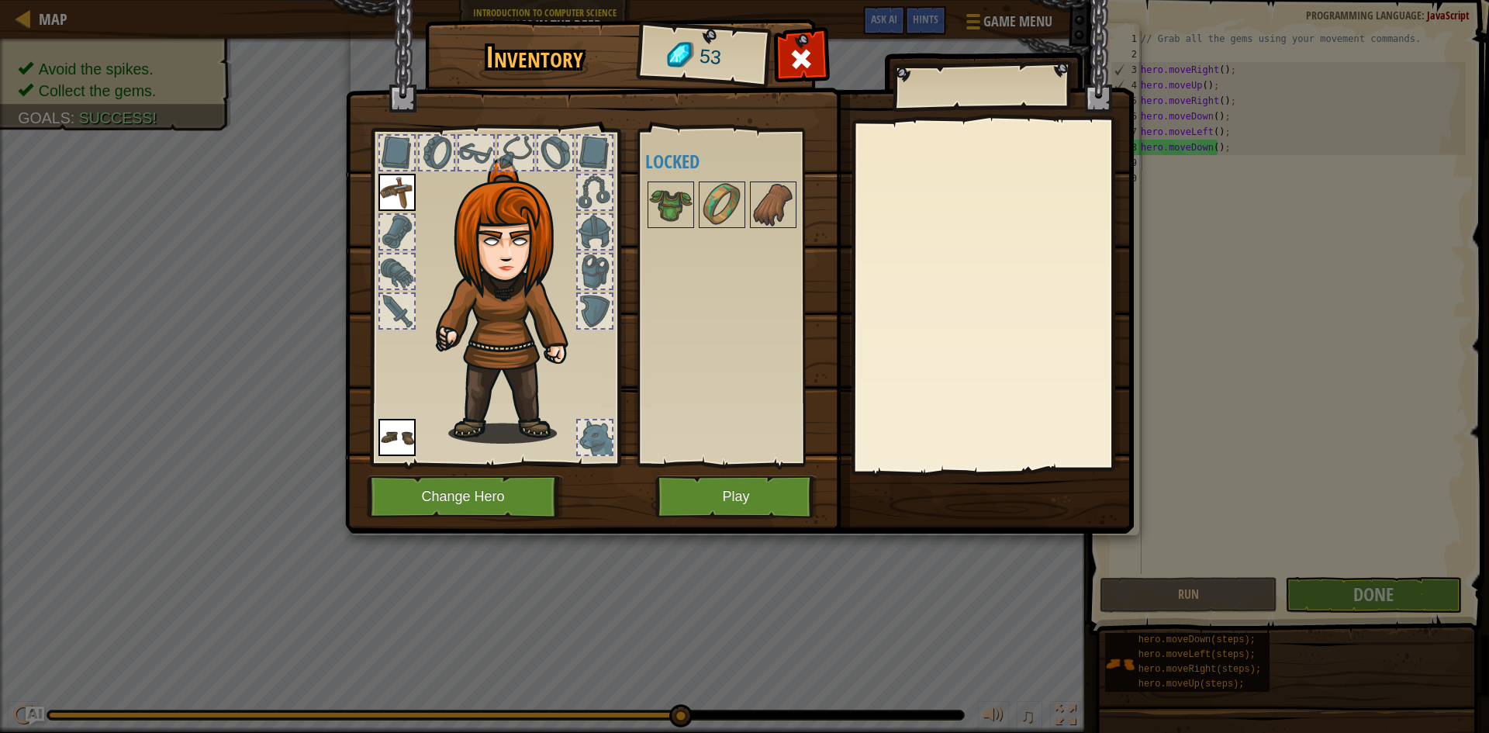
click at [695, 209] on div at bounding box center [742, 204] width 195 height 51
click at [757, 486] on button "Play" at bounding box center [736, 496] width 162 height 43
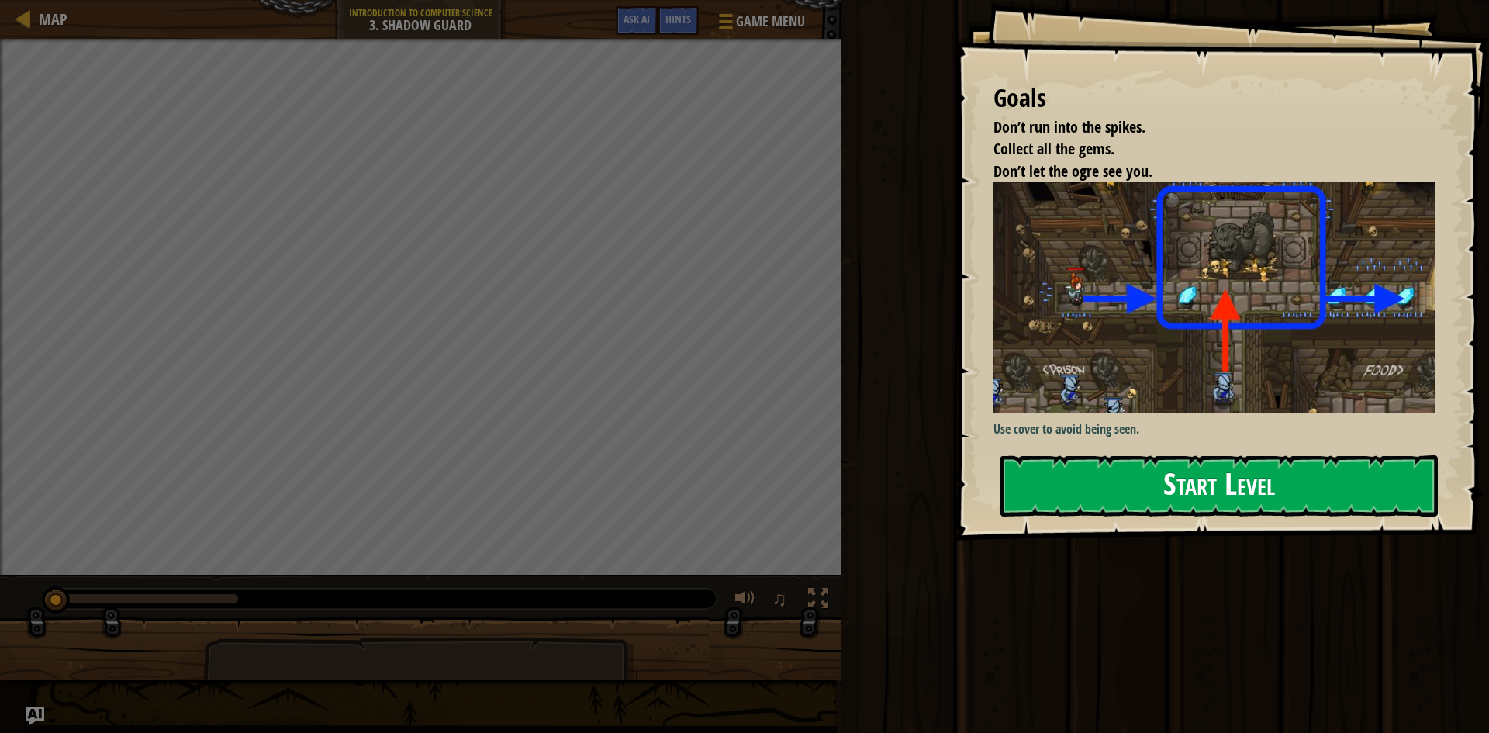
drag, startPoint x: 1097, startPoint y: 498, endPoint x: 1091, endPoint y: 478, distance: 21.1
click at [1097, 497] on button "Start Level" at bounding box center [1218, 485] width 437 height 61
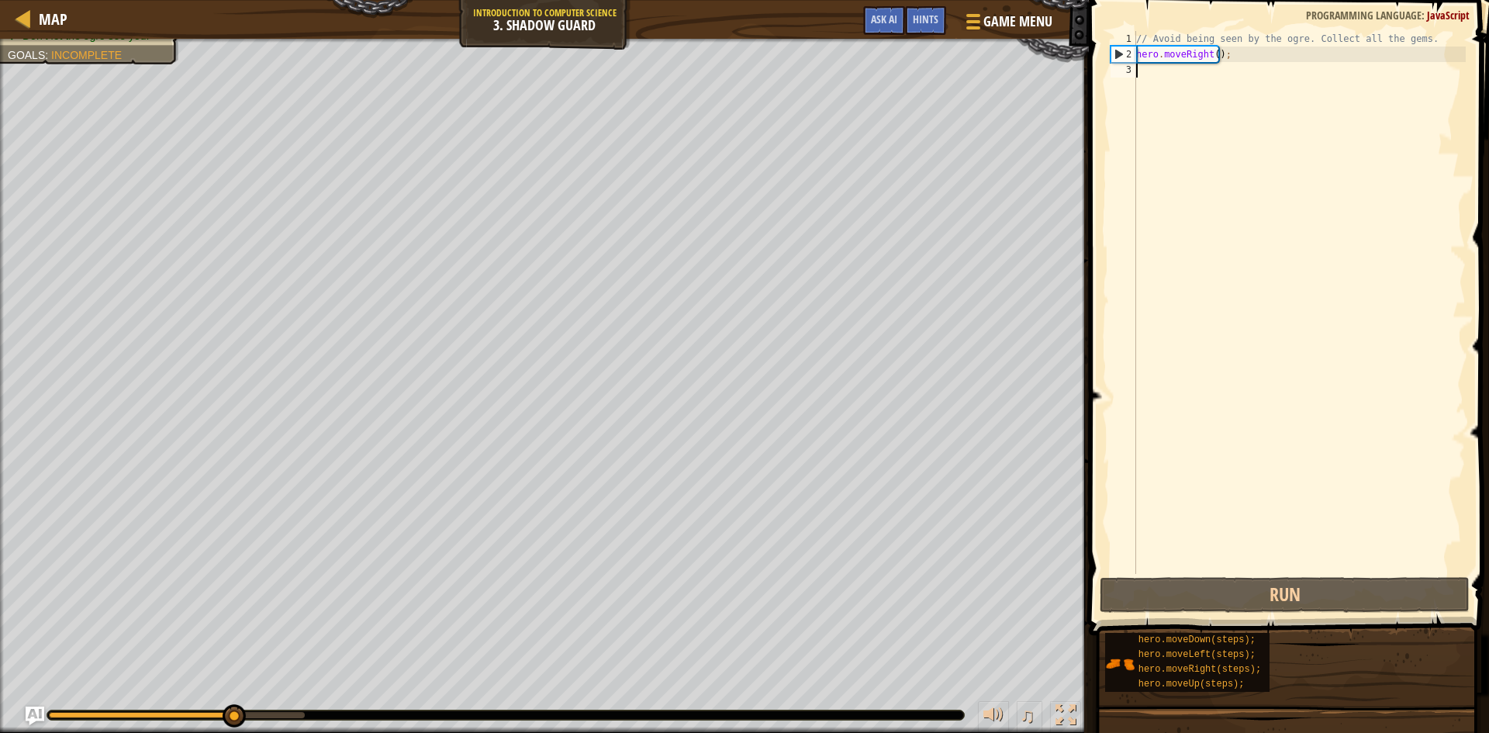
click at [1161, 71] on div "// Avoid being seen by the ogre. Collect all the gems. hero . moveRight ( ) ;" at bounding box center [1299, 318] width 333 height 574
click at [1182, 71] on div "// Avoid being seen by the ogre. Collect all the gems. hero . moveRight ( ) ;" at bounding box center [1299, 318] width 333 height 574
type textarea "h"
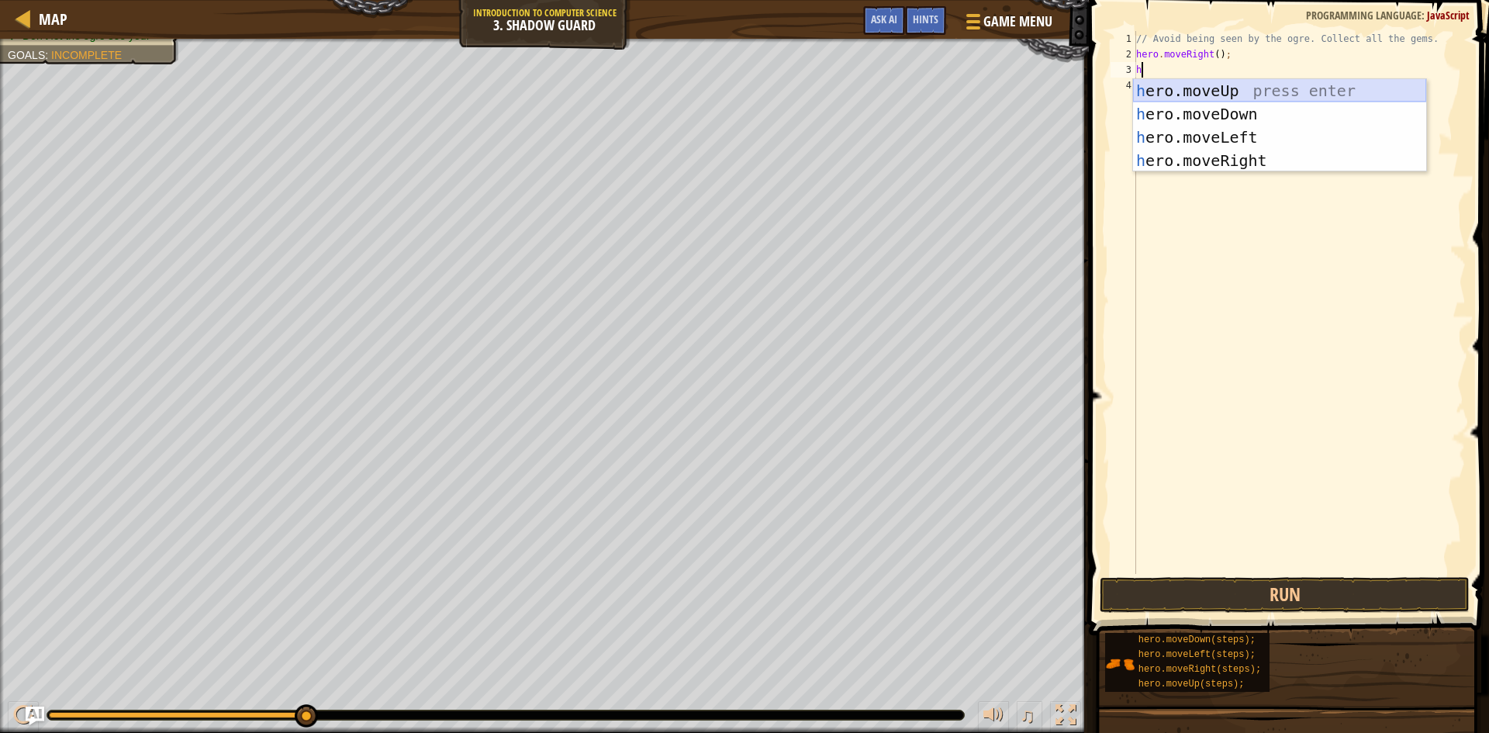
click at [1178, 81] on div "h ero.moveUp press enter h ero.moveDown press enter h ero.moveLeft press enter …" at bounding box center [1279, 149] width 293 height 140
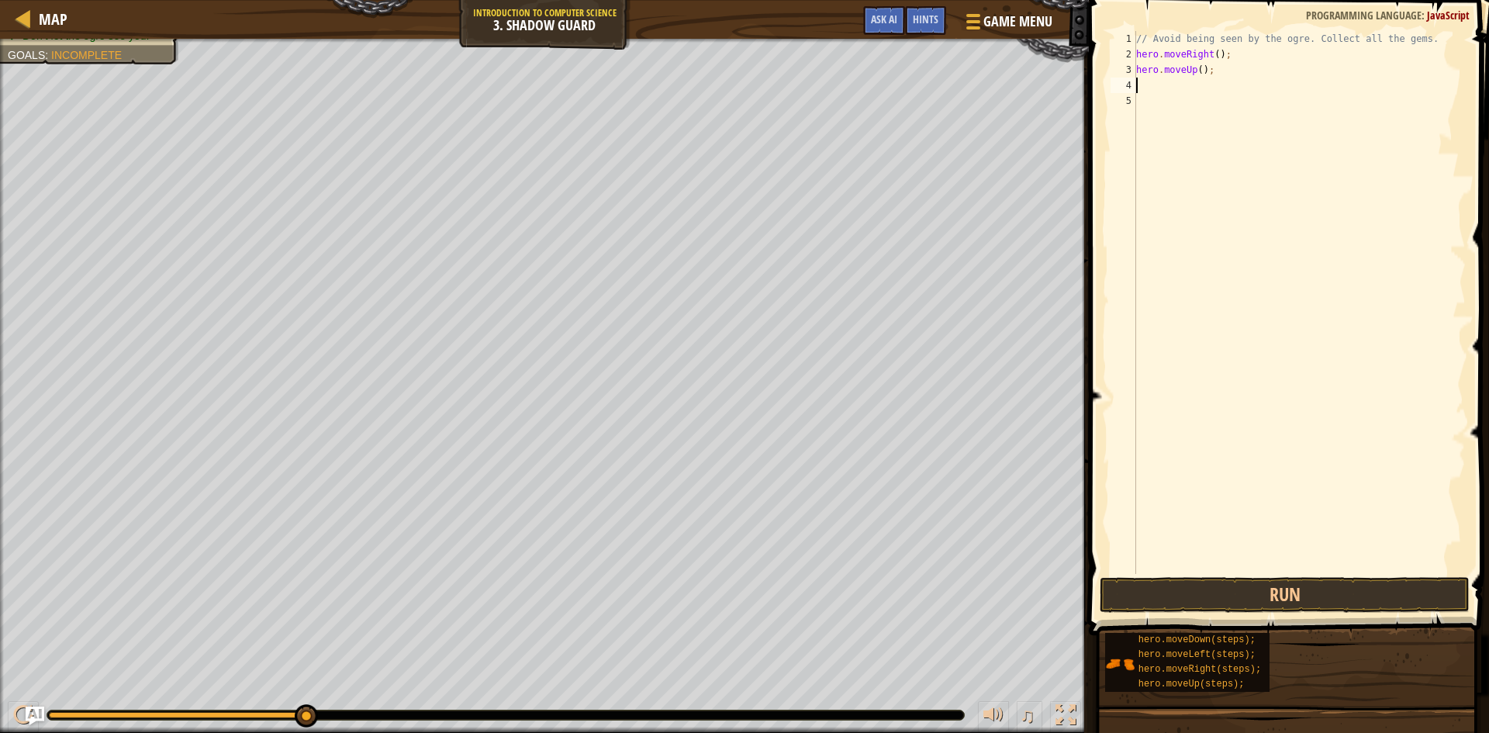
click at [1182, 88] on div "// Avoid being seen by the ogre. Collect all the gems. hero . moveRight ( ) ; h…" at bounding box center [1299, 318] width 333 height 574
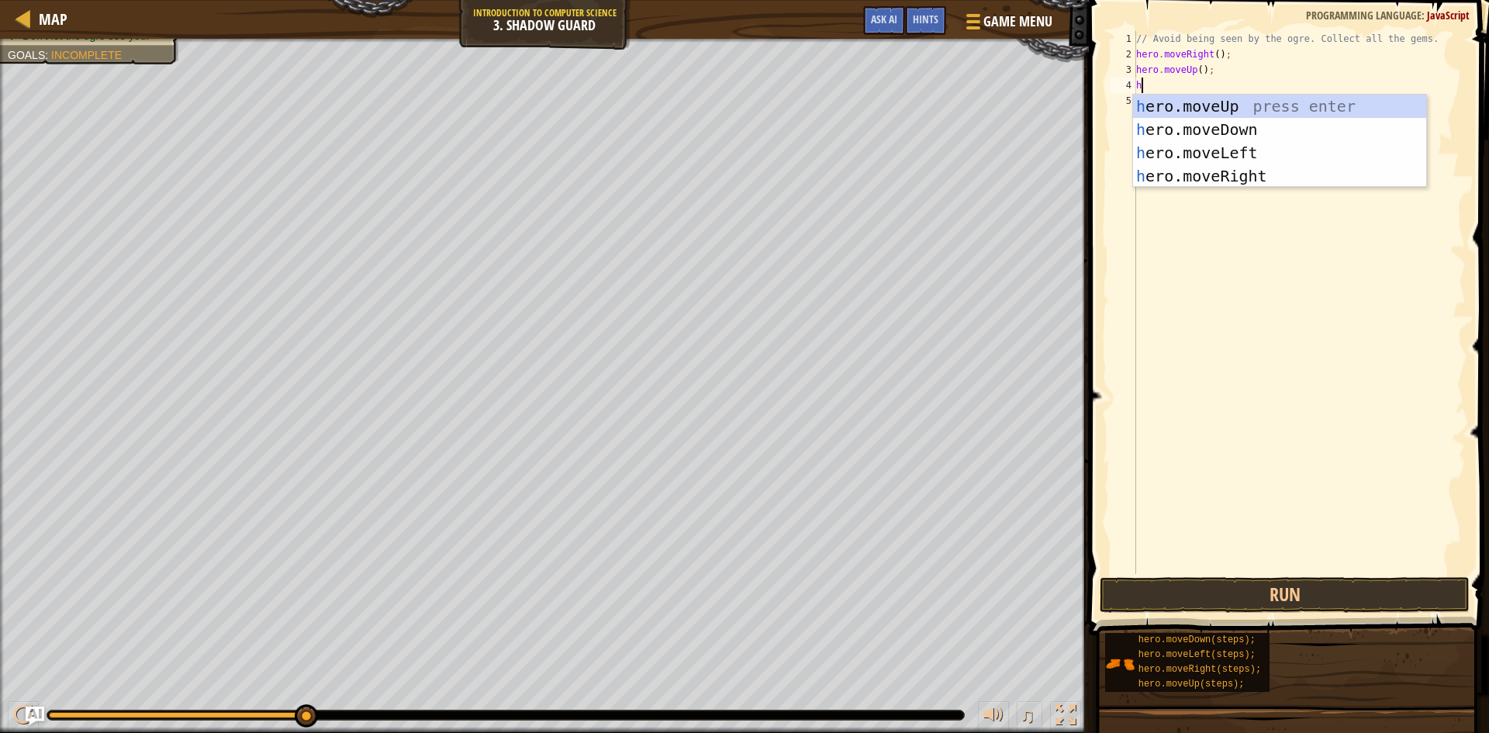
type textarea "he"
click at [1236, 171] on div "he ro.moveUp press enter he ro.moveDown press enter he ro.moveLeft press enter …" at bounding box center [1279, 165] width 293 height 140
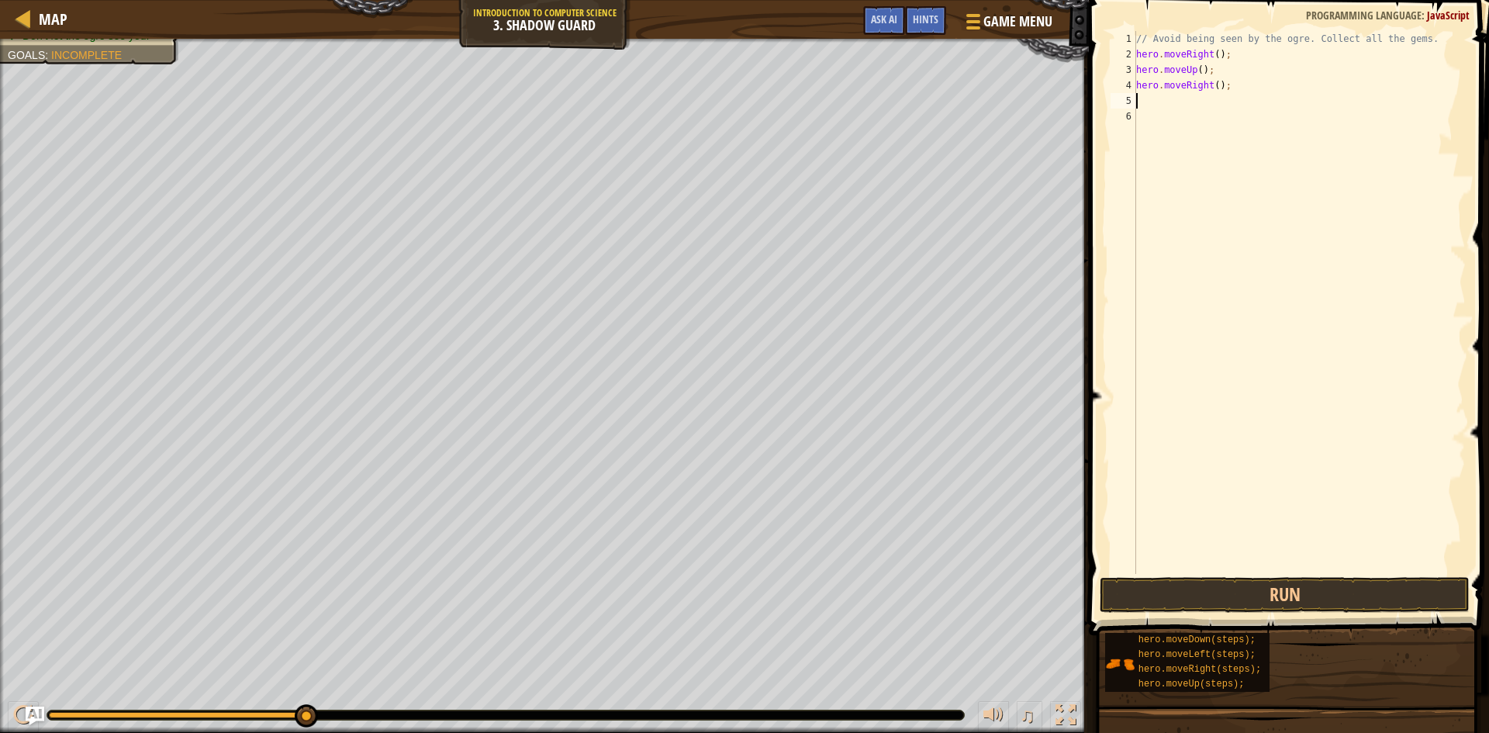
type textarea "h"
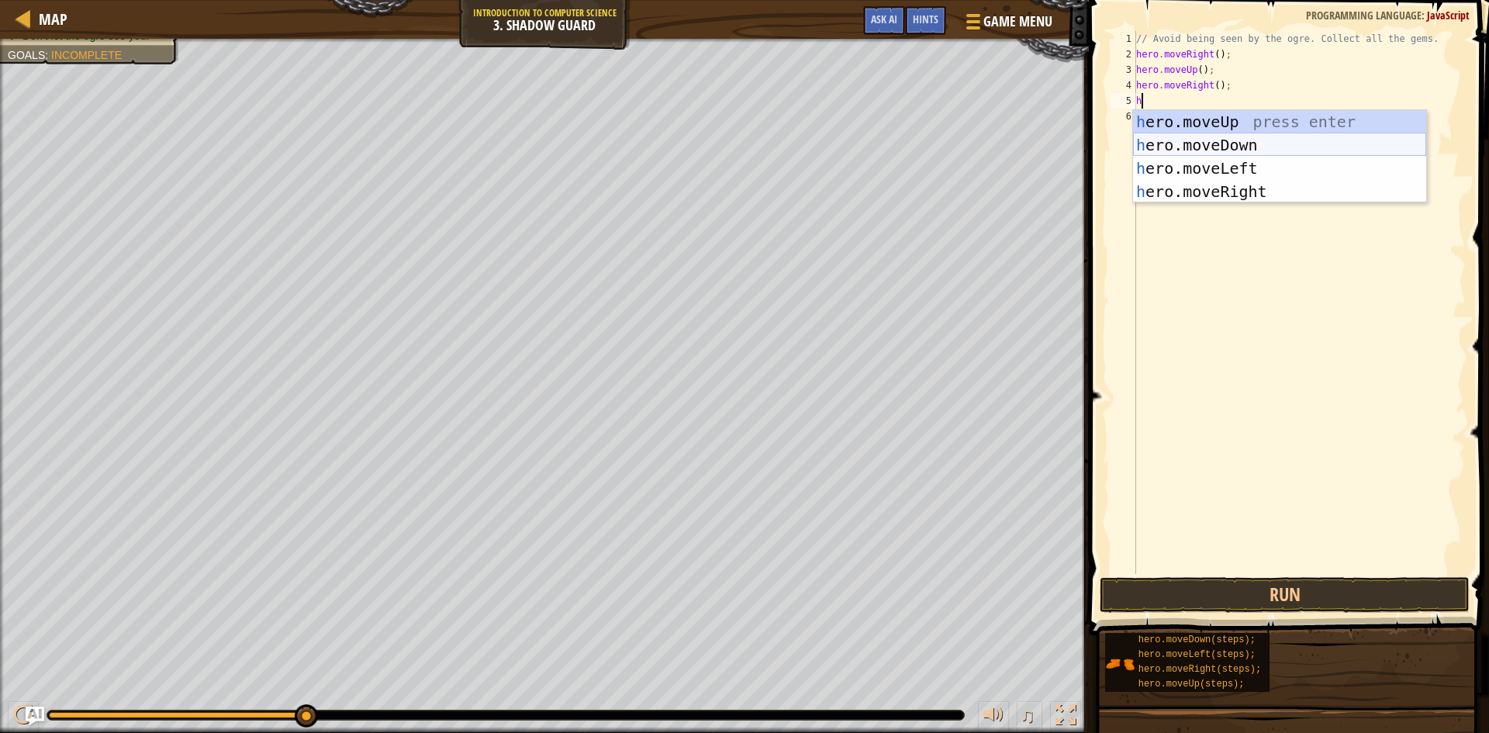
click at [1183, 140] on div "h ero.moveUp press enter h ero.moveDown press enter h ero.moveLeft press enter …" at bounding box center [1279, 180] width 293 height 140
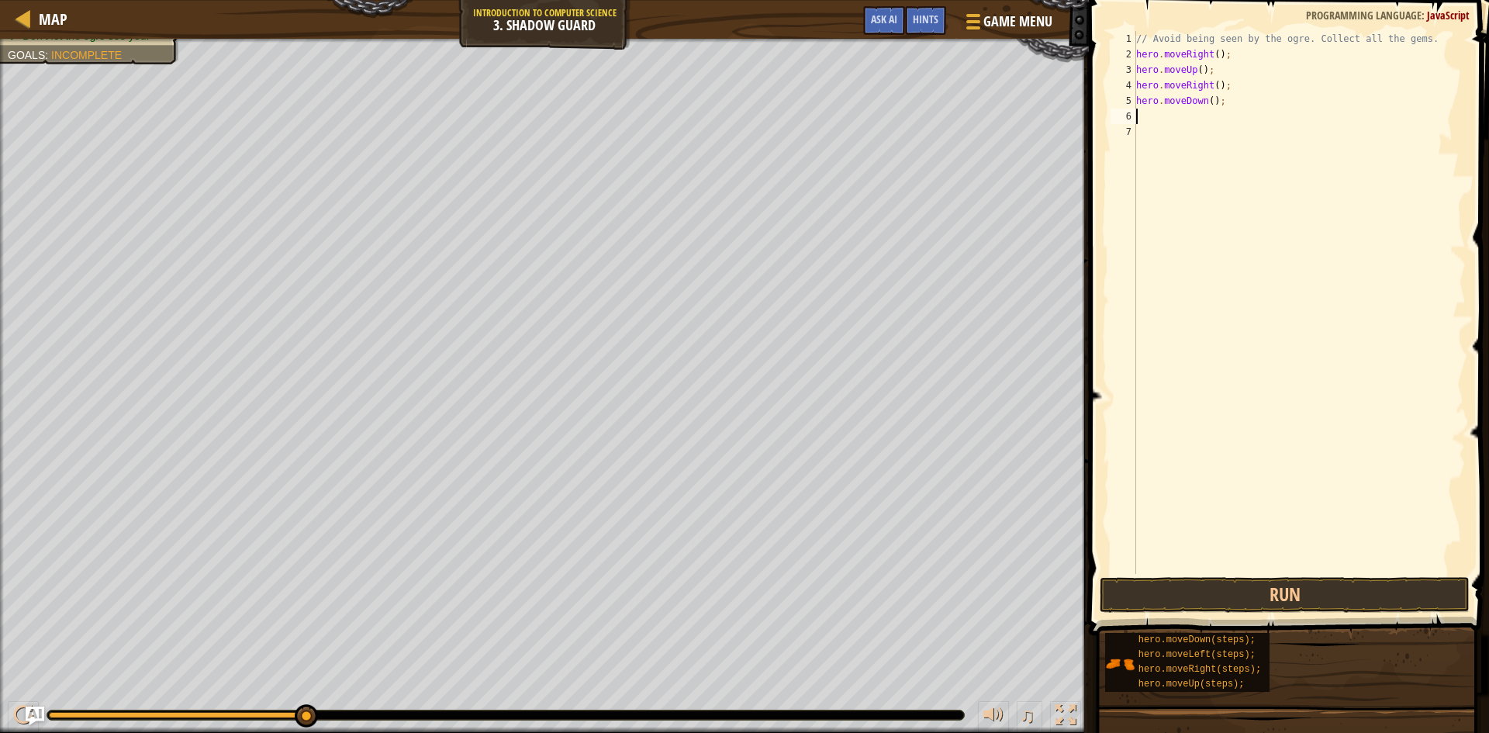
type textarea "h"
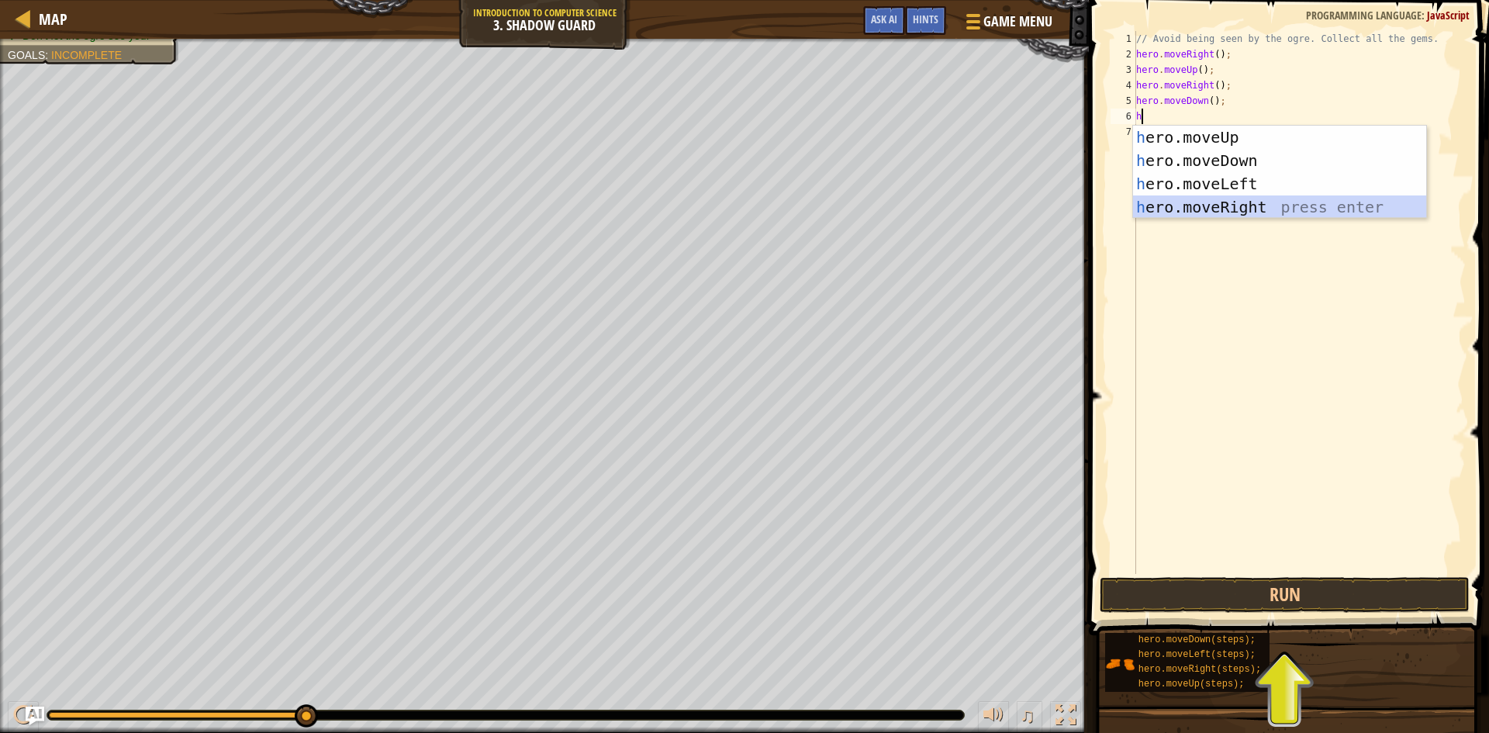
click at [1177, 206] on div "h ero.moveUp press enter h ero.moveDown press enter h ero.moveLeft press enter …" at bounding box center [1279, 196] width 293 height 140
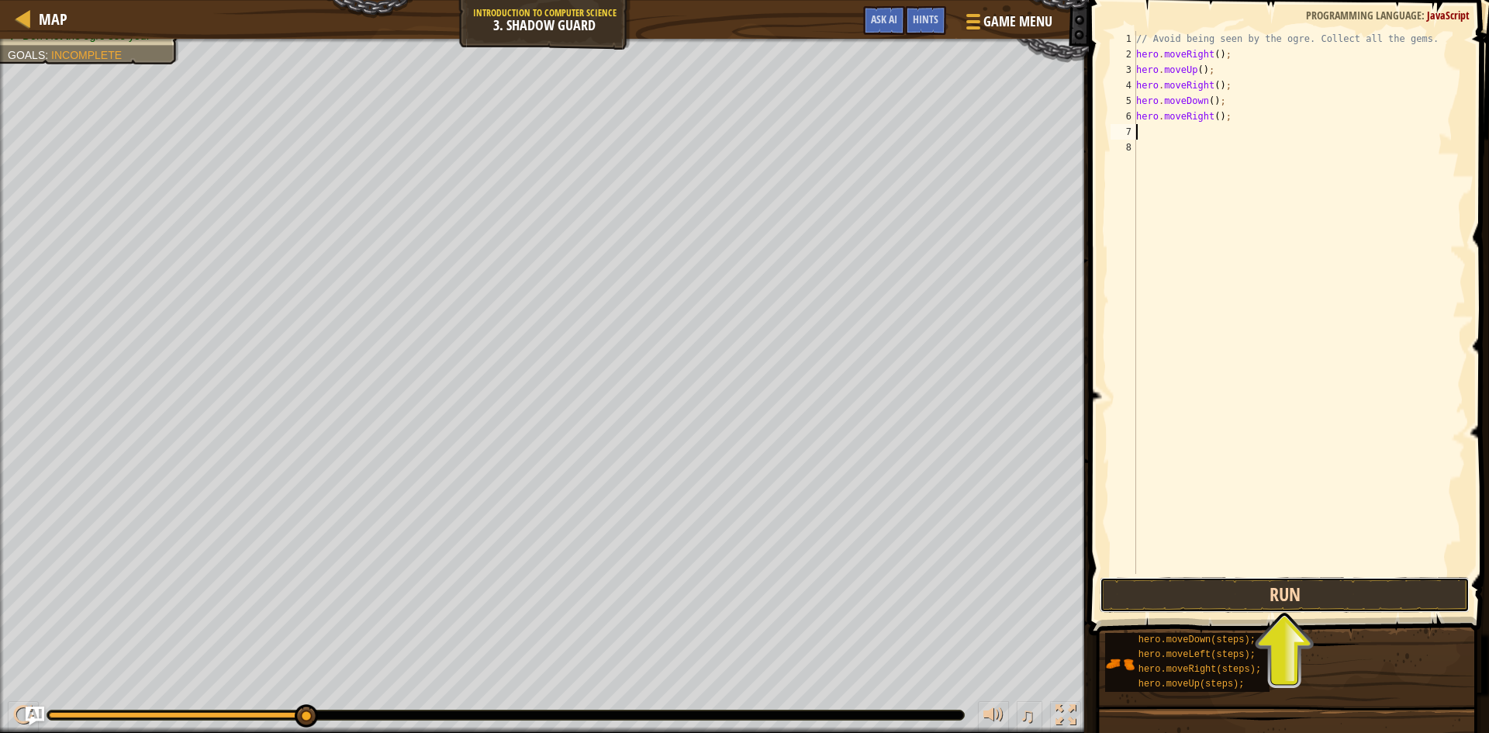
click at [1262, 590] on button "Run" at bounding box center [1284, 595] width 370 height 36
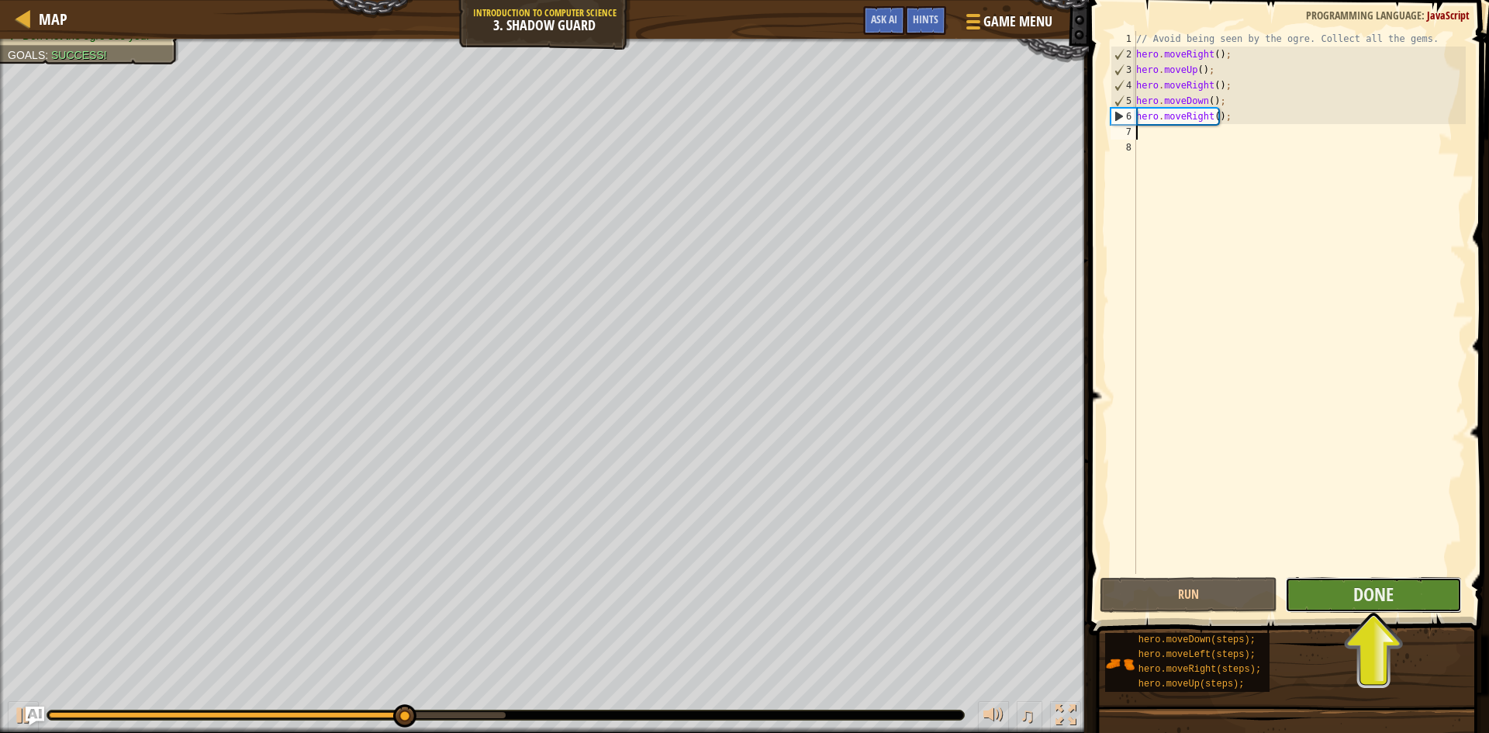
click at [1336, 592] on button "Done" at bounding box center [1374, 595] width 178 height 36
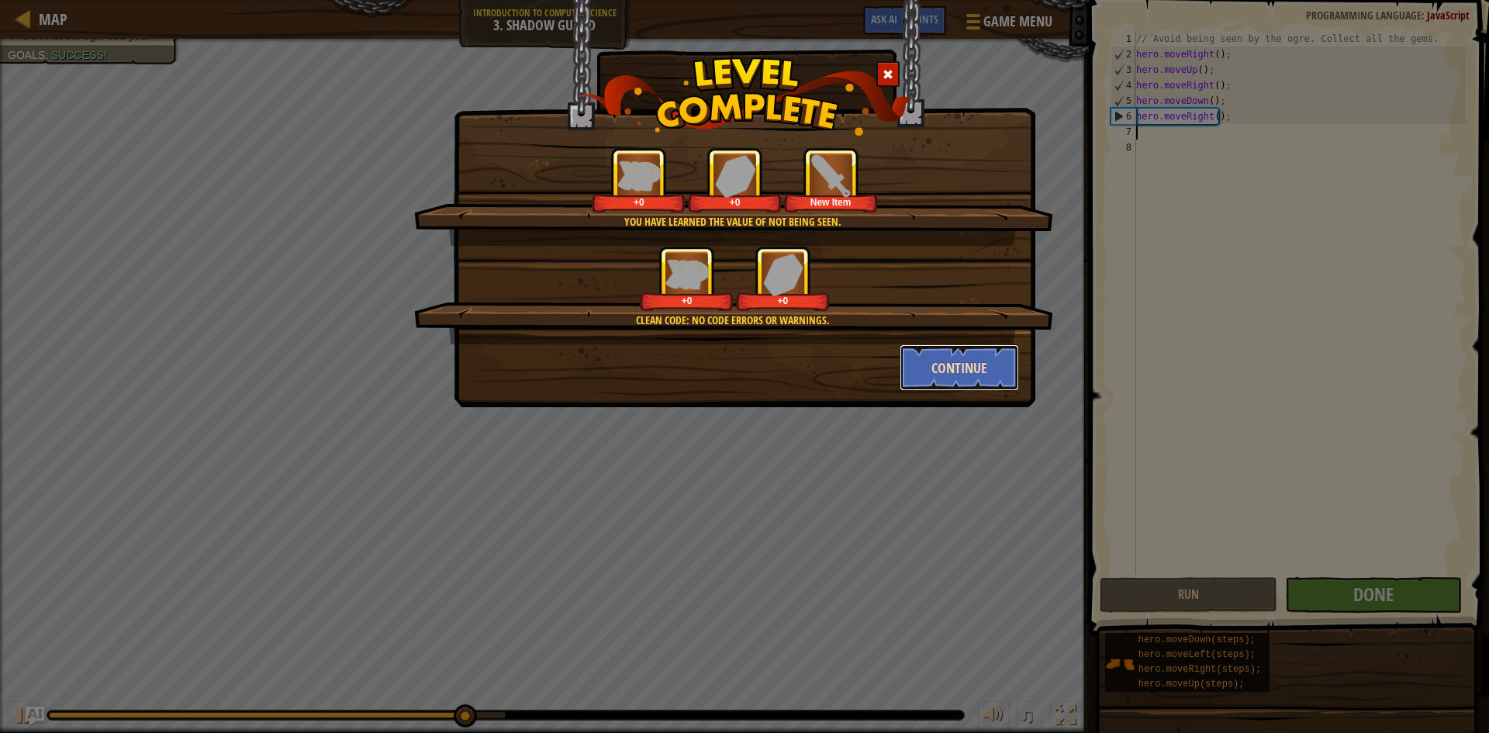
click at [963, 378] on button "Continue" at bounding box center [959, 367] width 120 height 47
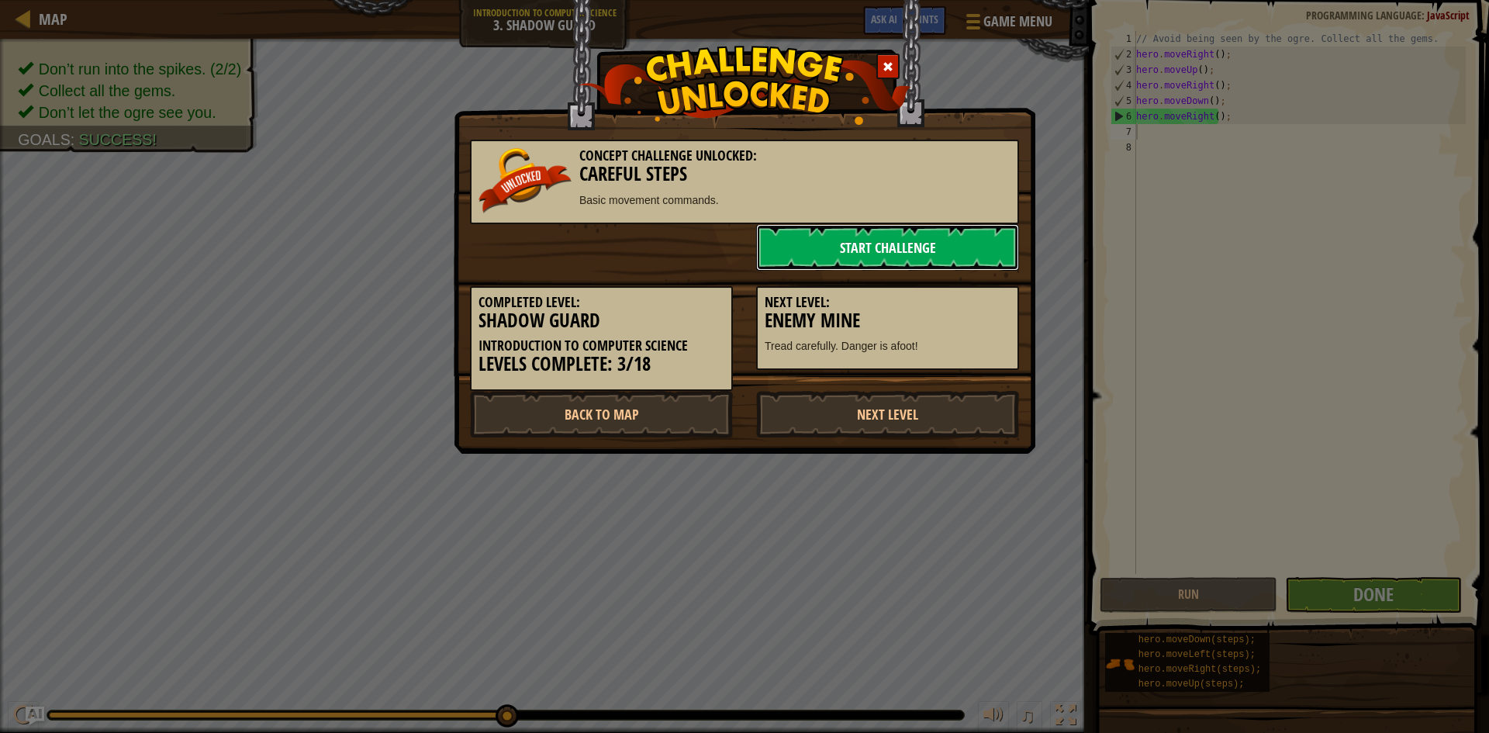
click at [877, 243] on link "Start Challenge" at bounding box center [887, 247] width 263 height 47
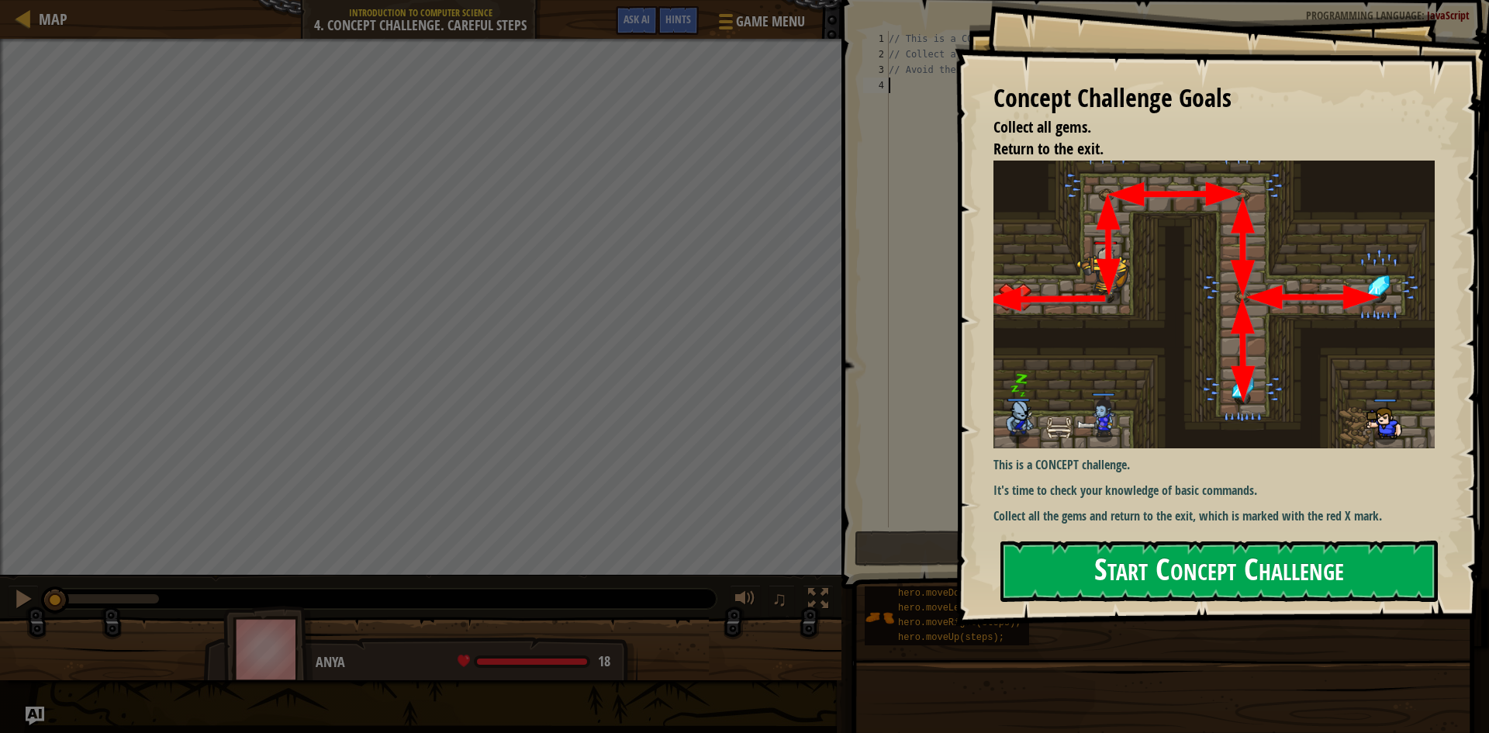
click at [1149, 559] on button "Start Concept Challenge" at bounding box center [1218, 570] width 437 height 61
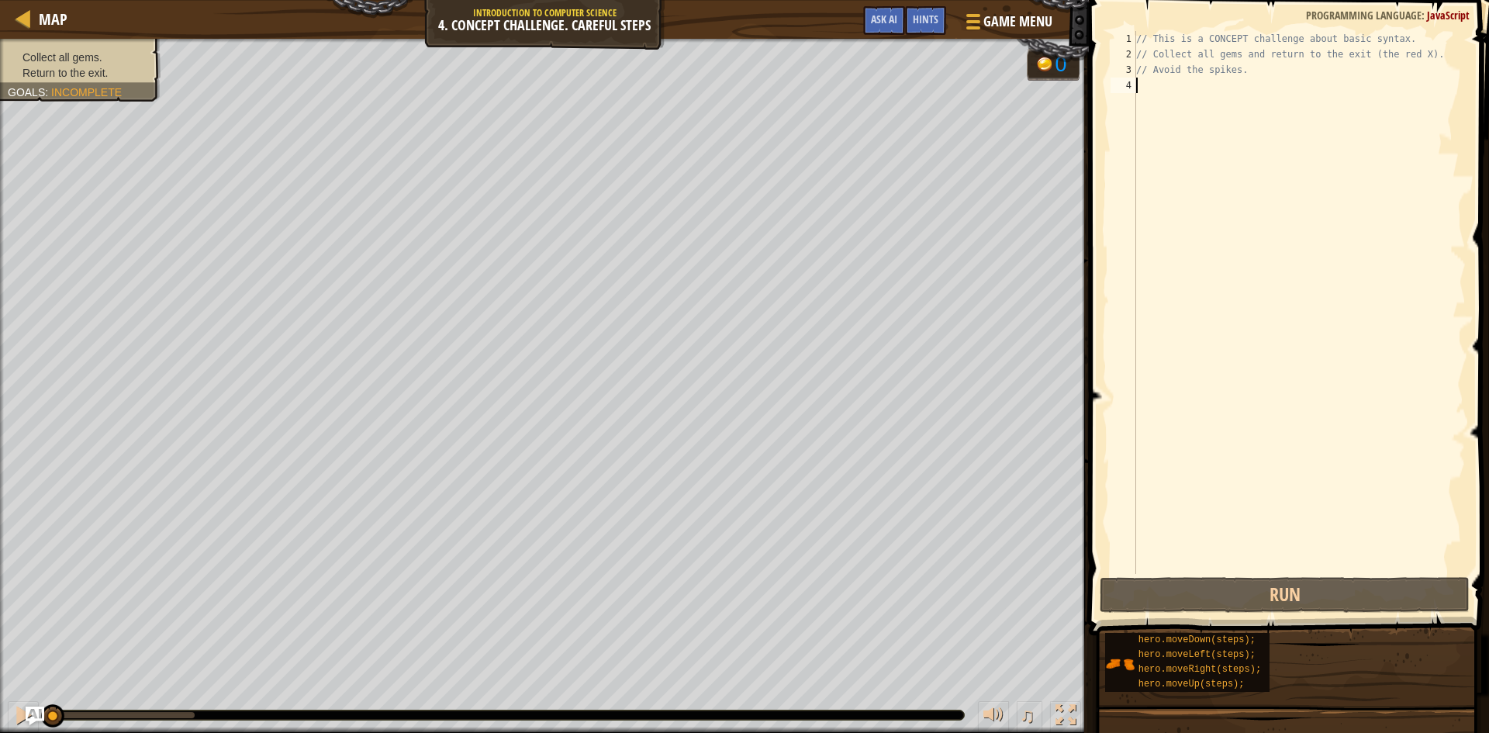
type textarea "h"
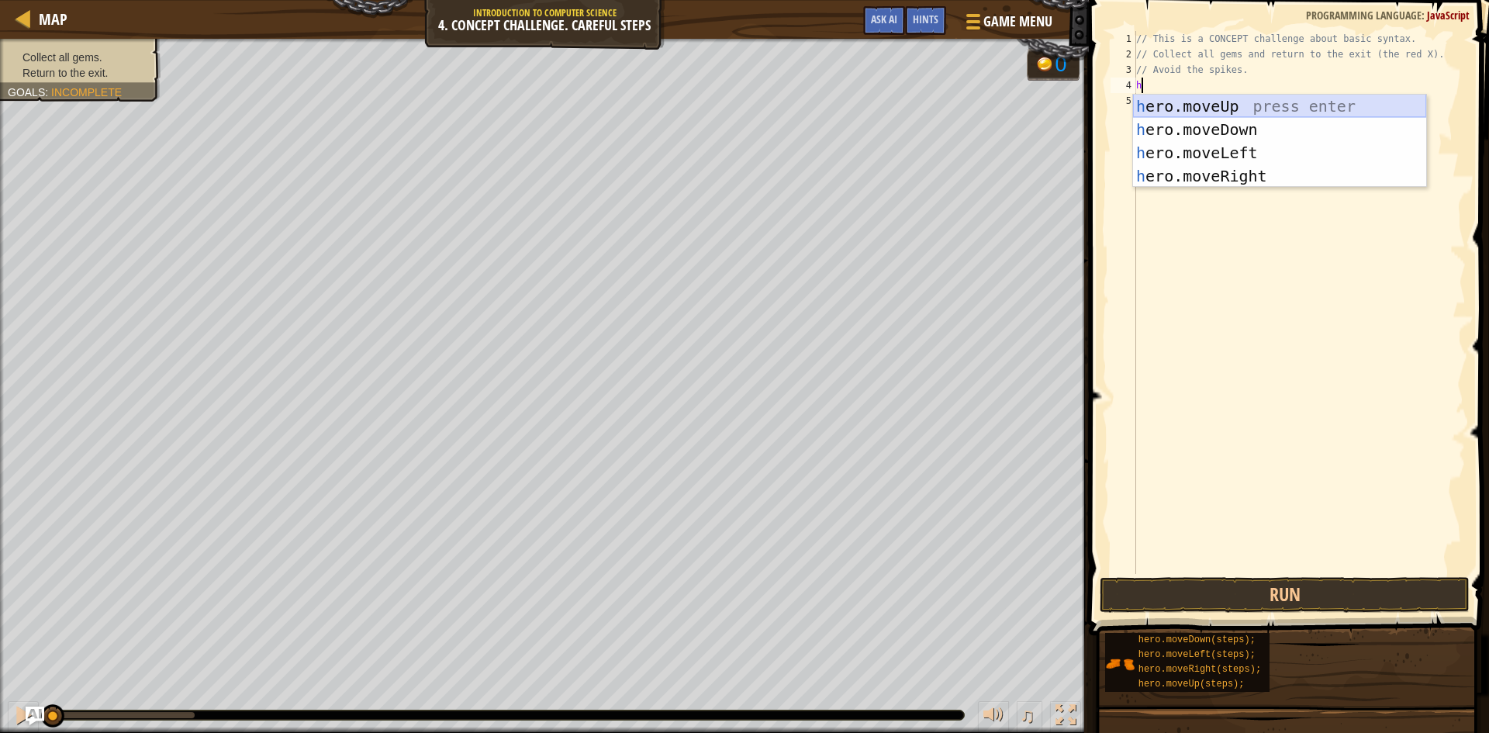
click at [1196, 115] on div "h ero.moveUp press enter h ero.moveDown press enter h ero.moveLeft press enter …" at bounding box center [1279, 165] width 293 height 140
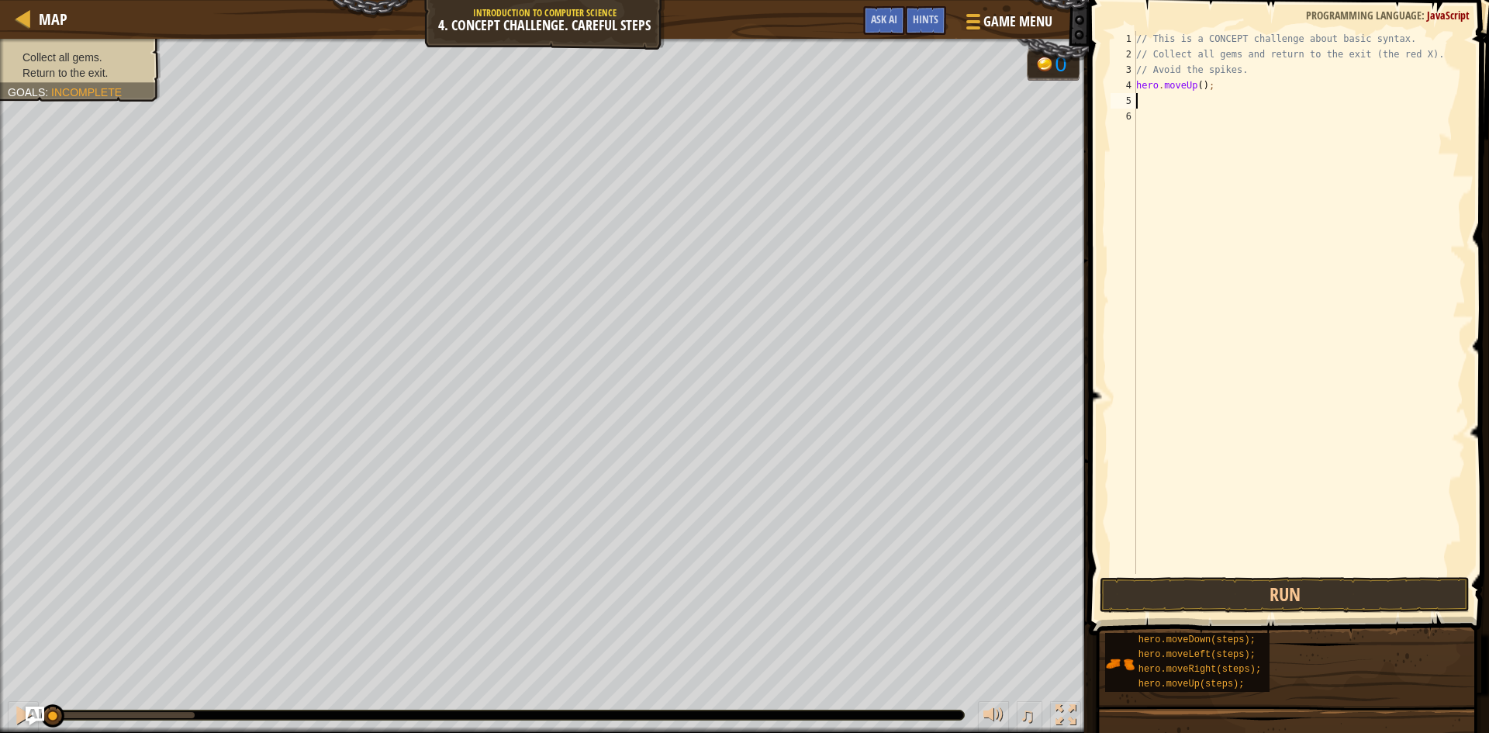
type textarea "h"
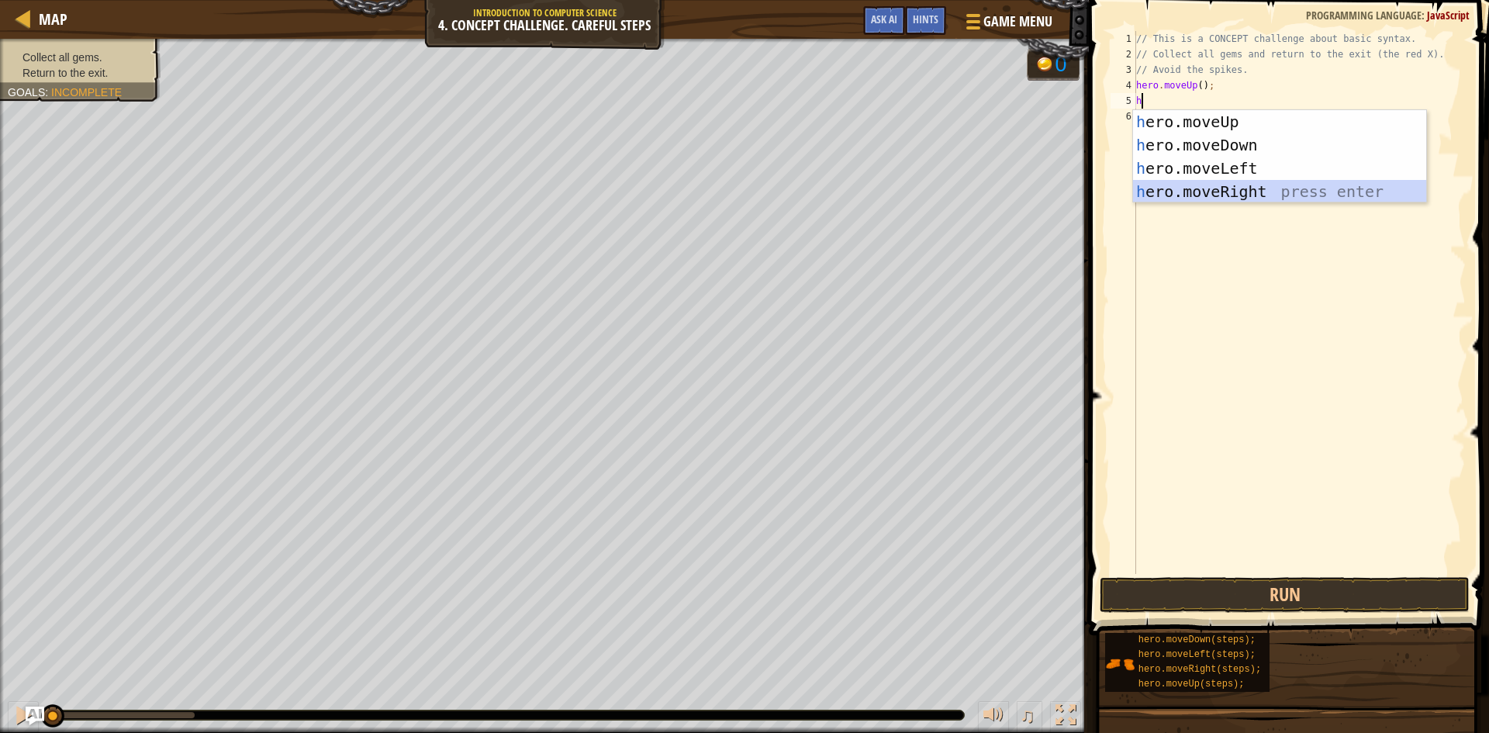
click at [1190, 197] on div "h ero.moveUp press enter h ero.moveDown press enter h ero.moveLeft press enter …" at bounding box center [1279, 180] width 293 height 140
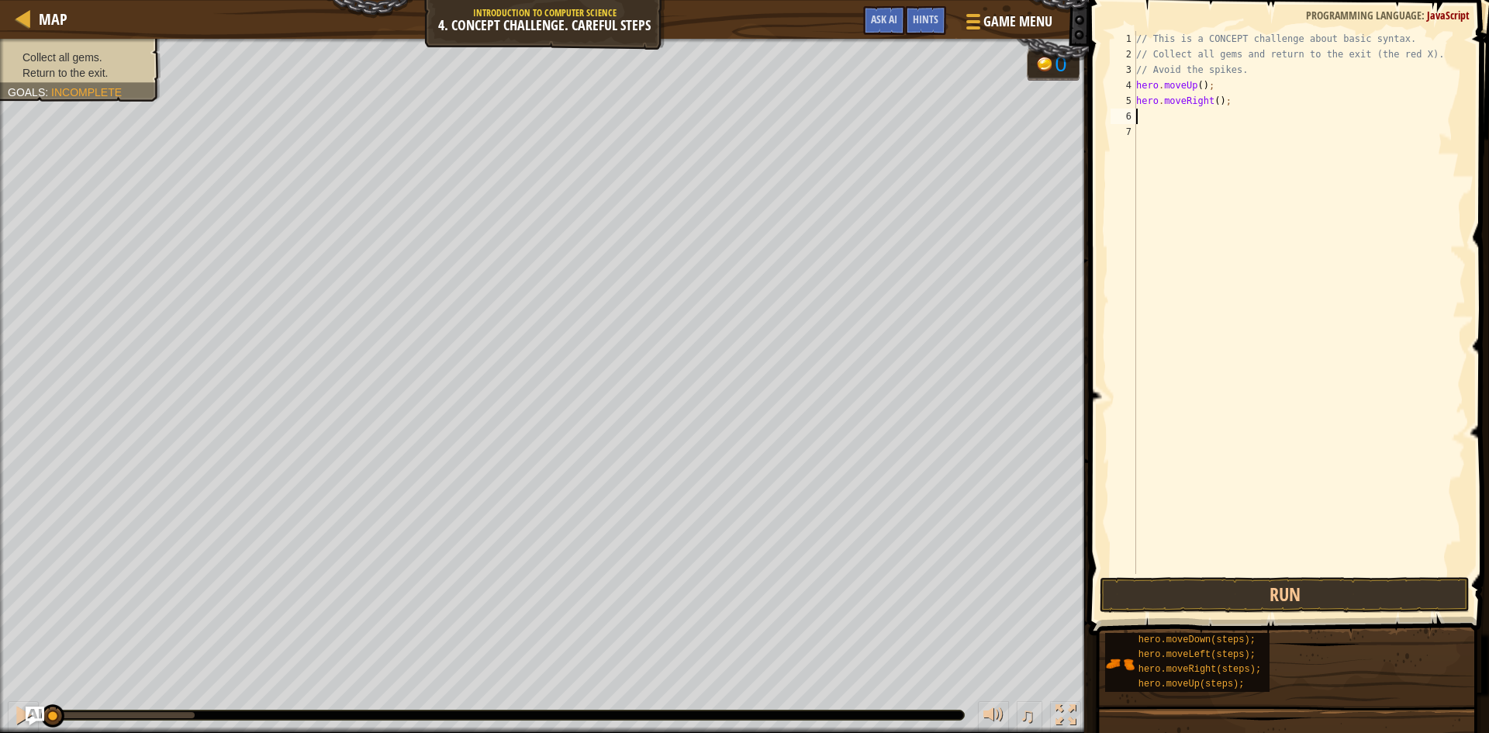
type textarea "h"
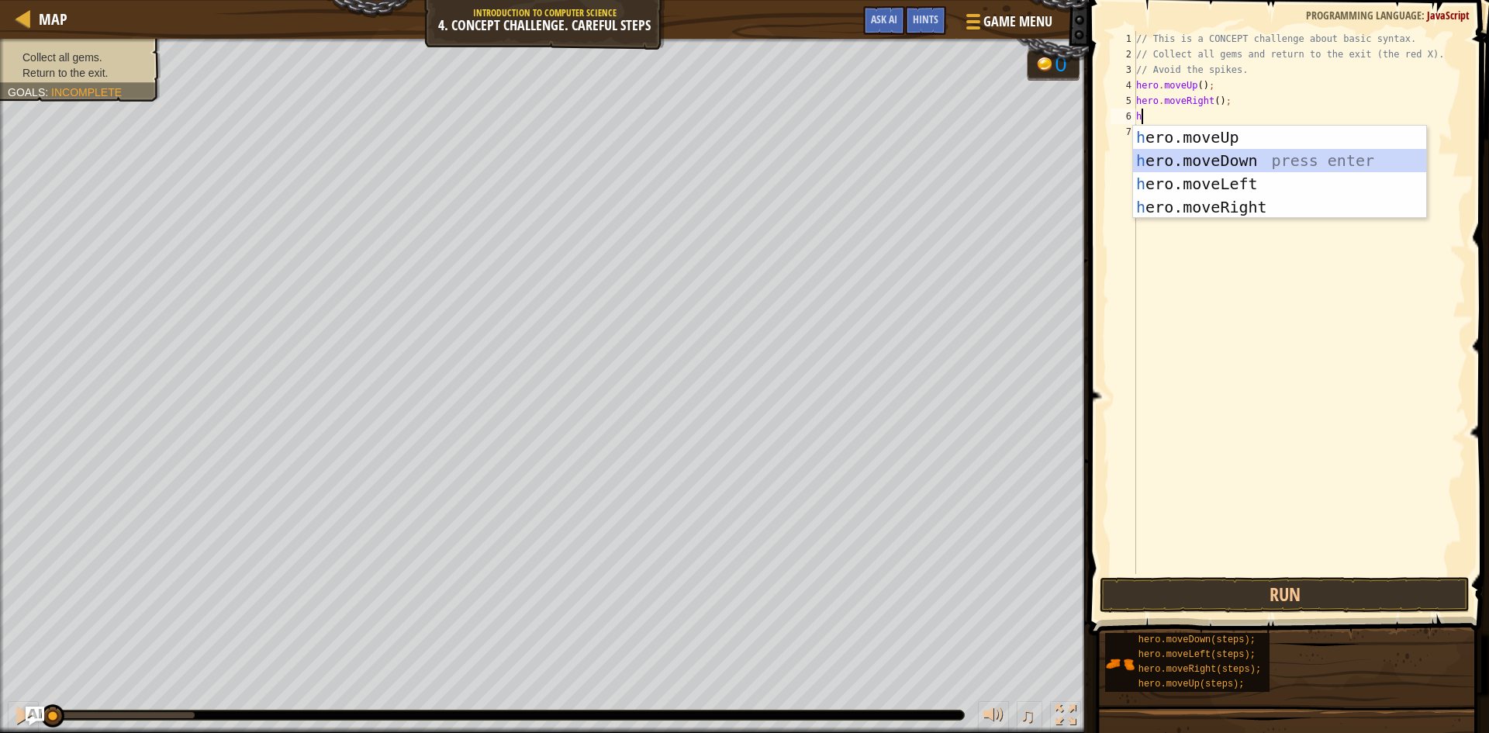
click at [1209, 164] on div "h ero.moveUp press enter h ero.moveDown press enter h ero.moveLeft press enter …" at bounding box center [1279, 196] width 293 height 140
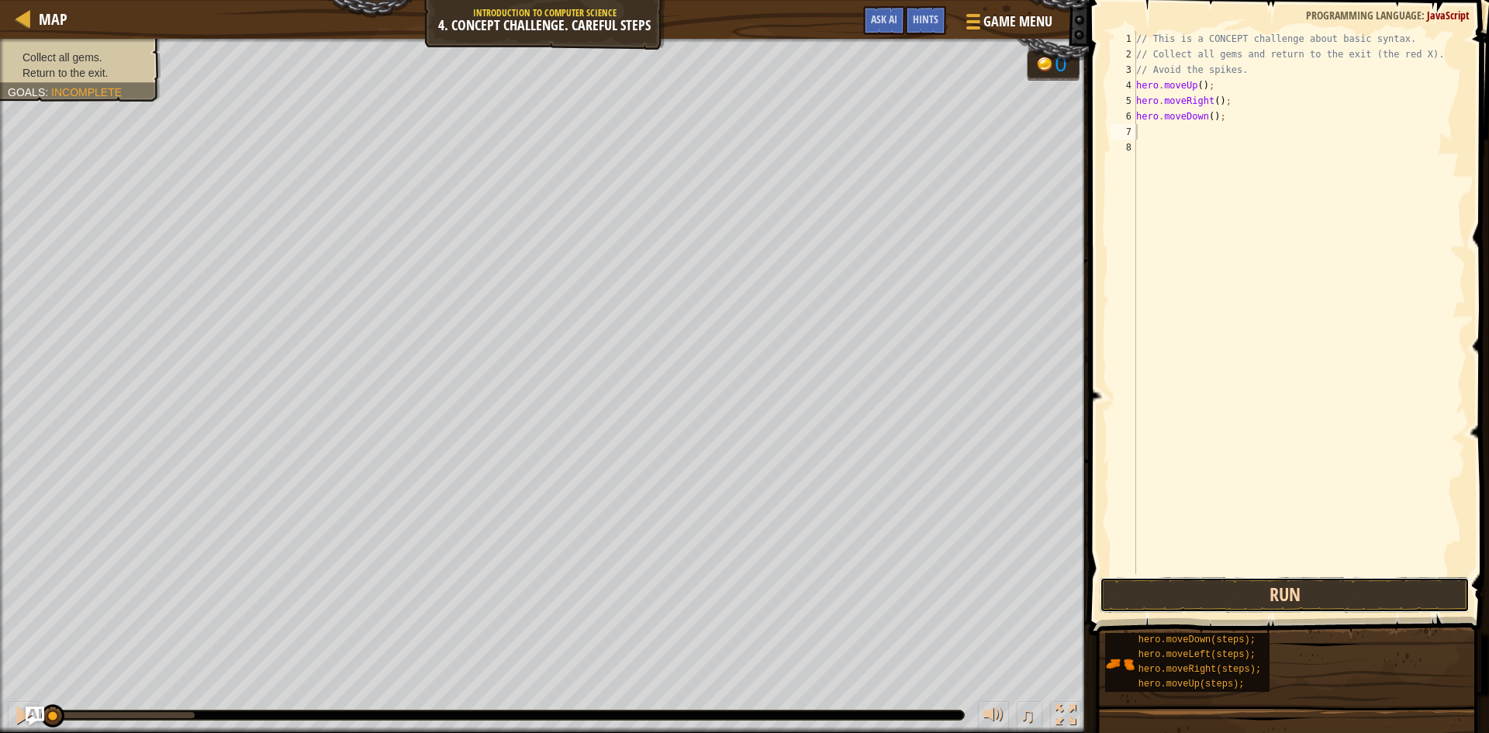
click at [1302, 591] on button "Run" at bounding box center [1284, 595] width 370 height 36
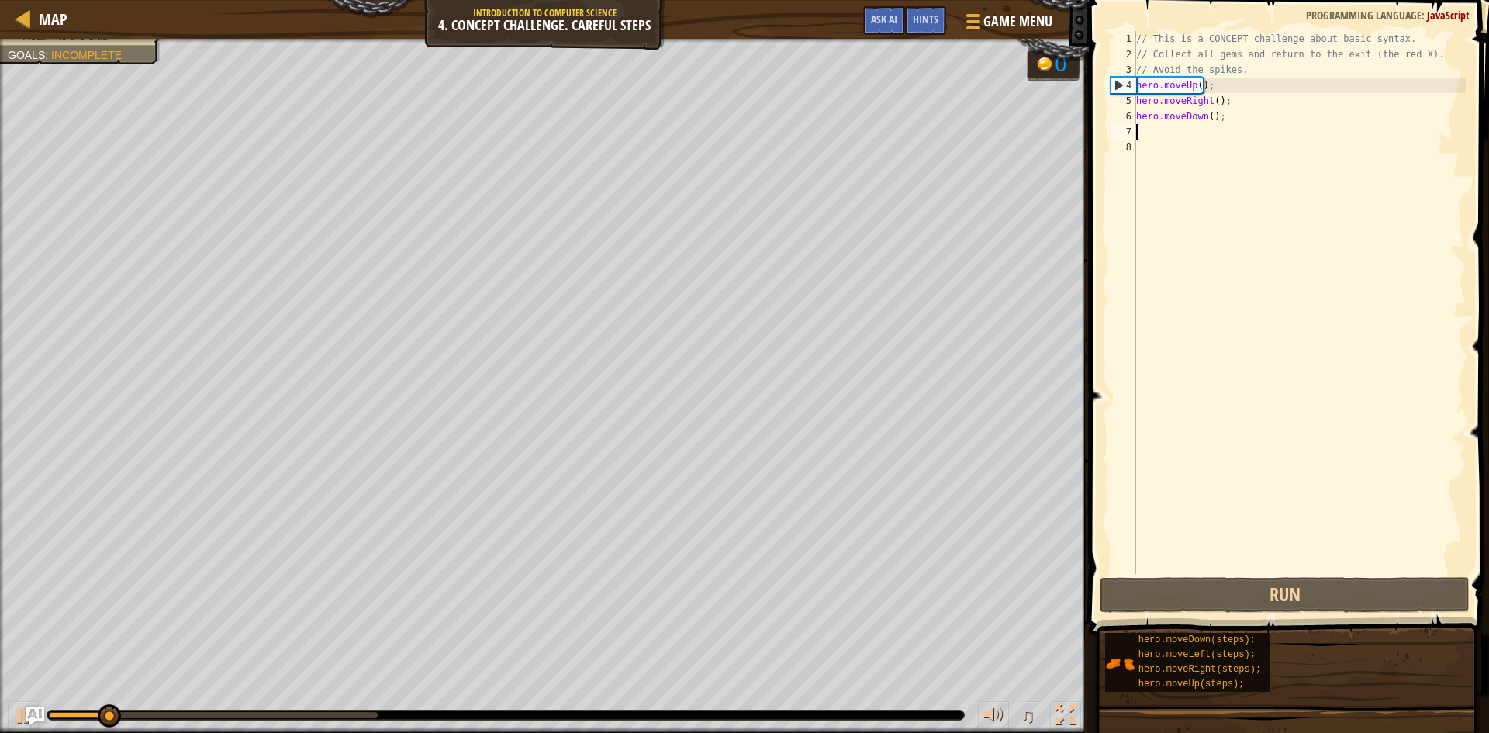
type textarea "h"
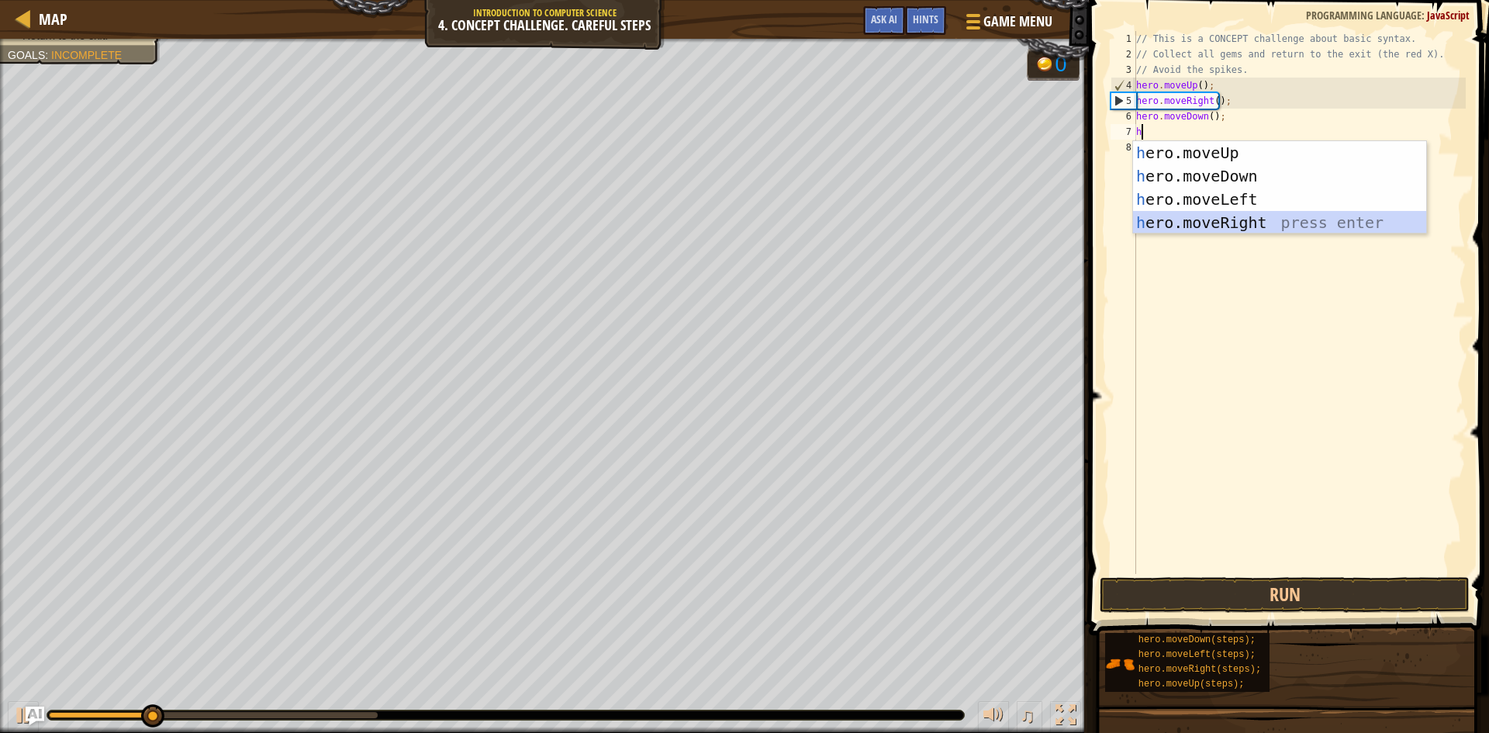
click at [1212, 221] on div "h ero.moveUp press enter h ero.moveDown press enter h ero.moveLeft press enter …" at bounding box center [1279, 211] width 293 height 140
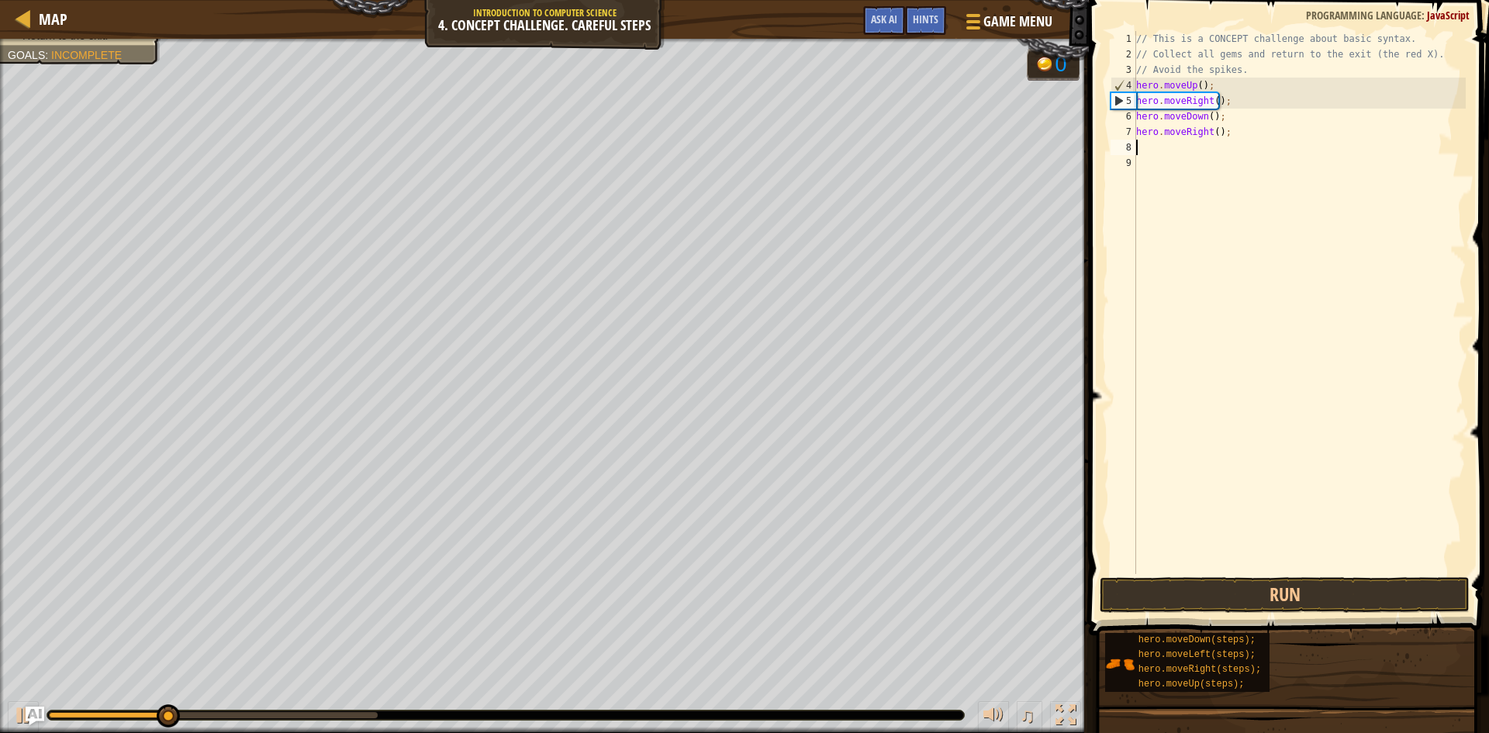
click at [1161, 154] on div "// This is a CONCEPT challenge about basic syntax. // Collect all gems and retu…" at bounding box center [1299, 318] width 333 height 574
type textarea "h"
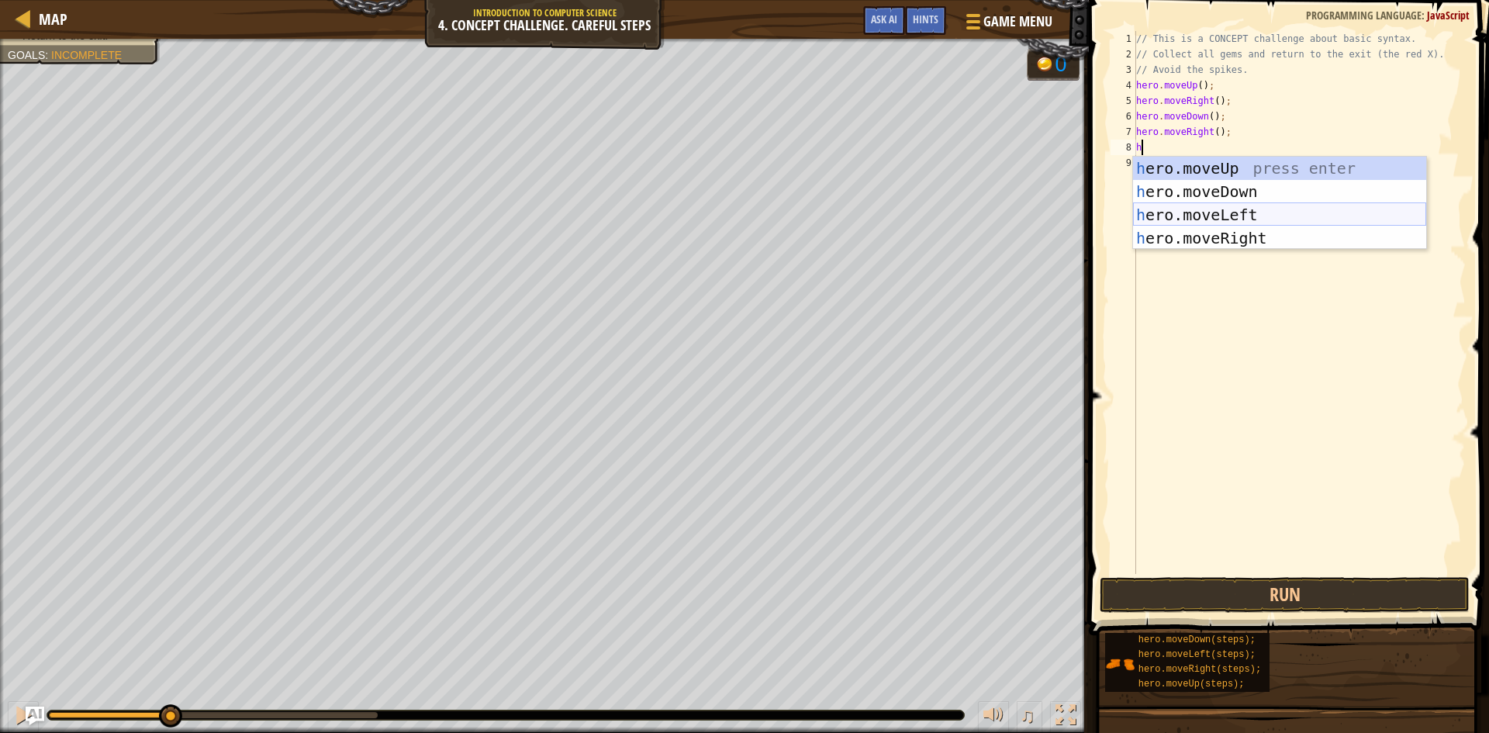
click at [1179, 209] on div "h ero.moveUp press enter h ero.moveDown press enter h ero.moveLeft press enter …" at bounding box center [1279, 227] width 293 height 140
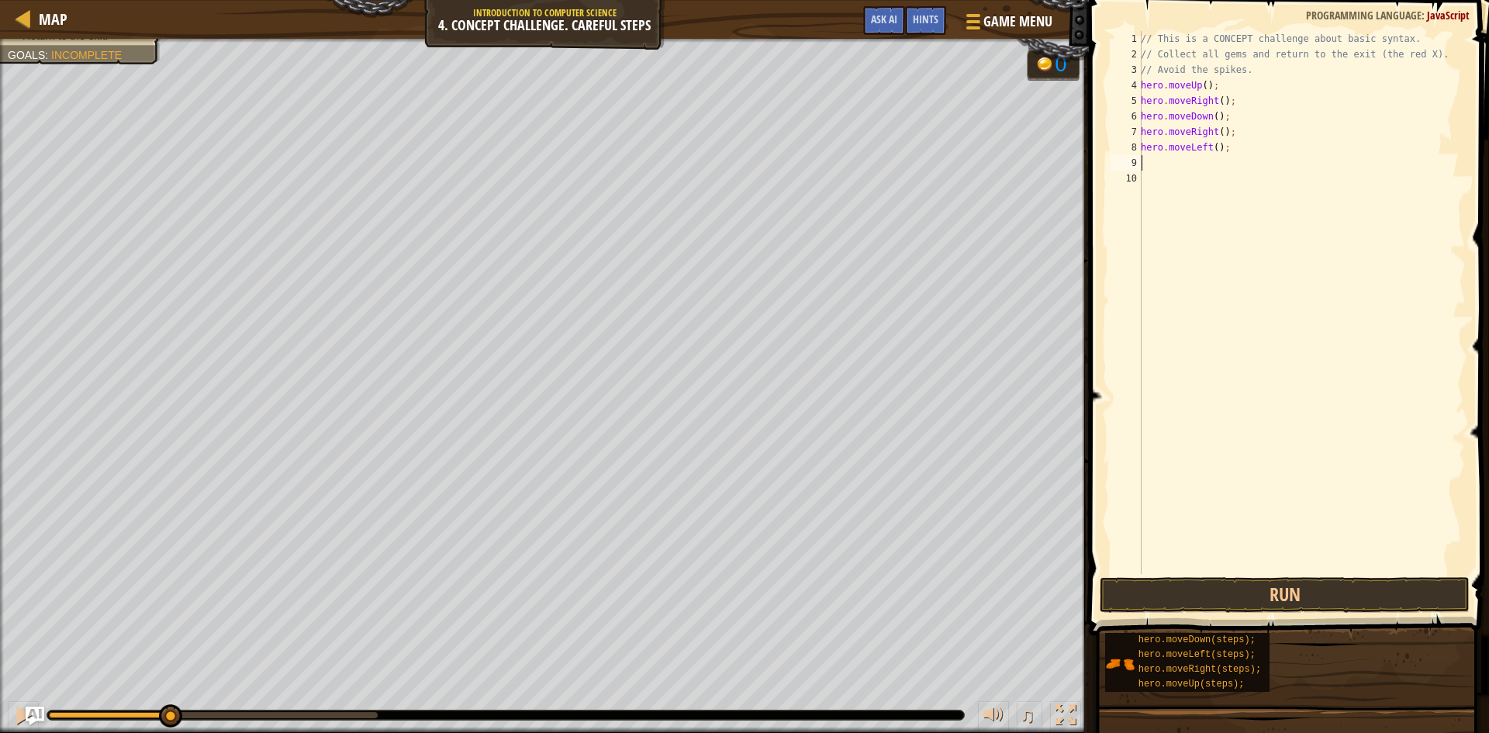
type textarea "h"
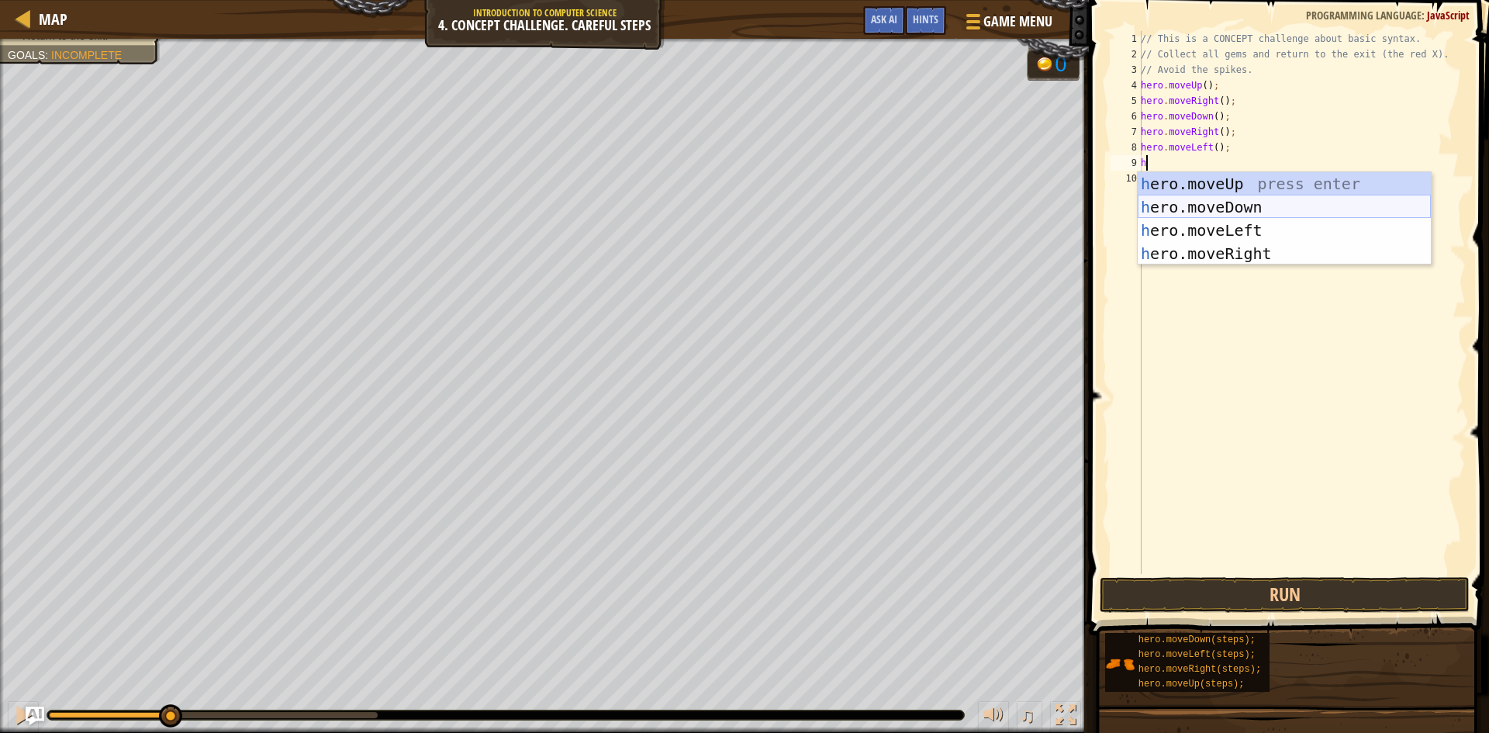
click at [1198, 198] on div "h ero.moveUp press enter h ero.moveDown press enter h ero.moveLeft press enter …" at bounding box center [1283, 242] width 293 height 140
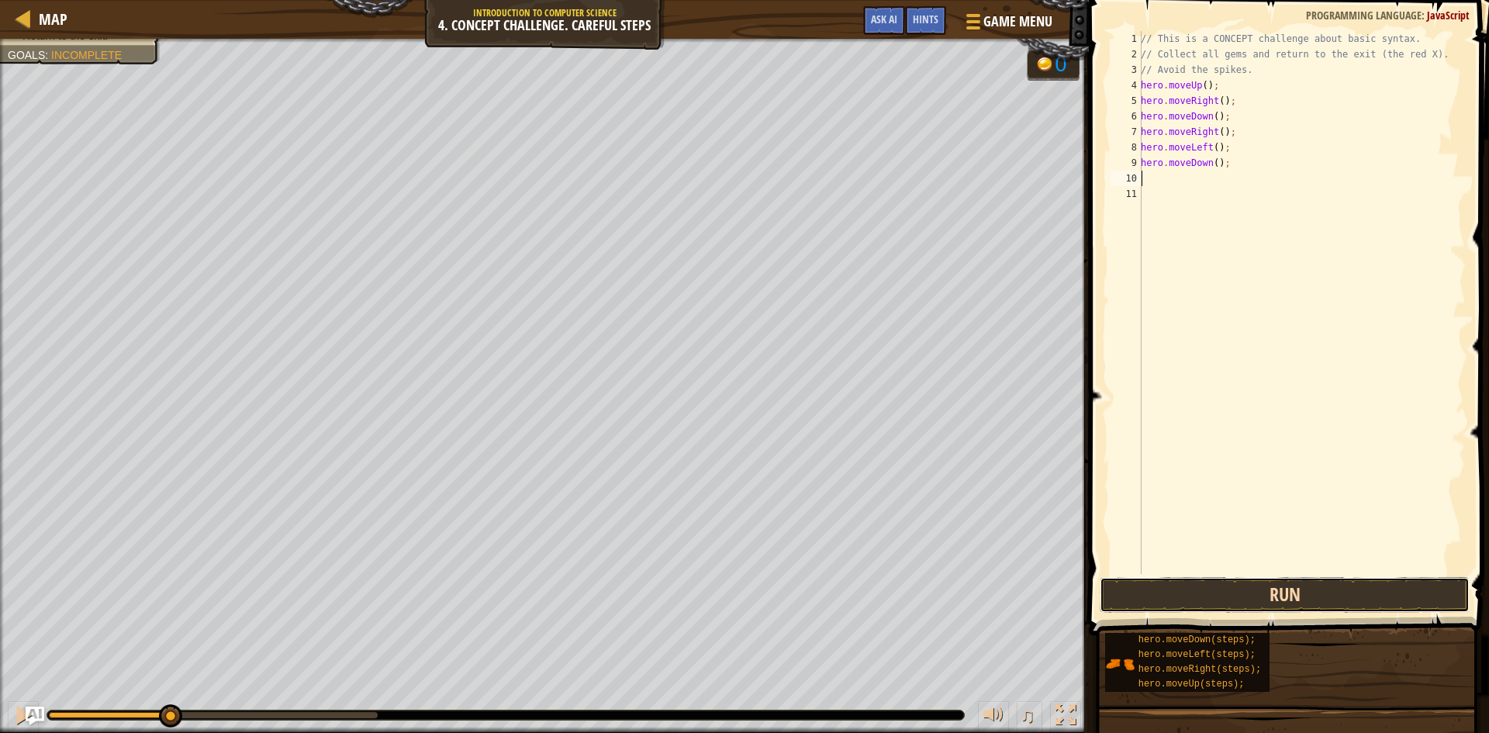
click at [1195, 594] on button "Run" at bounding box center [1284, 595] width 370 height 36
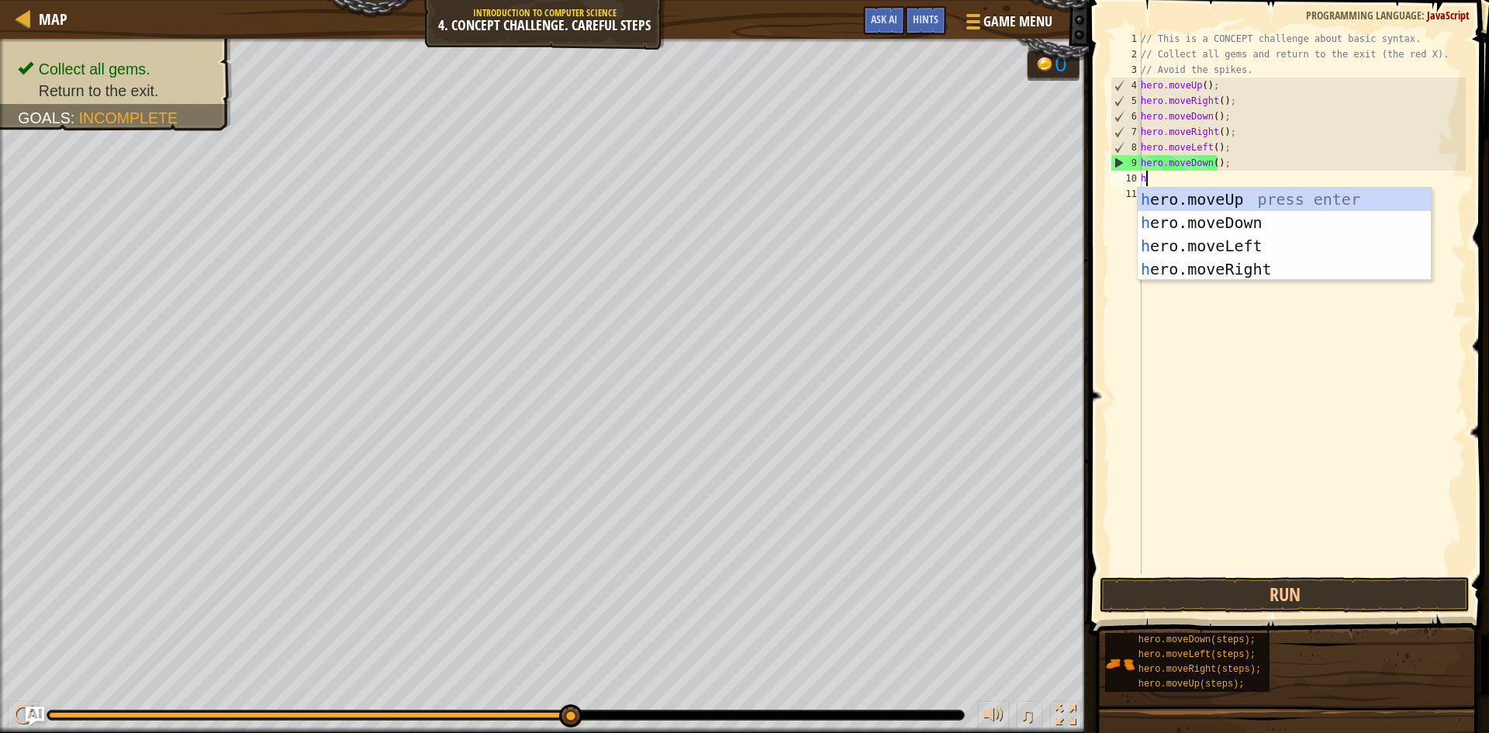
type textarea "he"
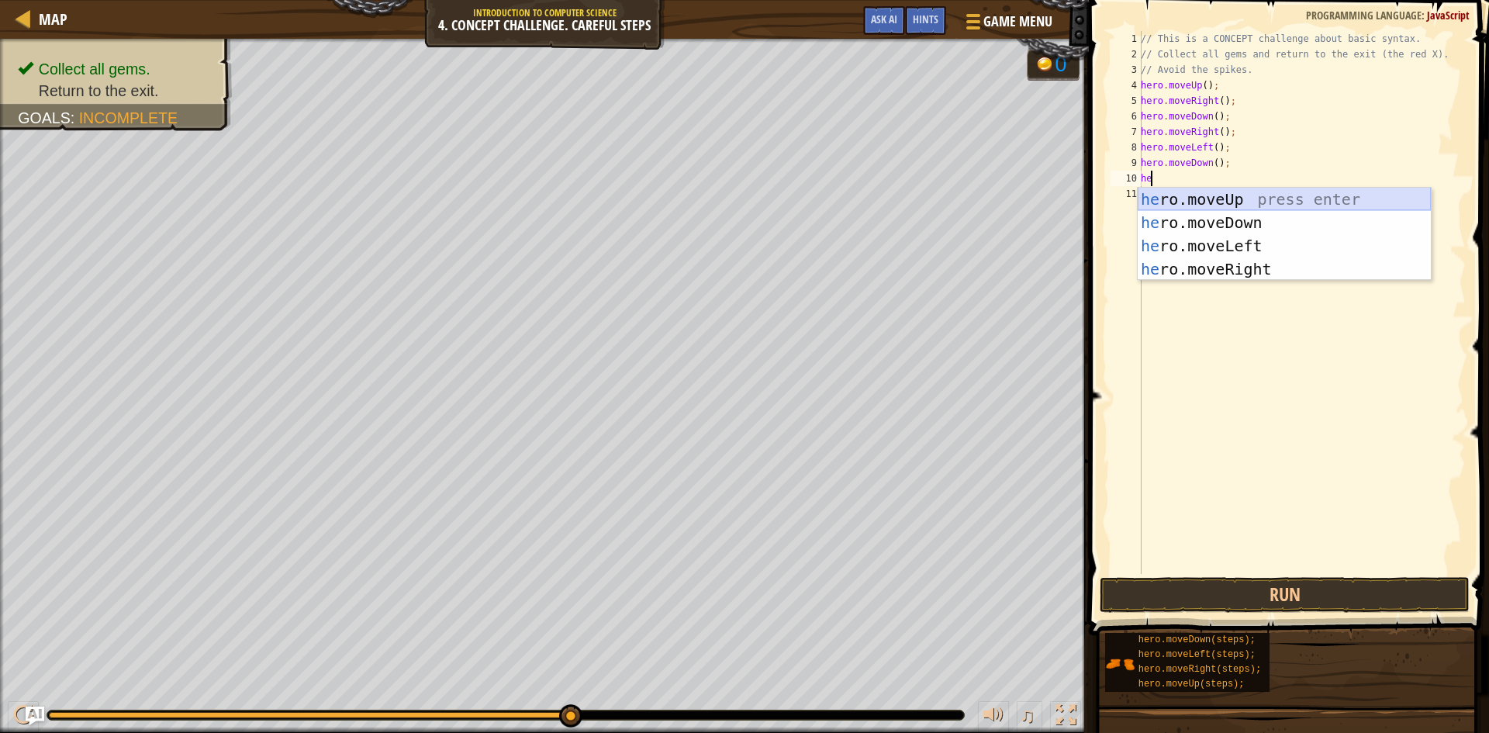
click at [1192, 202] on div "he ro.moveUp press enter he ro.moveDown press enter he ro.moveLeft press enter …" at bounding box center [1283, 258] width 293 height 140
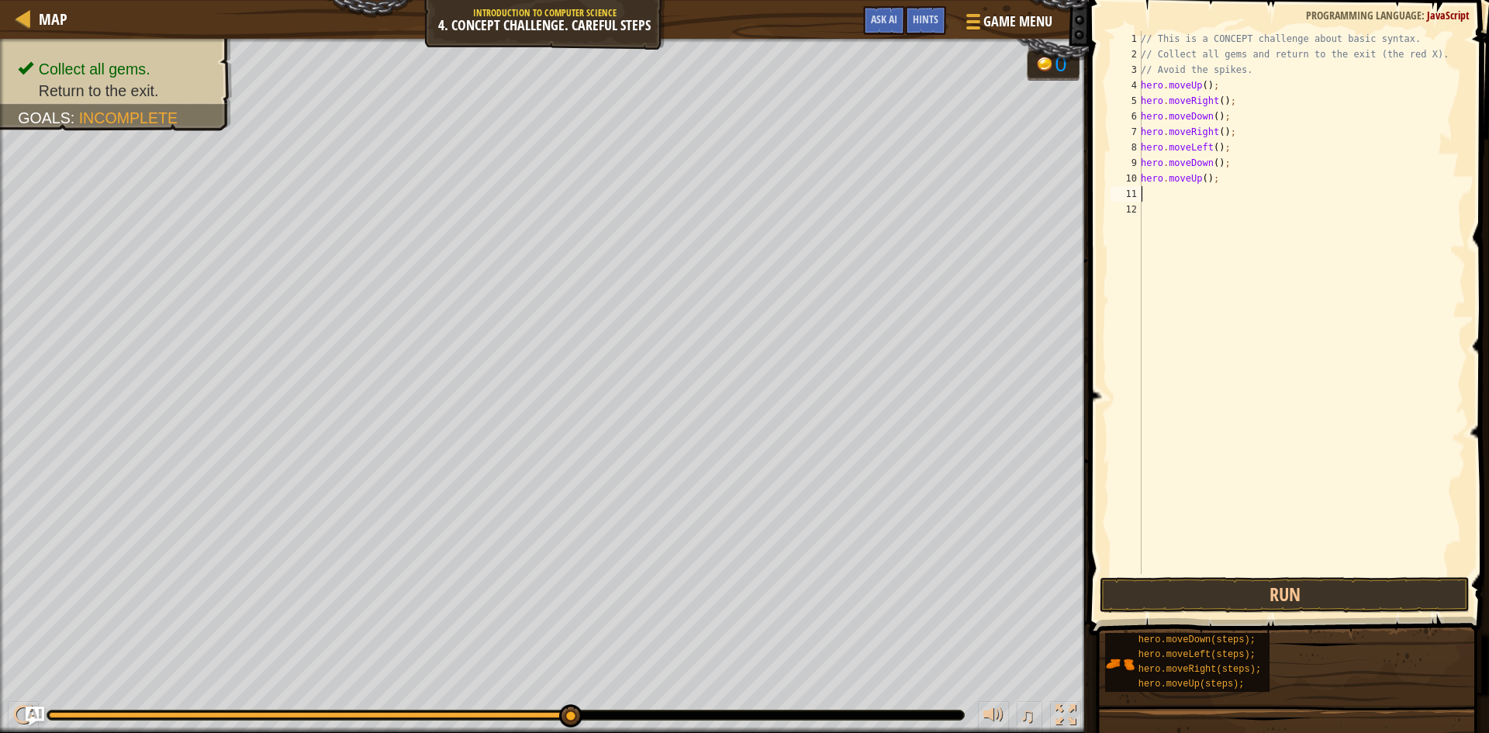
type textarea "h"
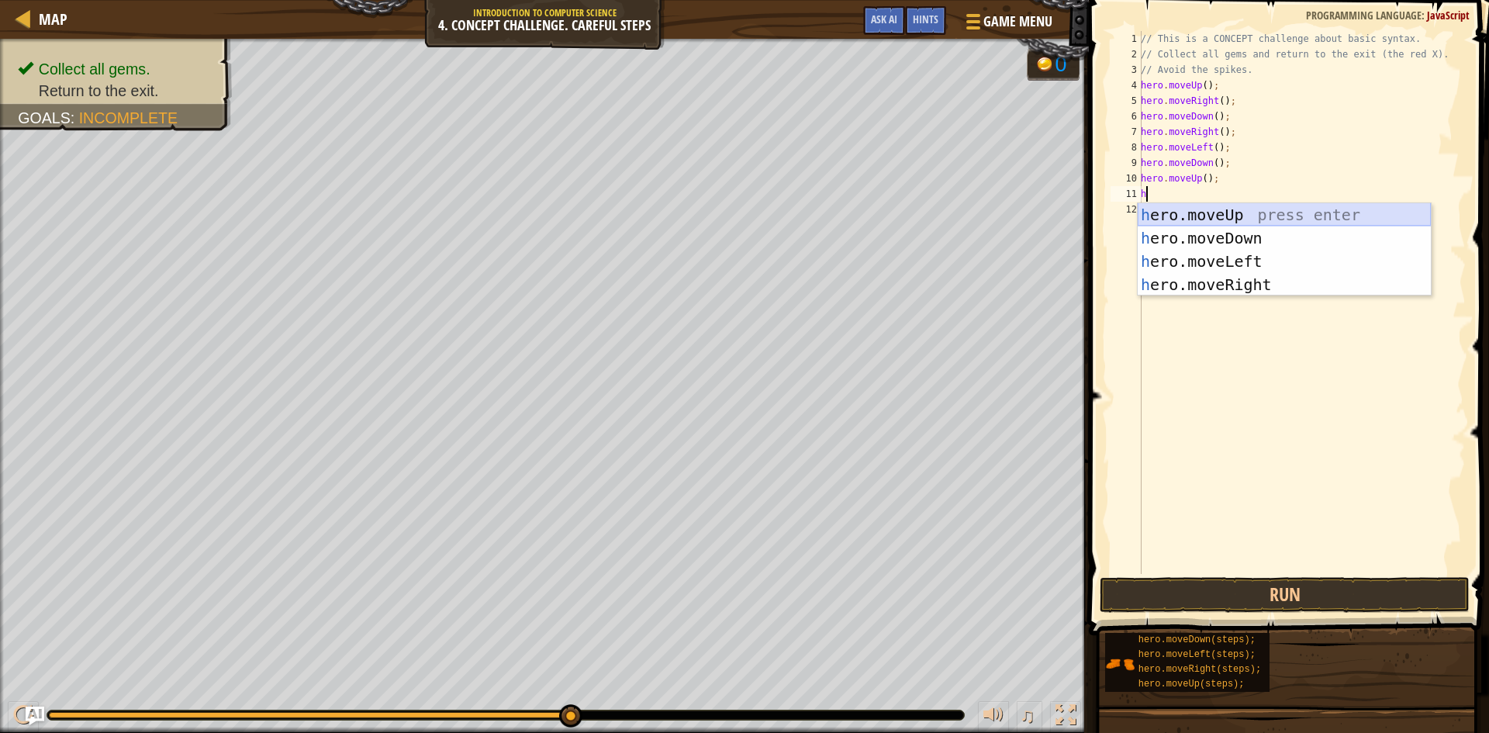
click at [1208, 212] on div "h ero.moveUp press enter h ero.moveDown press enter h ero.moveLeft press enter …" at bounding box center [1283, 273] width 293 height 140
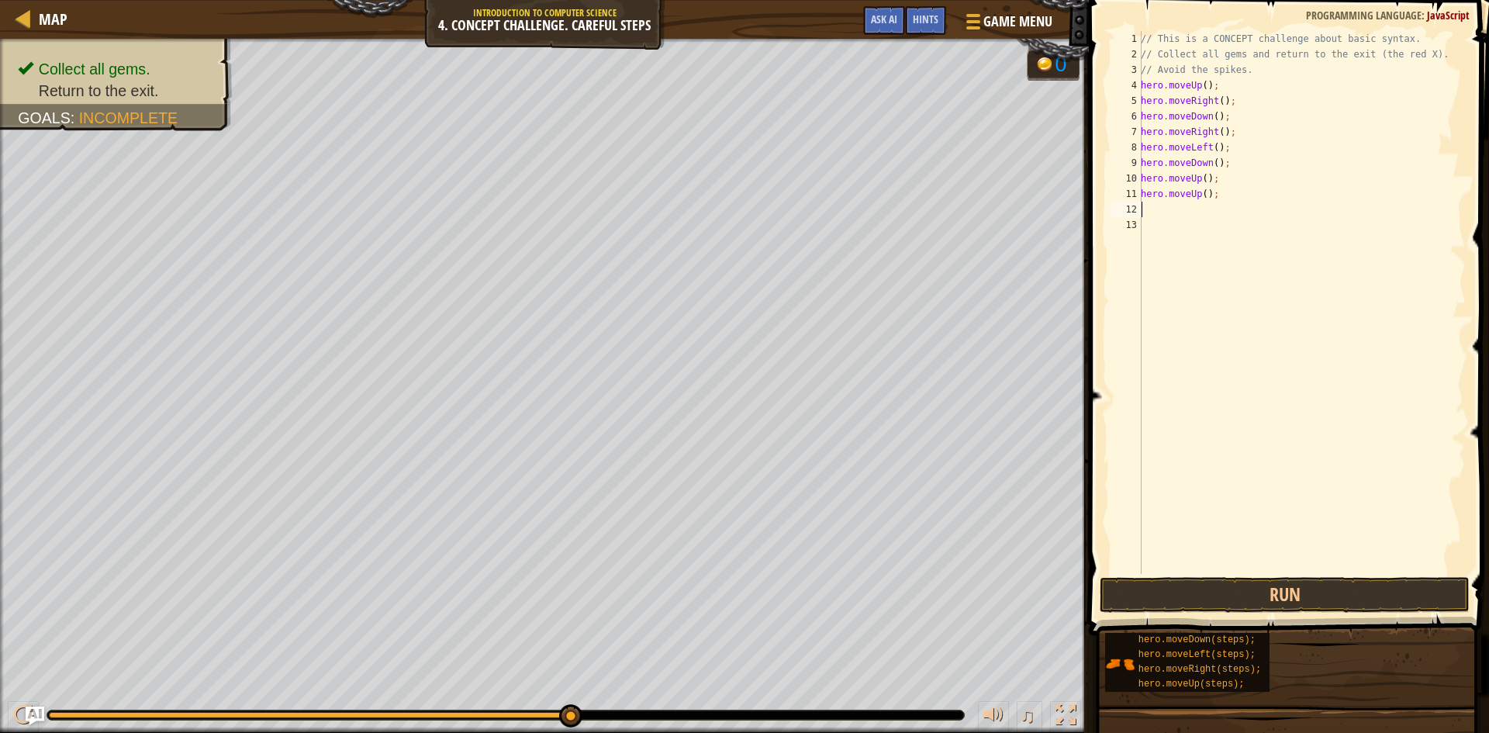
click at [1187, 211] on div "// This is a CONCEPT challenge about basic syntax. // Collect all gems and retu…" at bounding box center [1301, 318] width 328 height 574
type textarea "h"
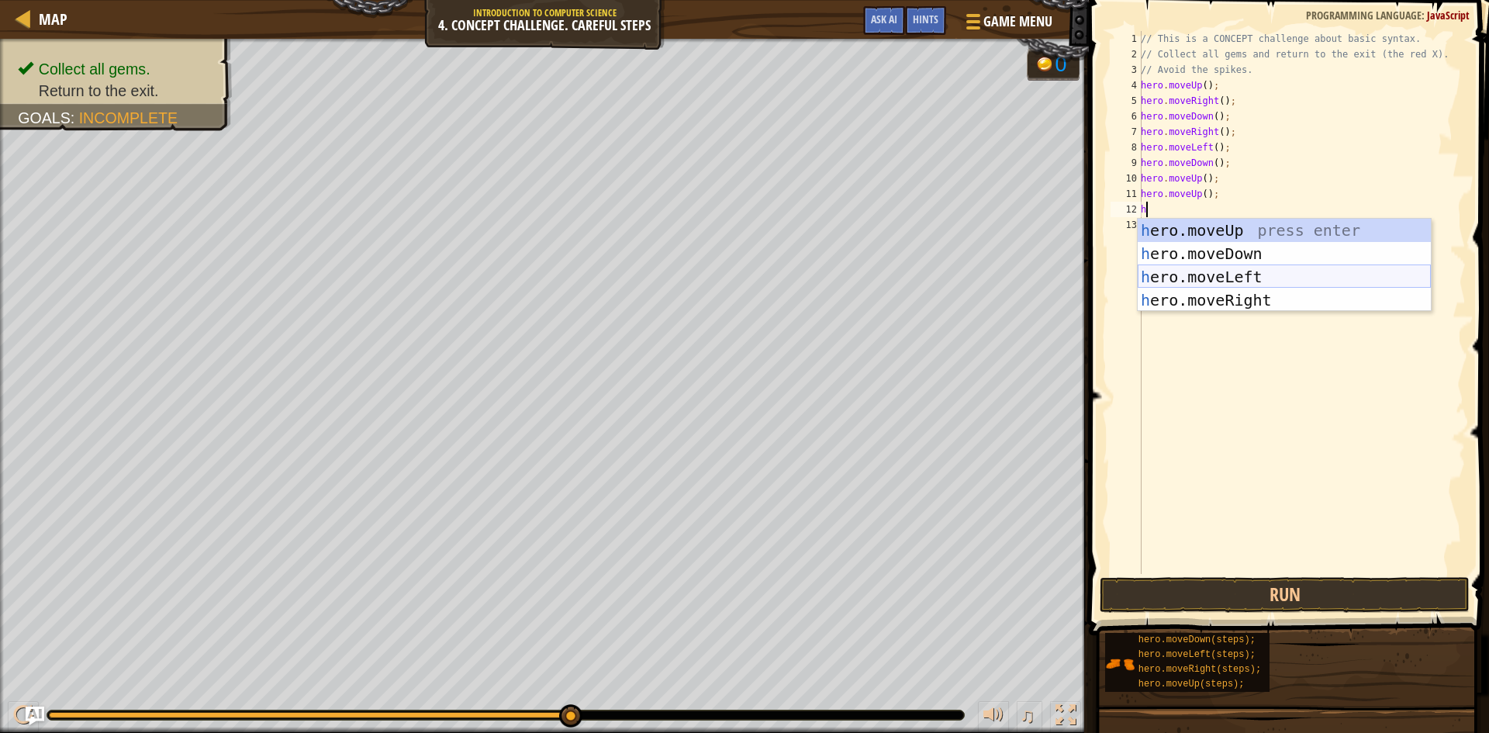
click at [1185, 271] on div "h ero.moveUp press enter h ero.moveDown press enter h ero.moveLeft press enter …" at bounding box center [1283, 289] width 293 height 140
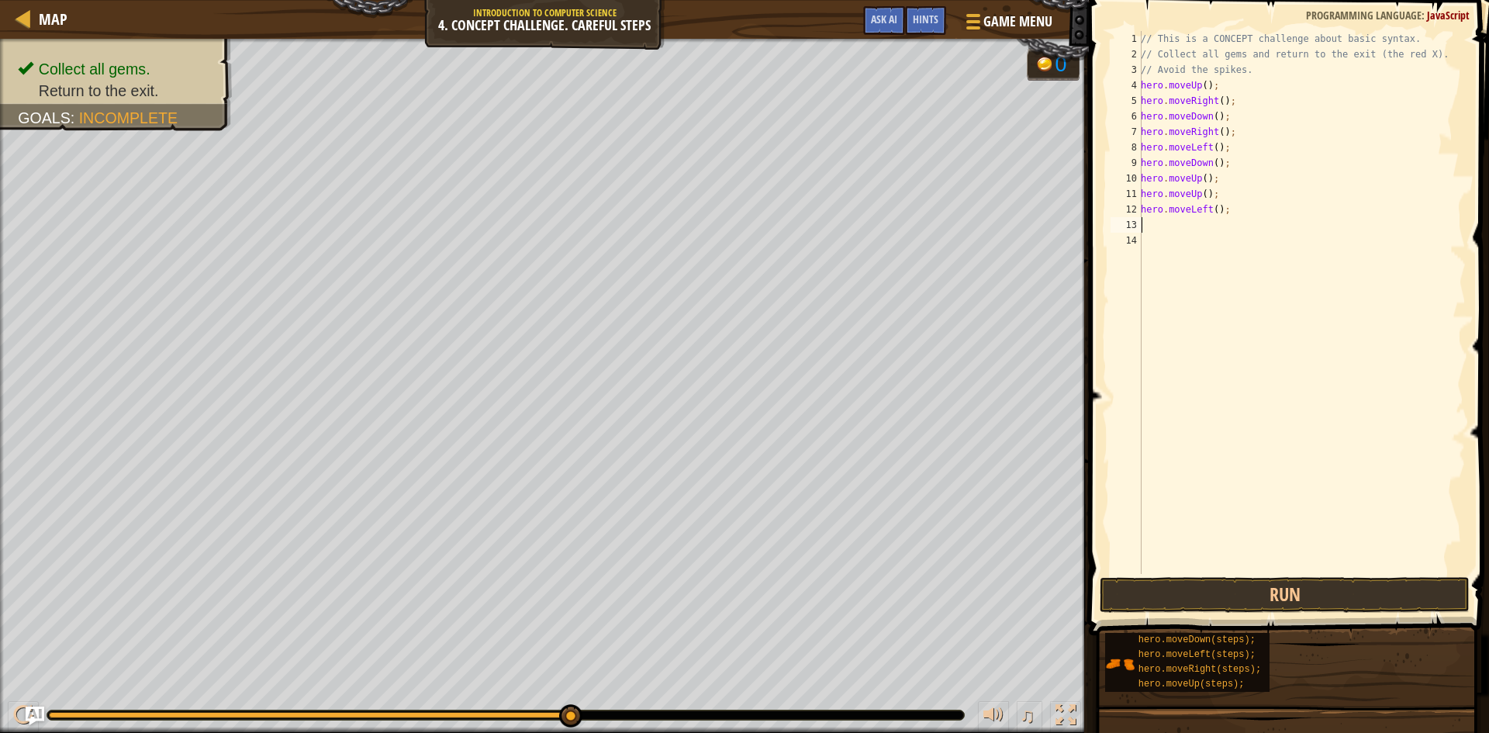
type textarea "h"
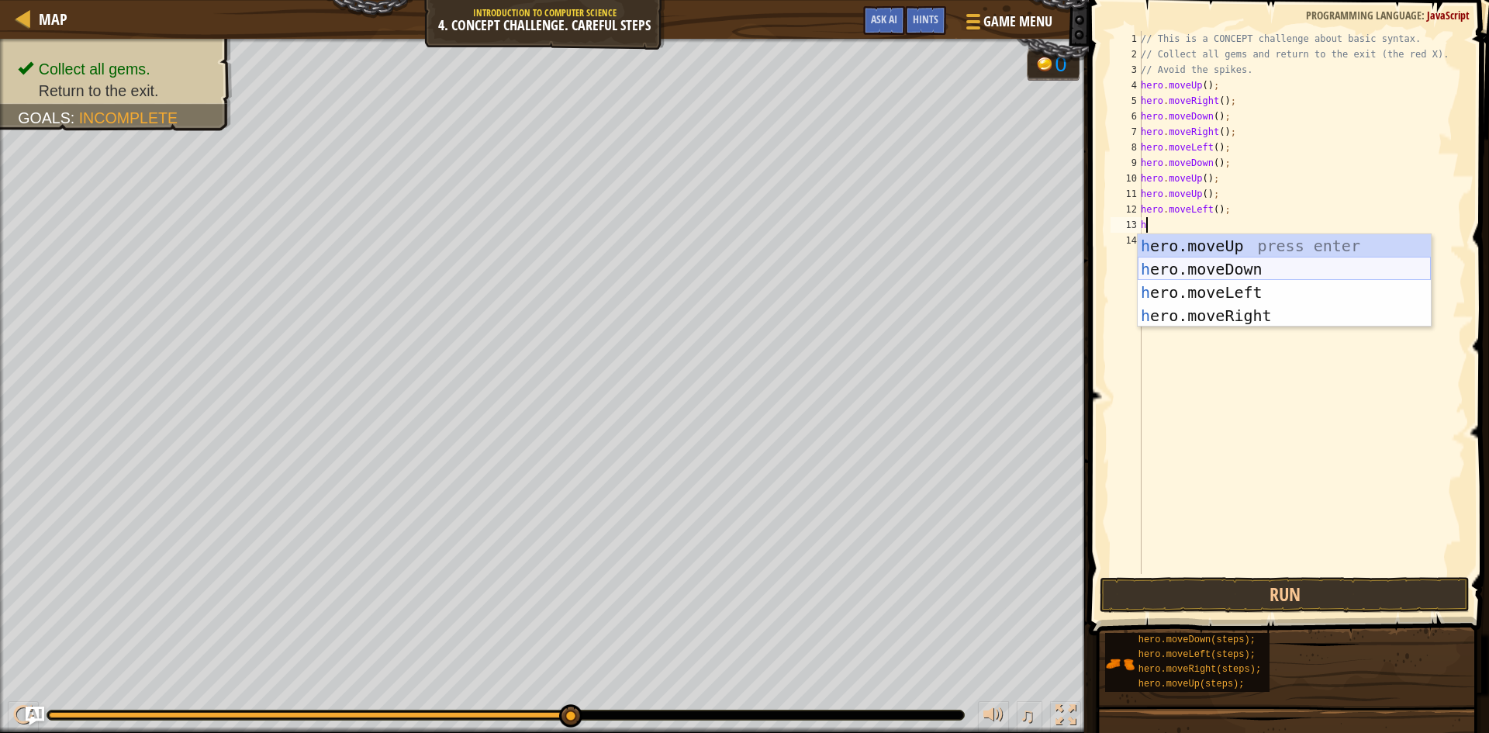
click at [1165, 271] on div "h ero.moveUp press enter h ero.moveDown press enter h ero.moveLeft press enter …" at bounding box center [1283, 304] width 293 height 140
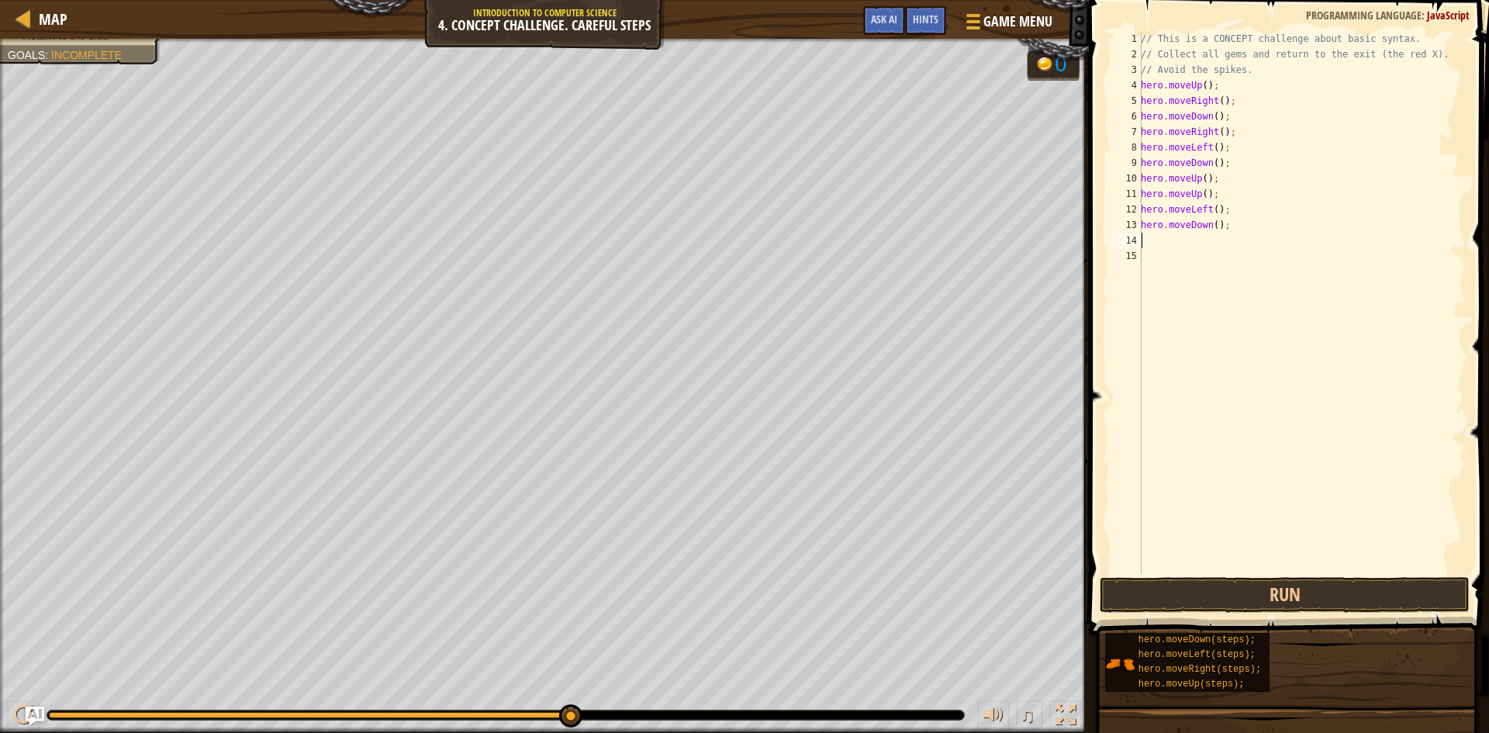
type textarea "h"
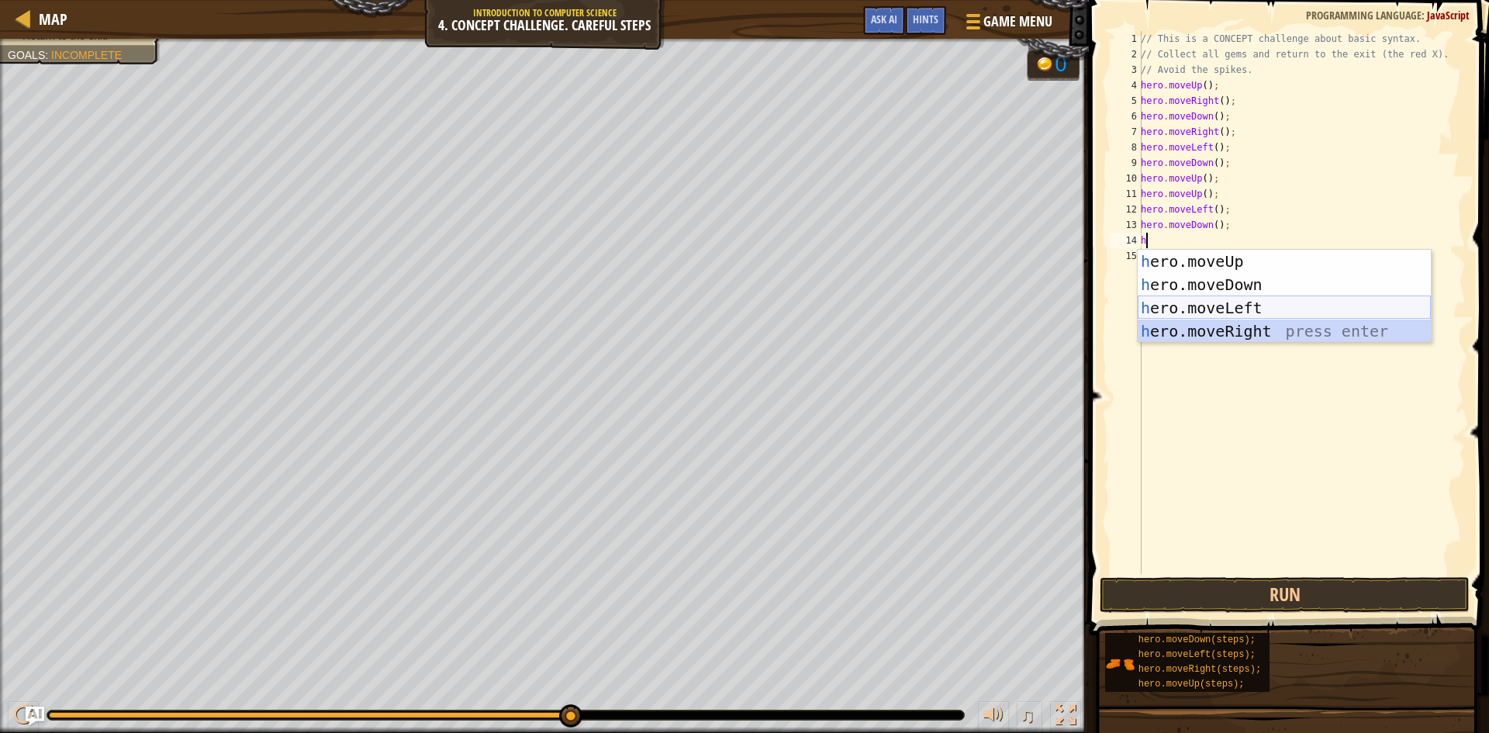
click at [1169, 316] on div "h ero.moveUp press enter h ero.moveDown press enter h ero.moveLeft press enter …" at bounding box center [1283, 320] width 293 height 140
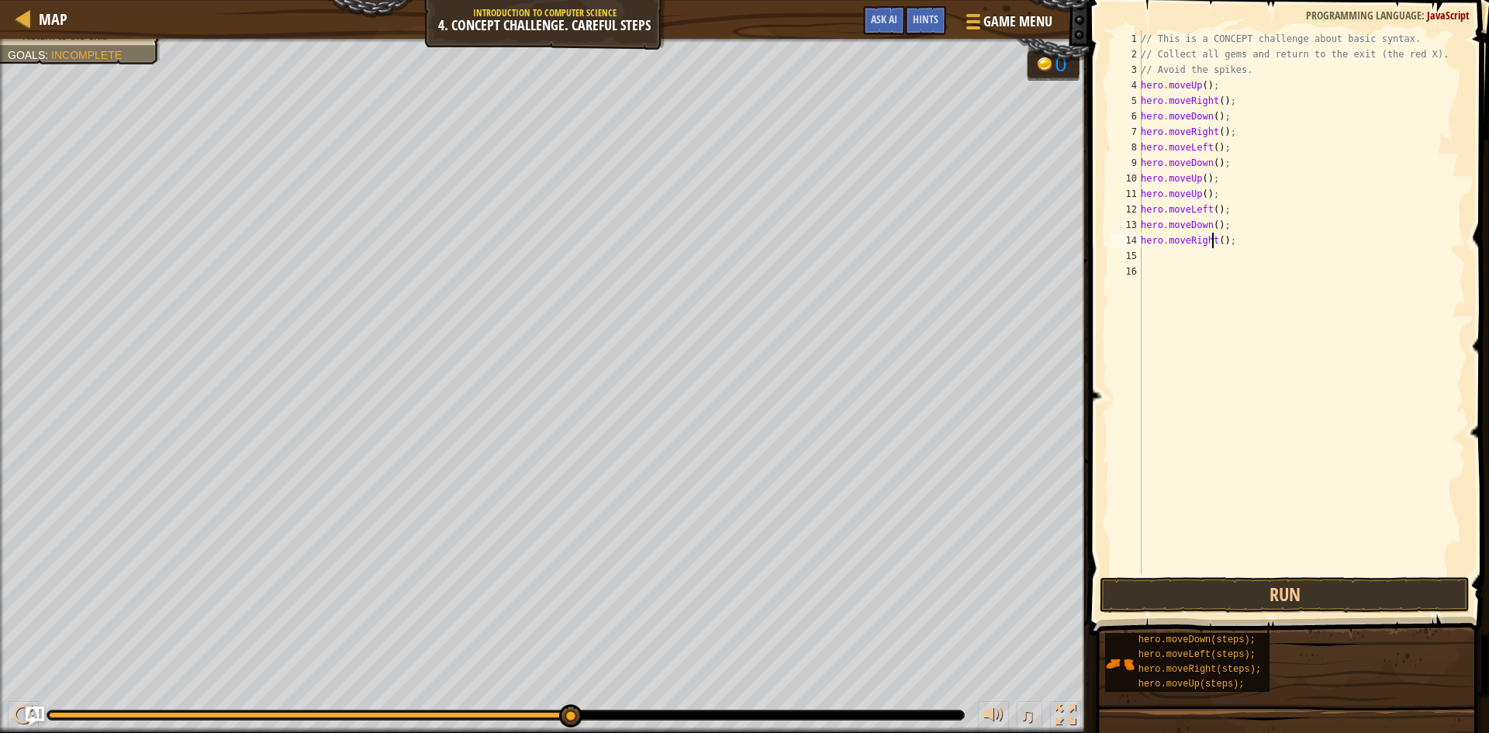
click at [1211, 236] on div "// This is a CONCEPT challenge about basic syntax. // Collect all gems and retu…" at bounding box center [1301, 318] width 328 height 574
click at [1229, 264] on div "hero.moveLeft press enter" at bounding box center [1283, 285] width 293 height 70
click at [1323, 585] on button "Run" at bounding box center [1284, 595] width 370 height 36
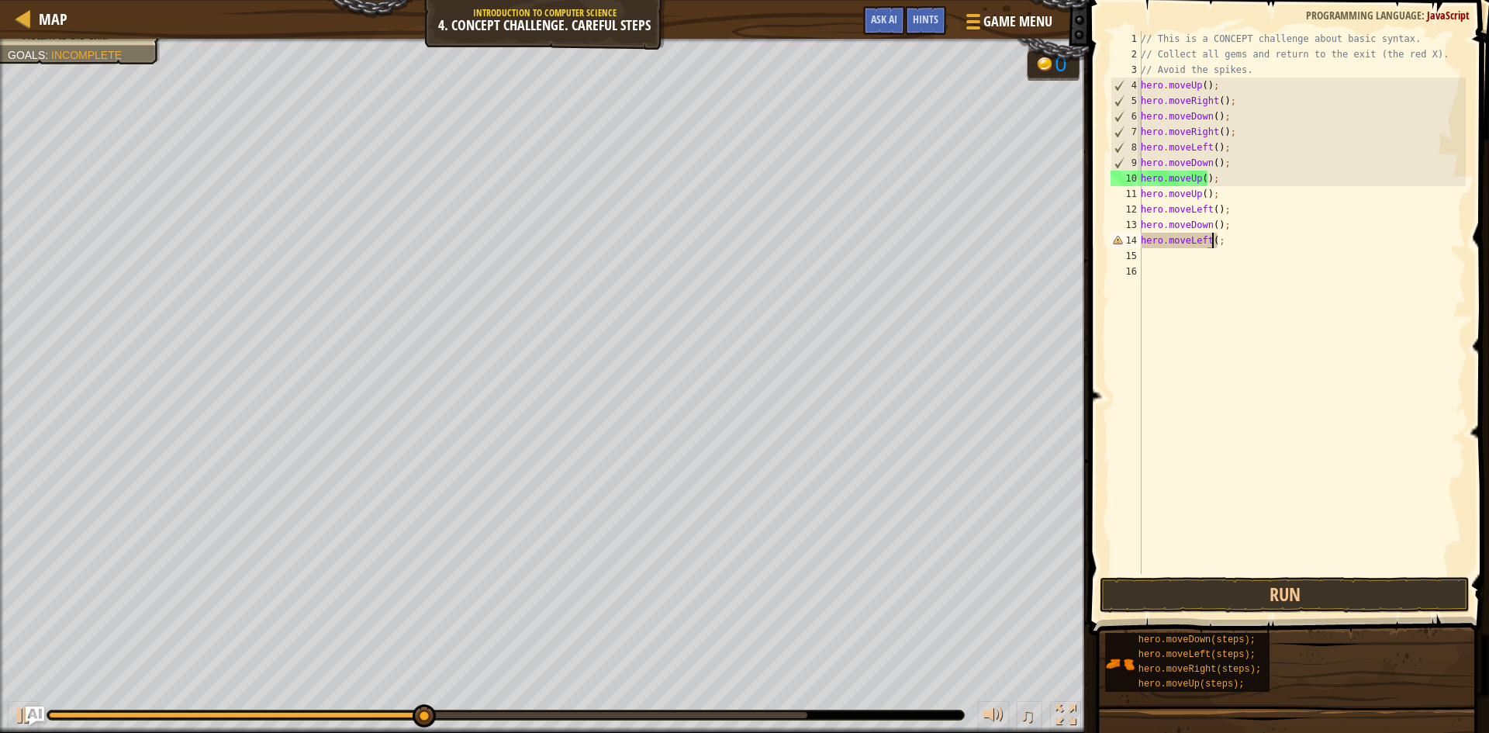
scroll to position [7, 6]
type textarea "hero.moveLeft();"
click at [1211, 592] on button "Run" at bounding box center [1284, 595] width 370 height 36
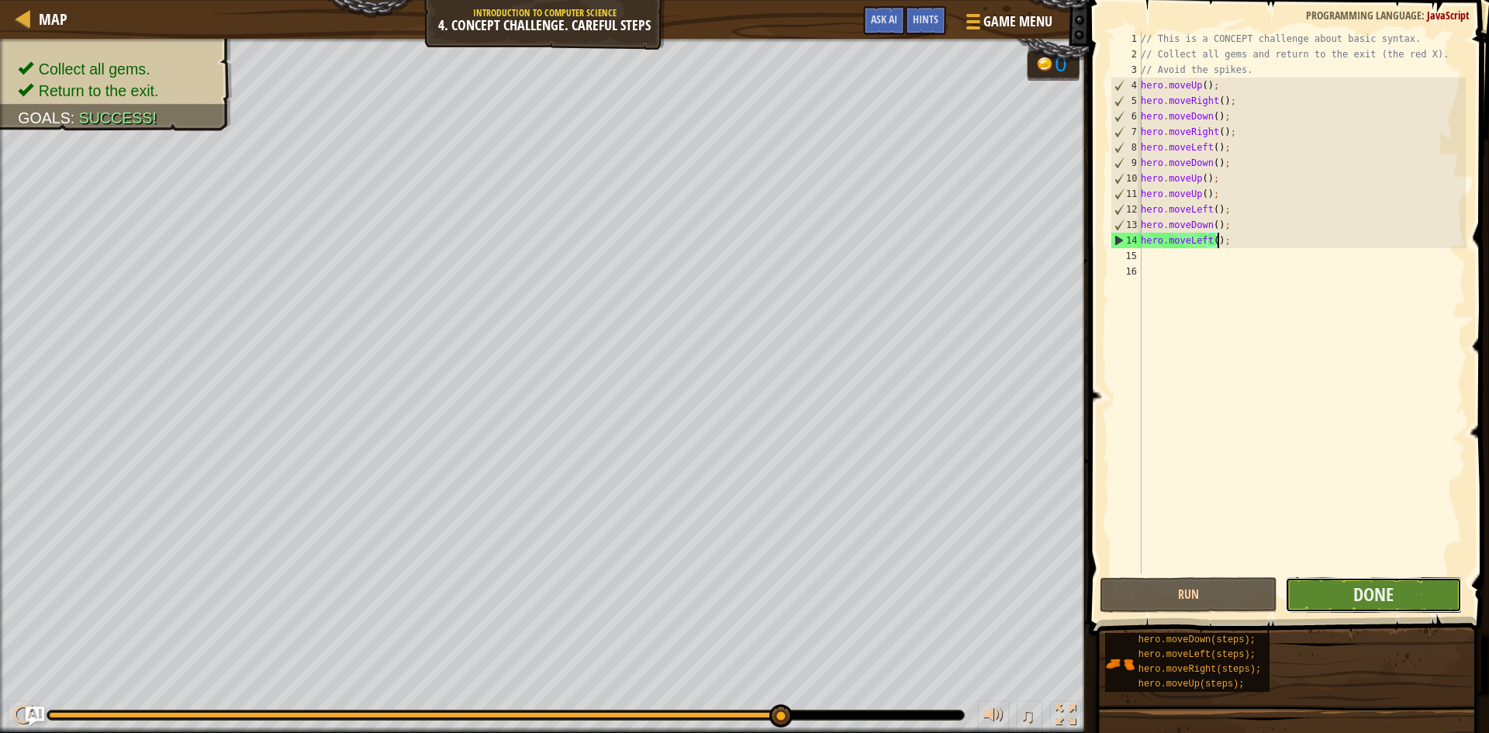
click at [1316, 581] on button "Done" at bounding box center [1374, 595] width 178 height 36
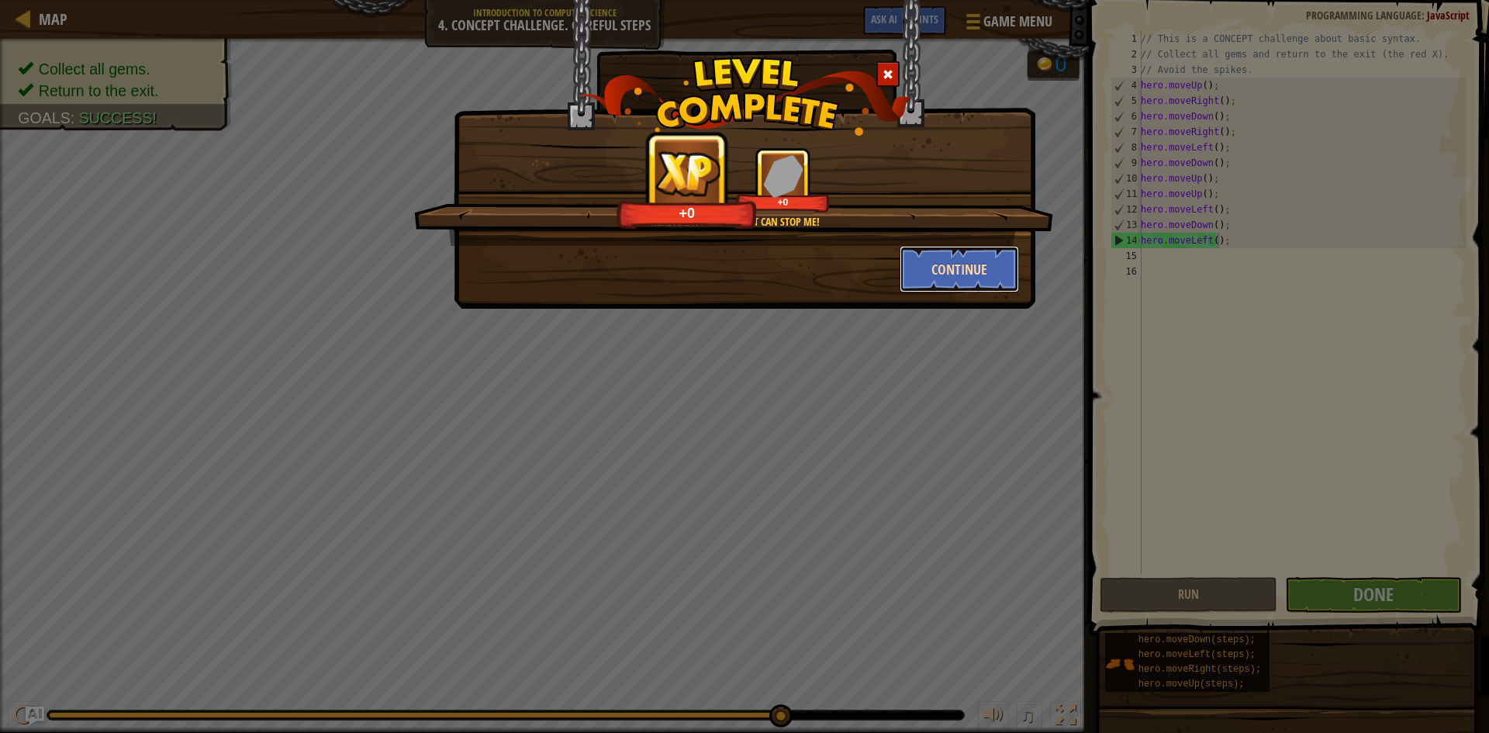
click at [988, 264] on button "Continue" at bounding box center [959, 269] width 120 height 47
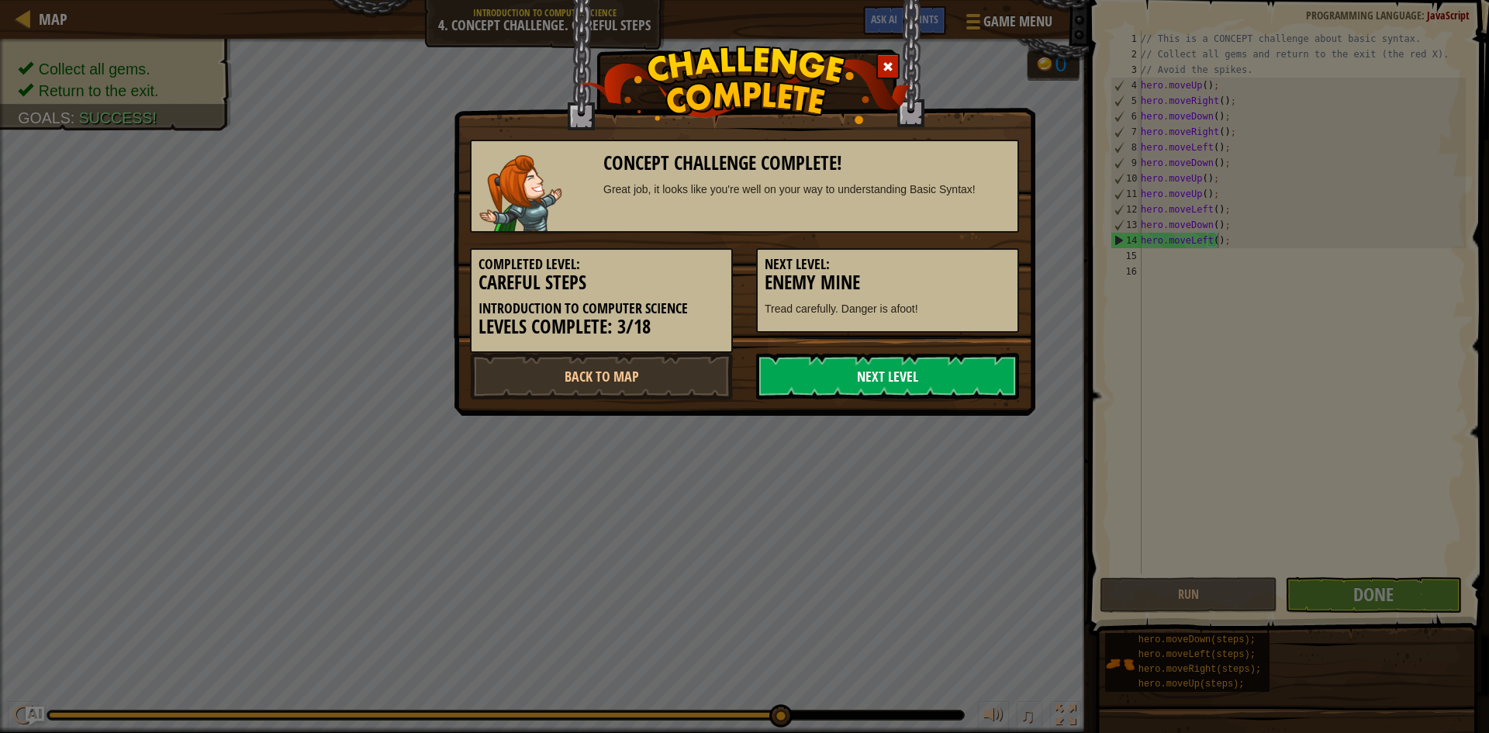
click at [954, 378] on link "Next Level" at bounding box center [887, 376] width 263 height 47
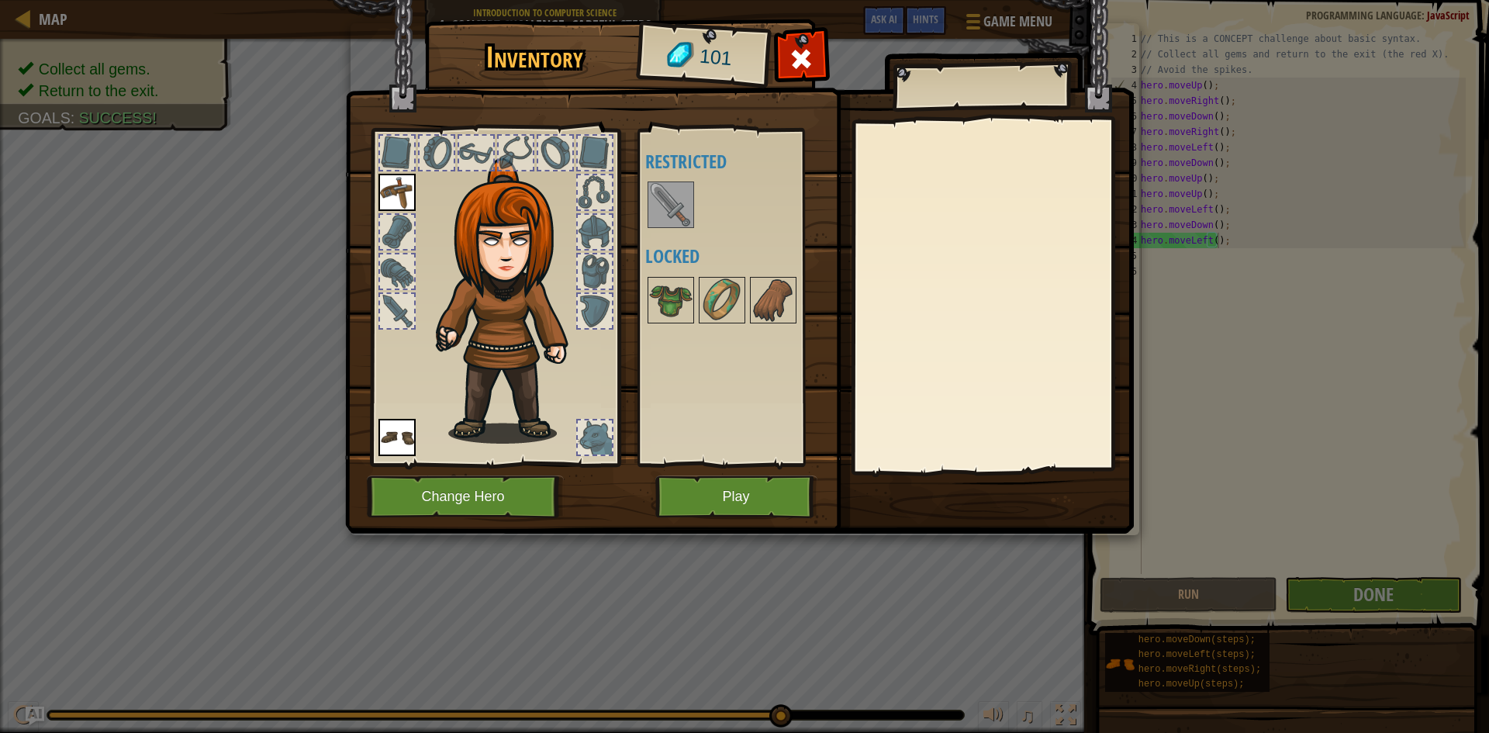
click at [685, 216] on img at bounding box center [670, 204] width 43 height 43
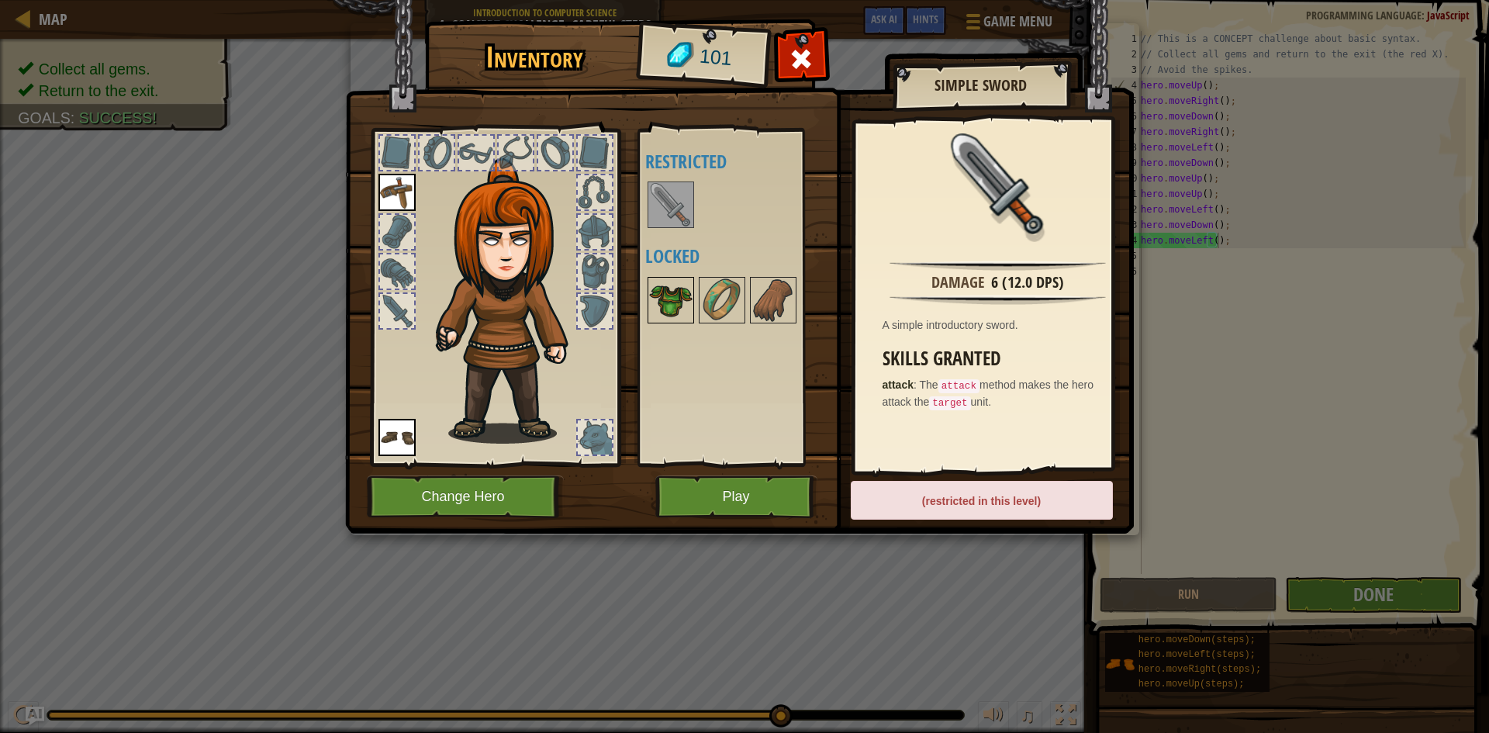
click at [683, 299] on img at bounding box center [670, 299] width 43 height 43
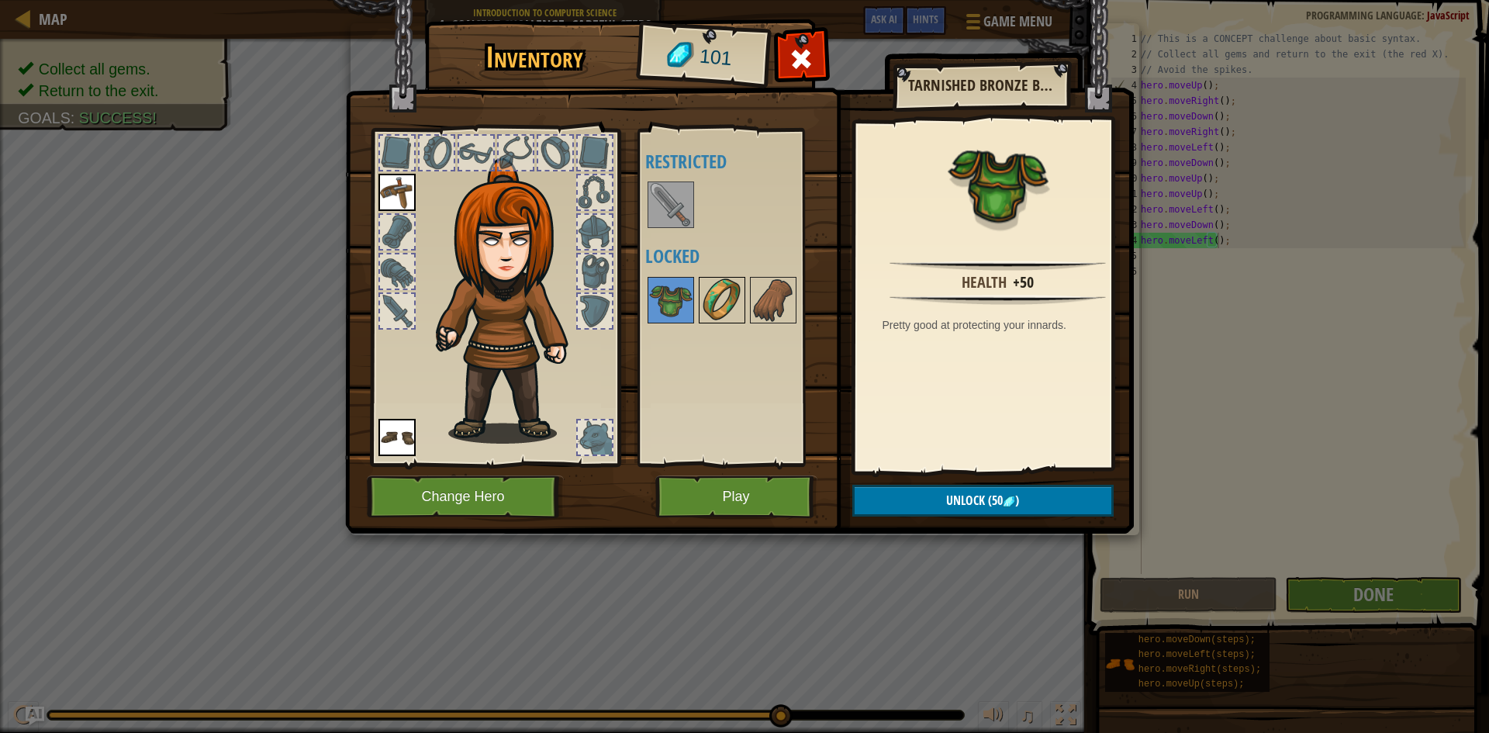
click at [723, 298] on img at bounding box center [721, 299] width 43 height 43
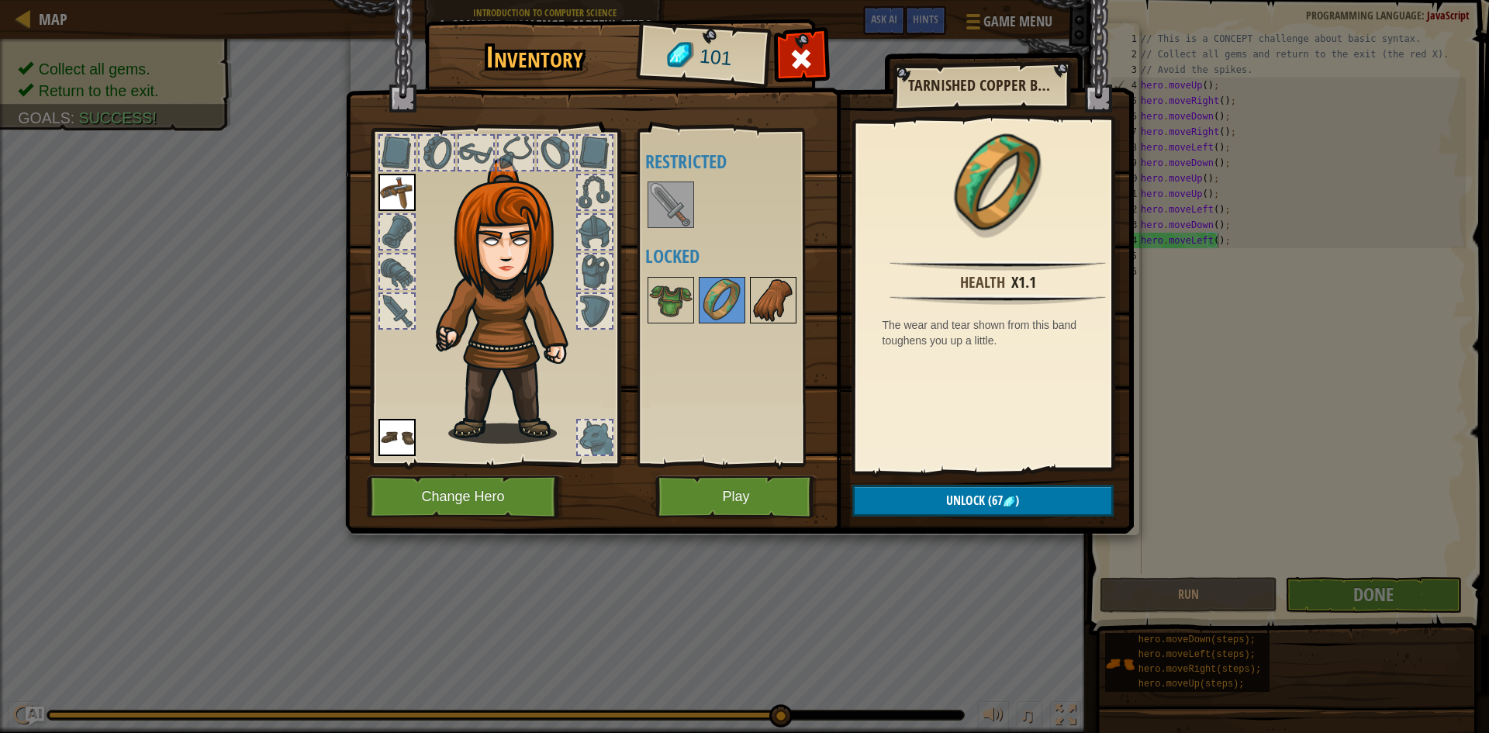
click at [759, 295] on img at bounding box center [772, 299] width 43 height 43
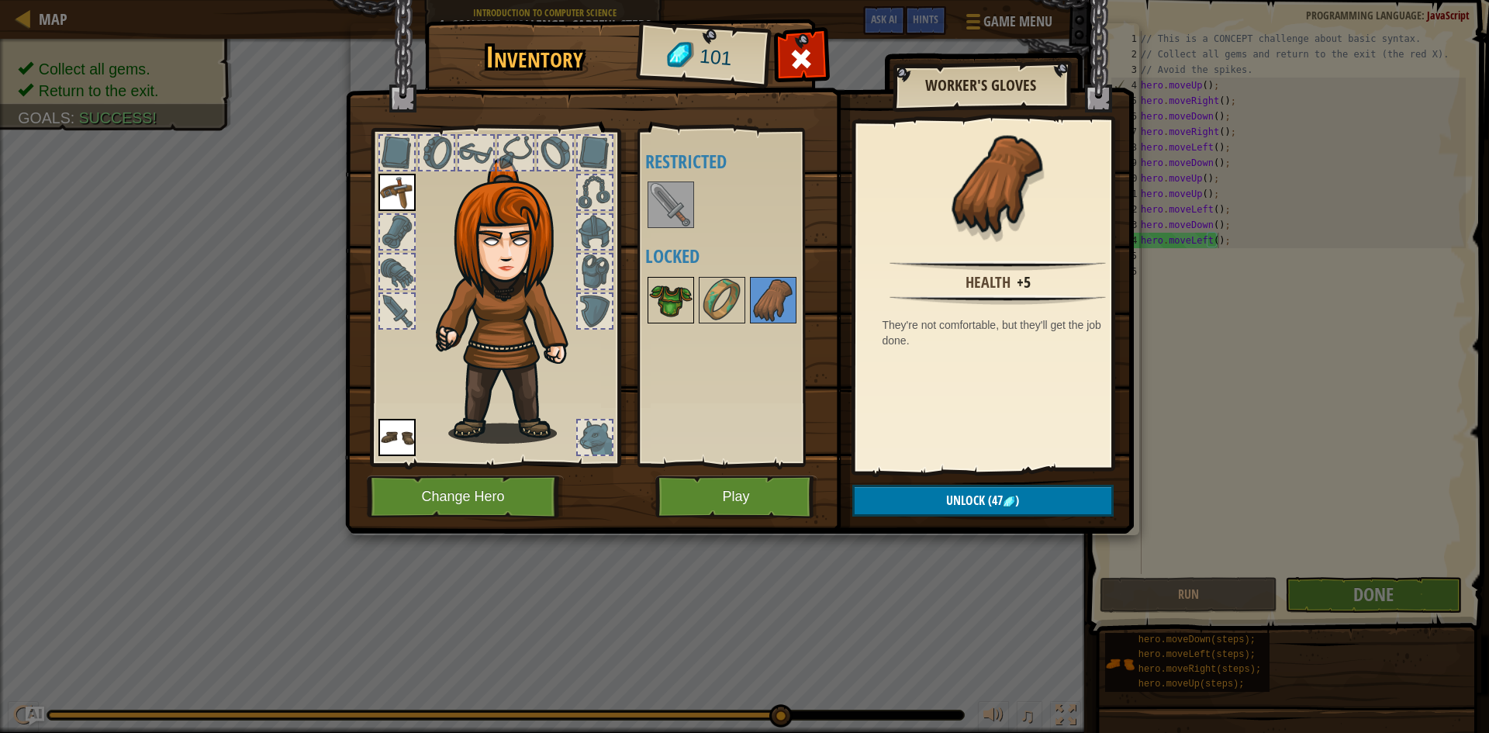
click at [664, 304] on img at bounding box center [670, 299] width 43 height 43
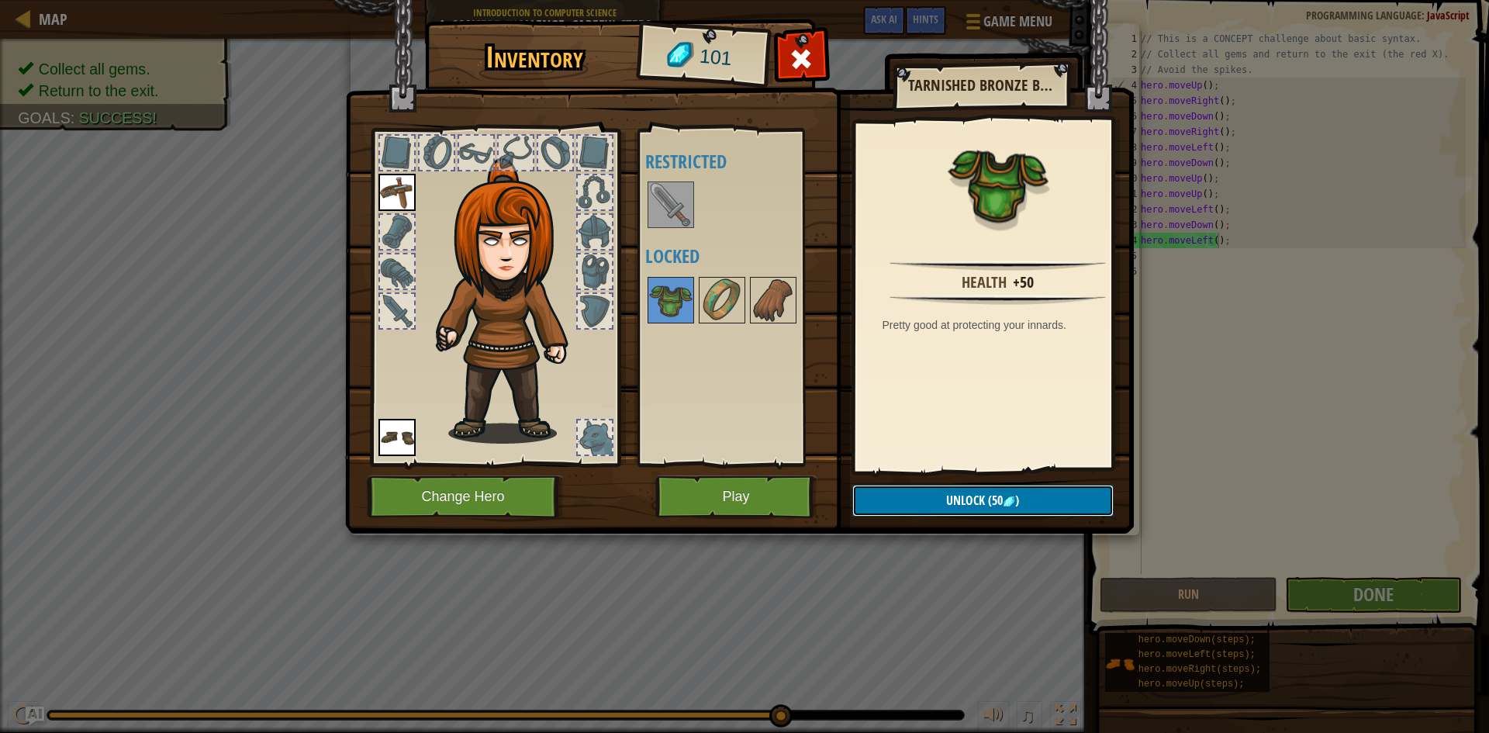
click at [892, 492] on button "Unlock (50 )" at bounding box center [982, 501] width 261 height 32
click at [868, 495] on button "Confirm" at bounding box center [982, 501] width 261 height 32
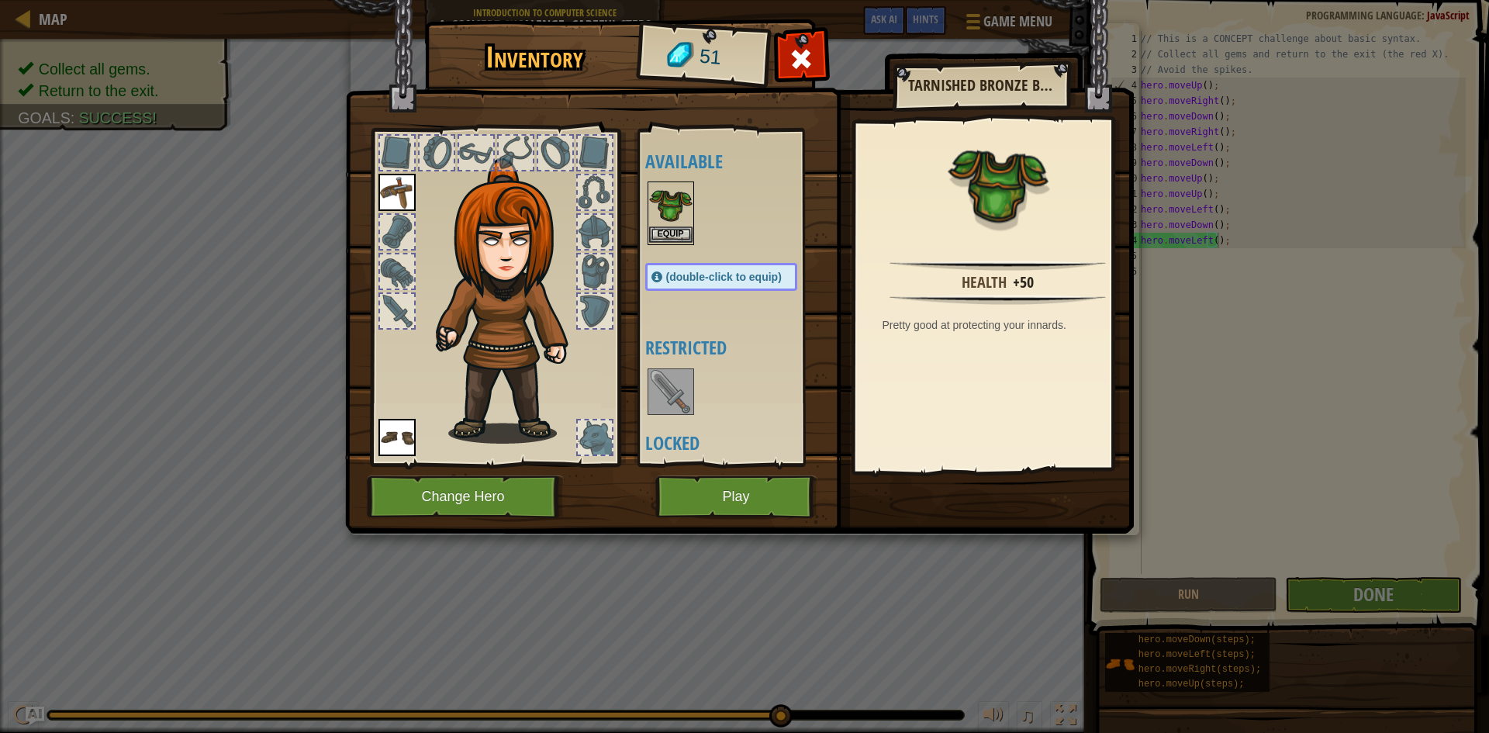
click at [671, 202] on img at bounding box center [670, 204] width 43 height 43
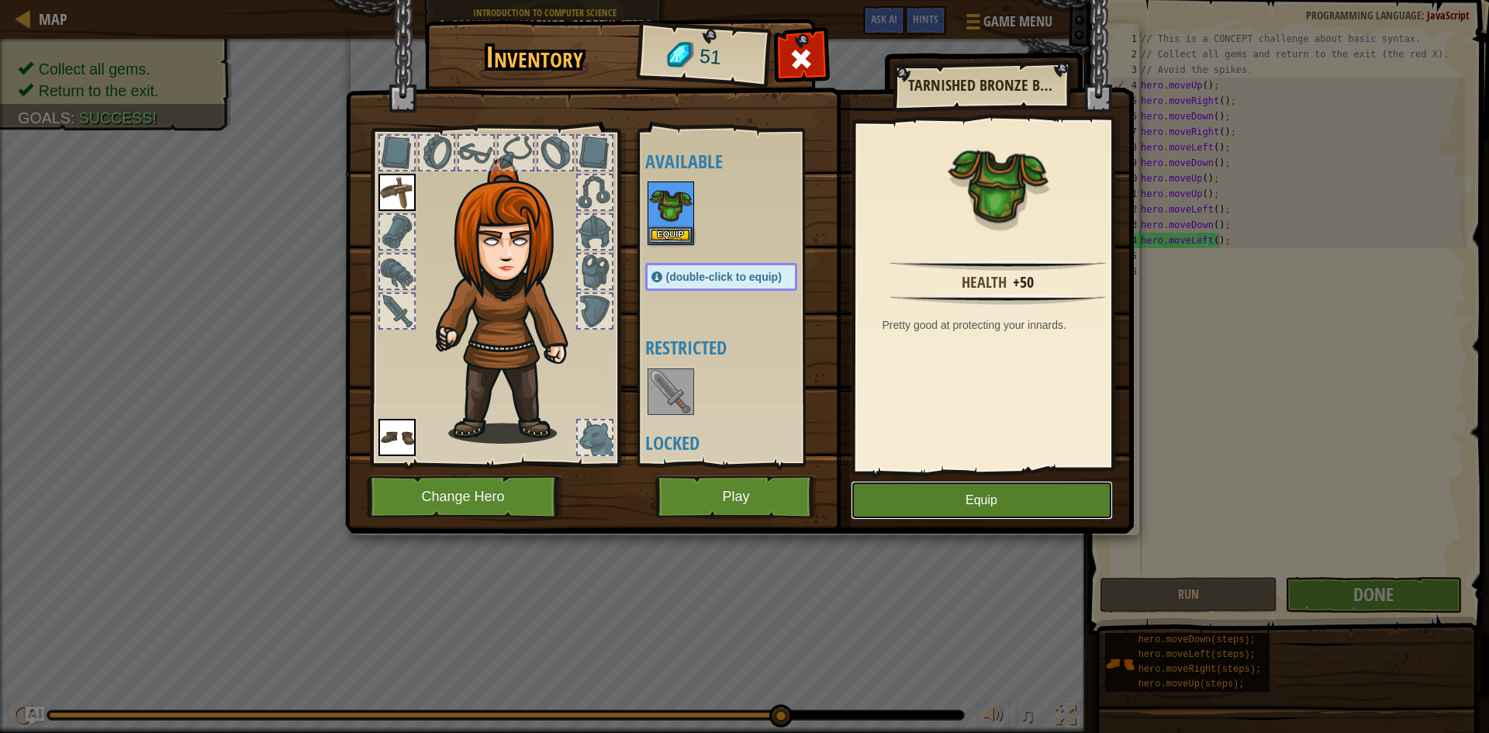
click at [987, 485] on button "Equip" at bounding box center [982, 500] width 262 height 39
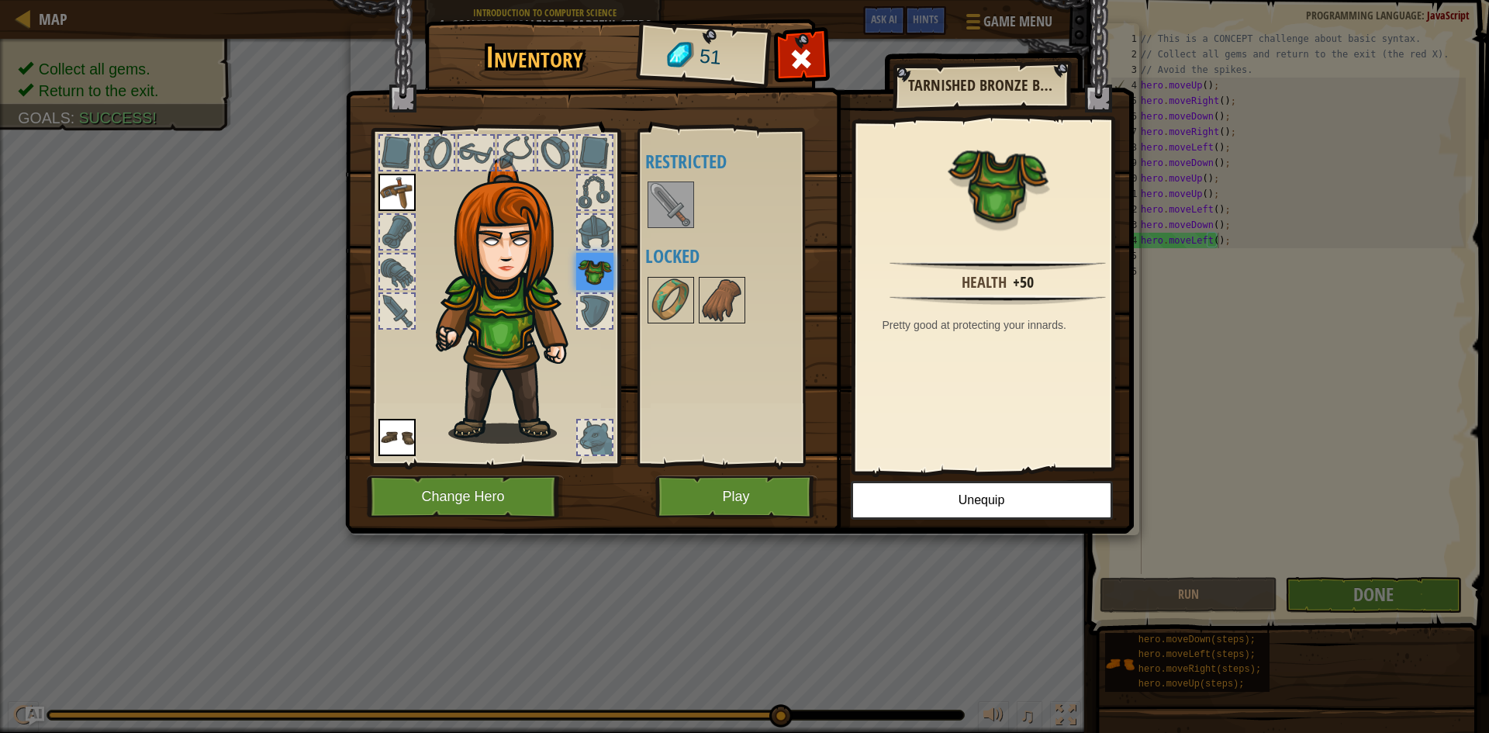
click at [669, 212] on img at bounding box center [670, 204] width 43 height 43
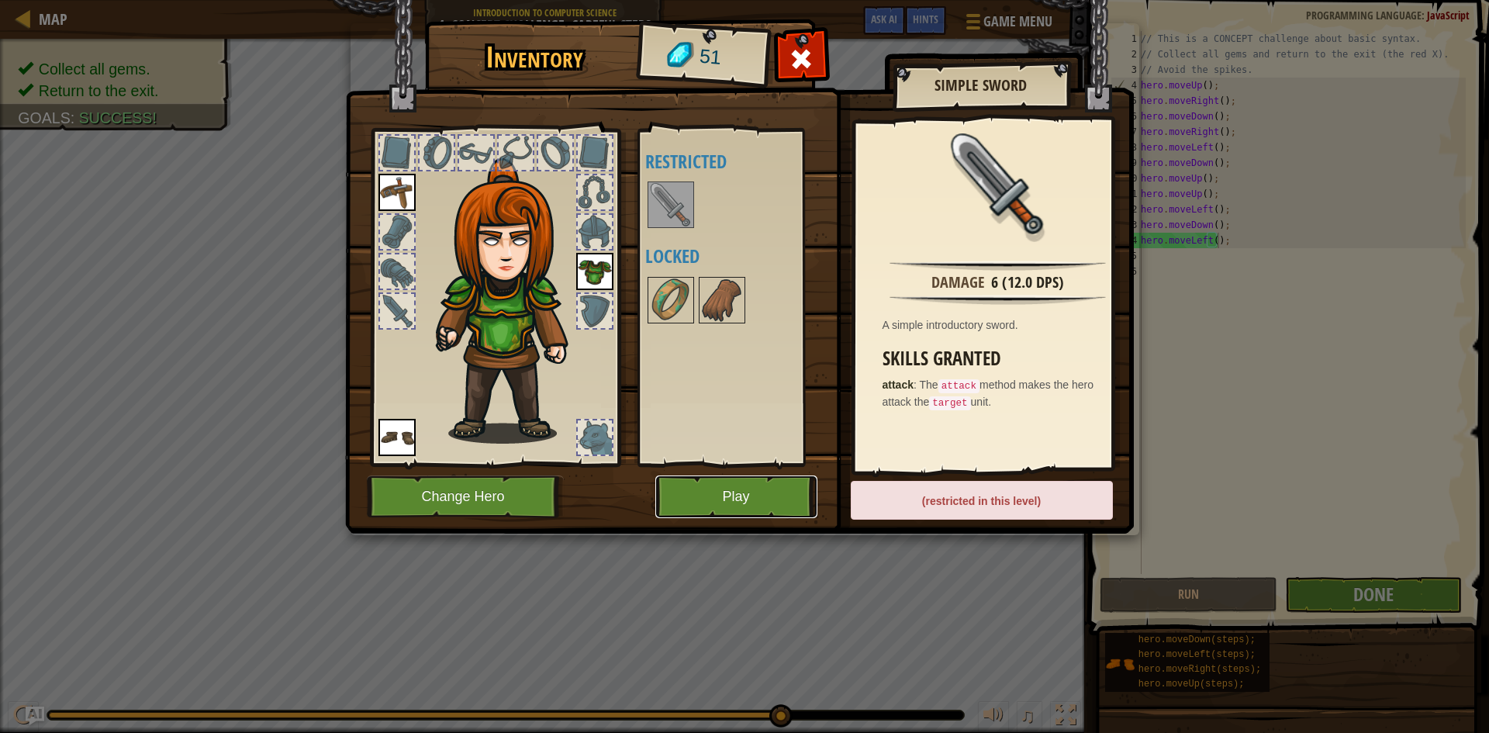
click at [749, 488] on button "Play" at bounding box center [736, 496] width 162 height 43
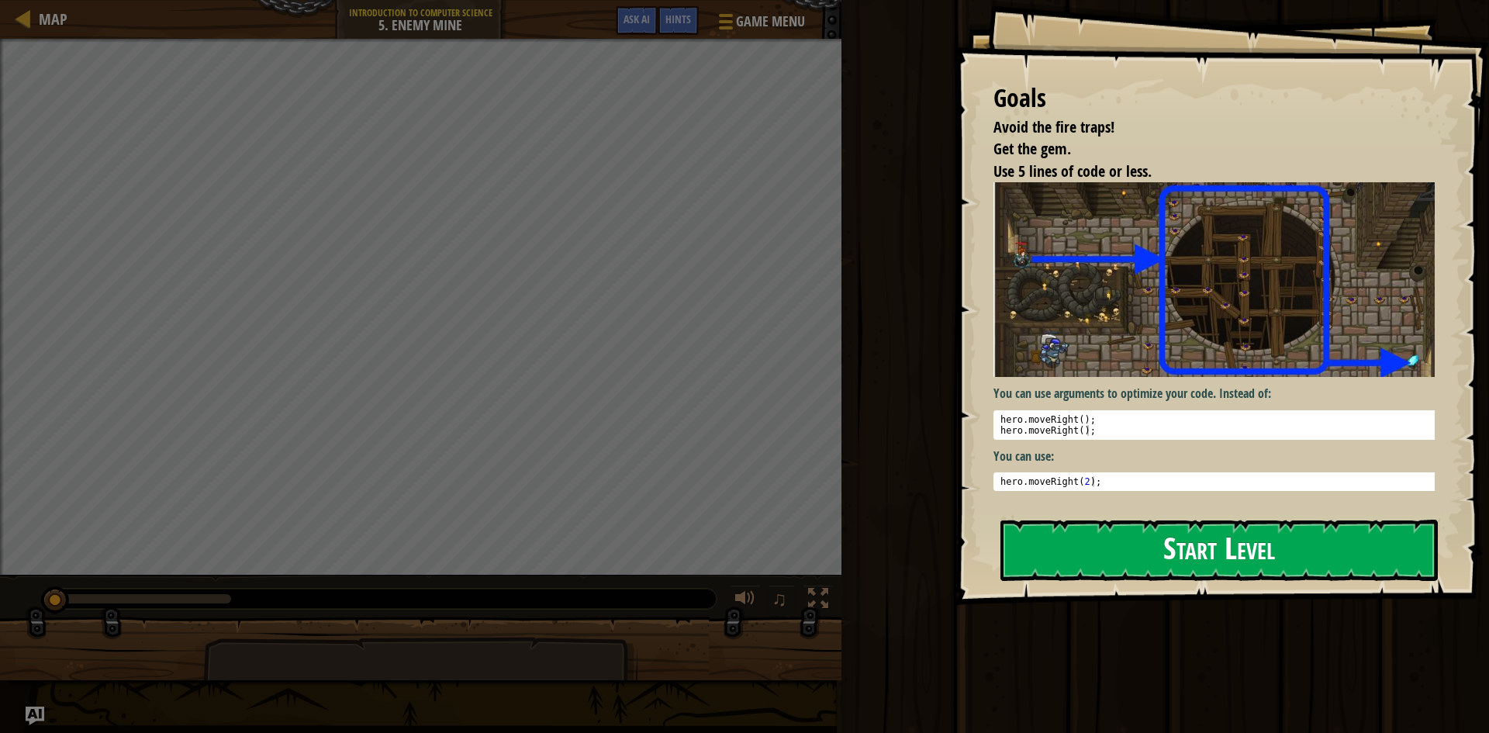
click at [1126, 546] on button "Start Level" at bounding box center [1218, 549] width 437 height 61
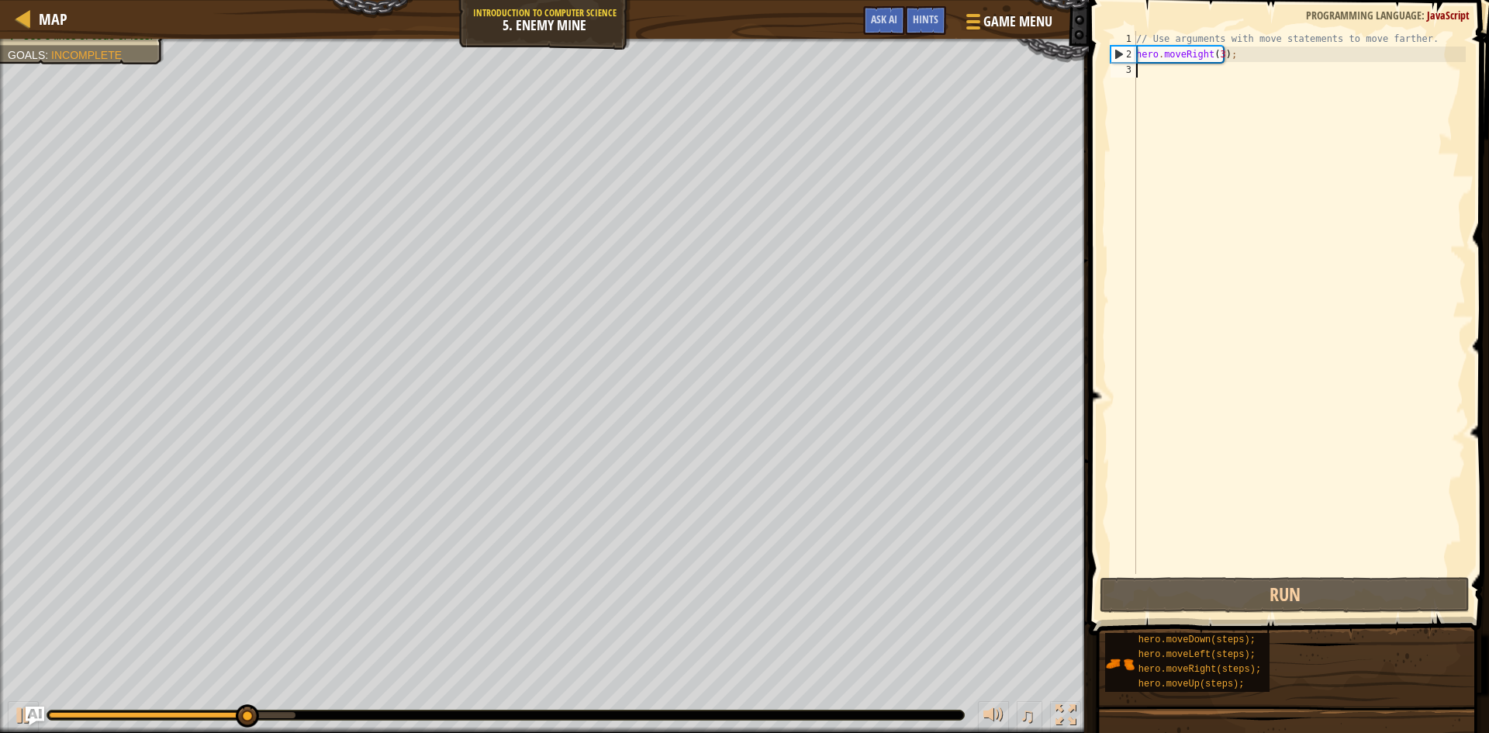
click at [1216, 55] on div "// Use arguments with move statements to move farther. hero . moveRight ( 3 ) ;" at bounding box center [1299, 318] width 333 height 574
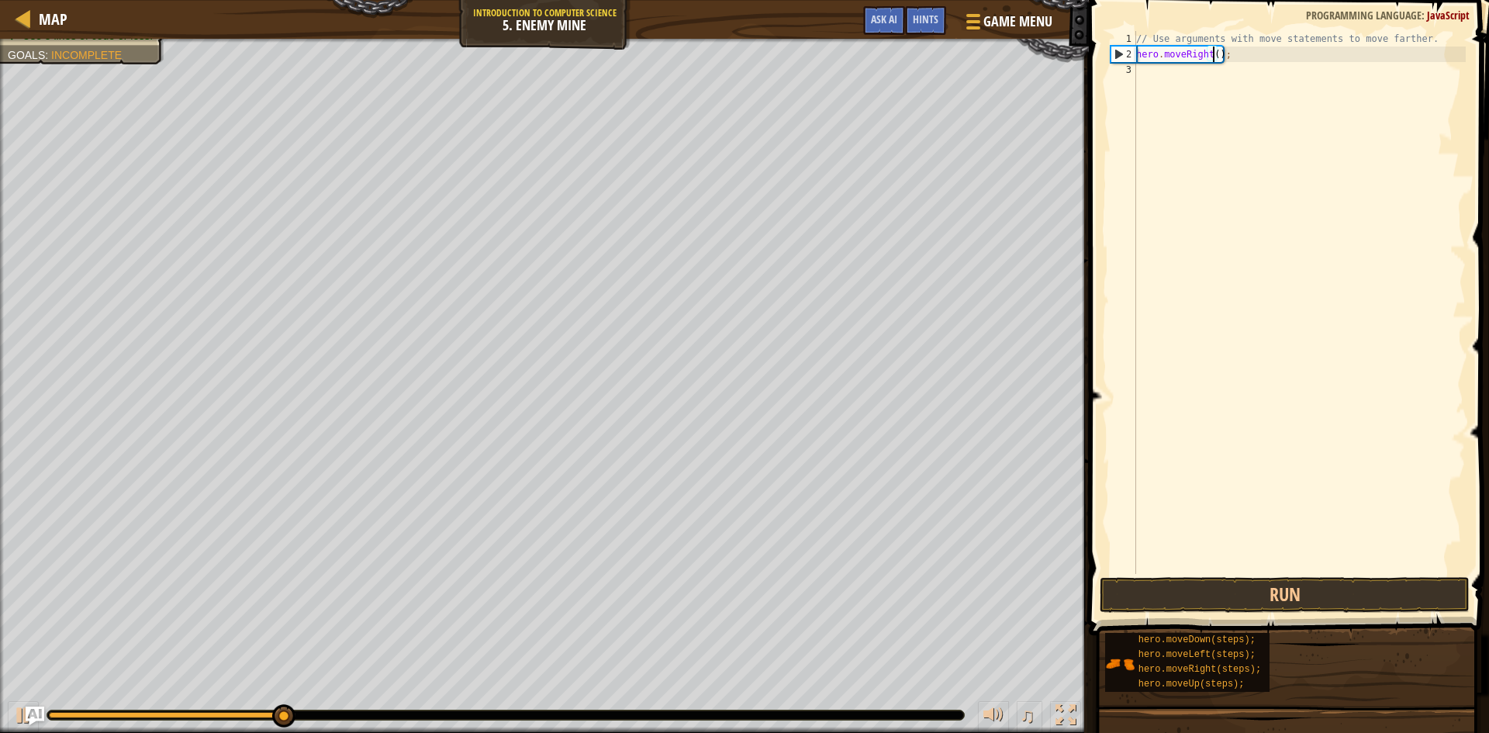
type textarea "hero.moveRight(4);"
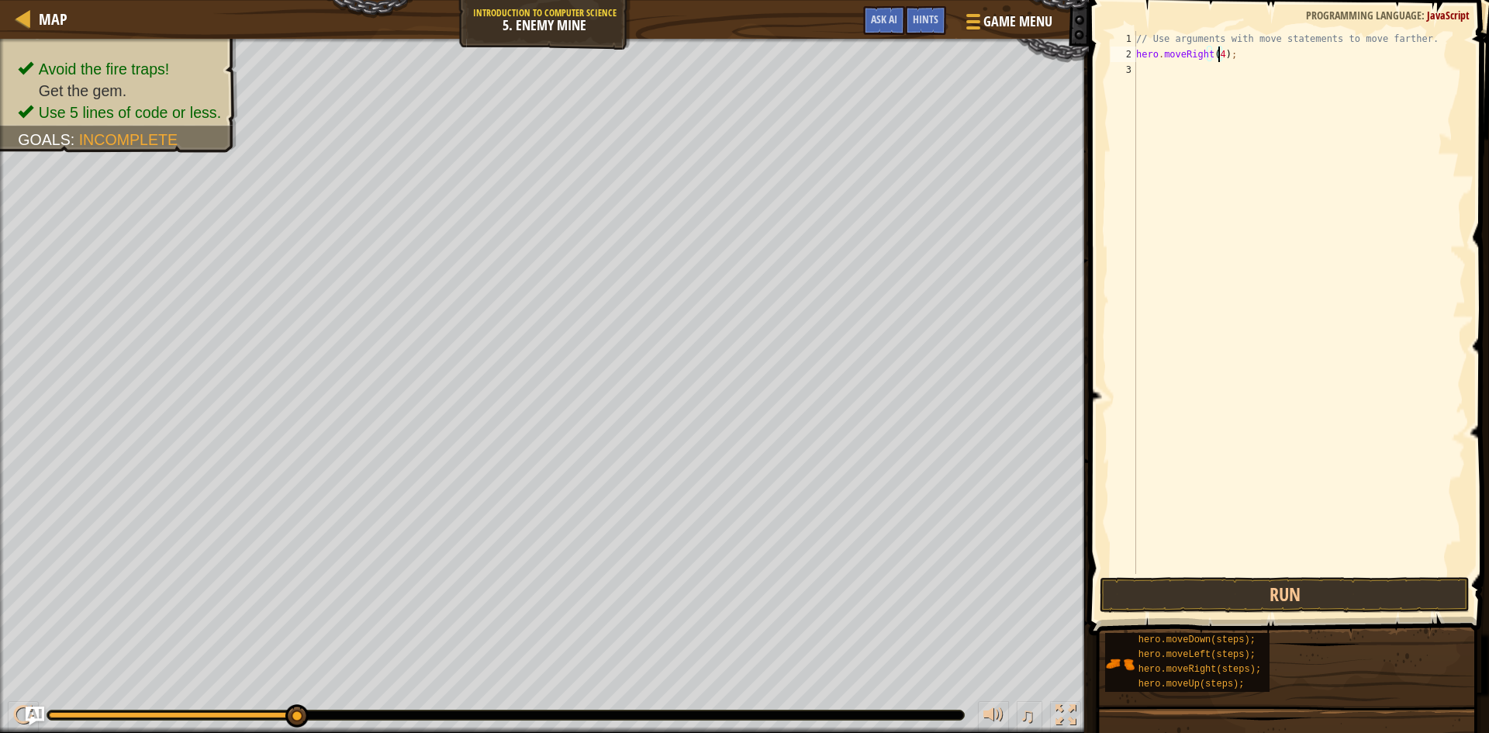
click at [1209, 75] on div "// Use arguments with move statements to move farther. hero . moveRight ( 4 ) ;" at bounding box center [1299, 318] width 333 height 574
click at [1218, 583] on button "Run" at bounding box center [1284, 595] width 370 height 36
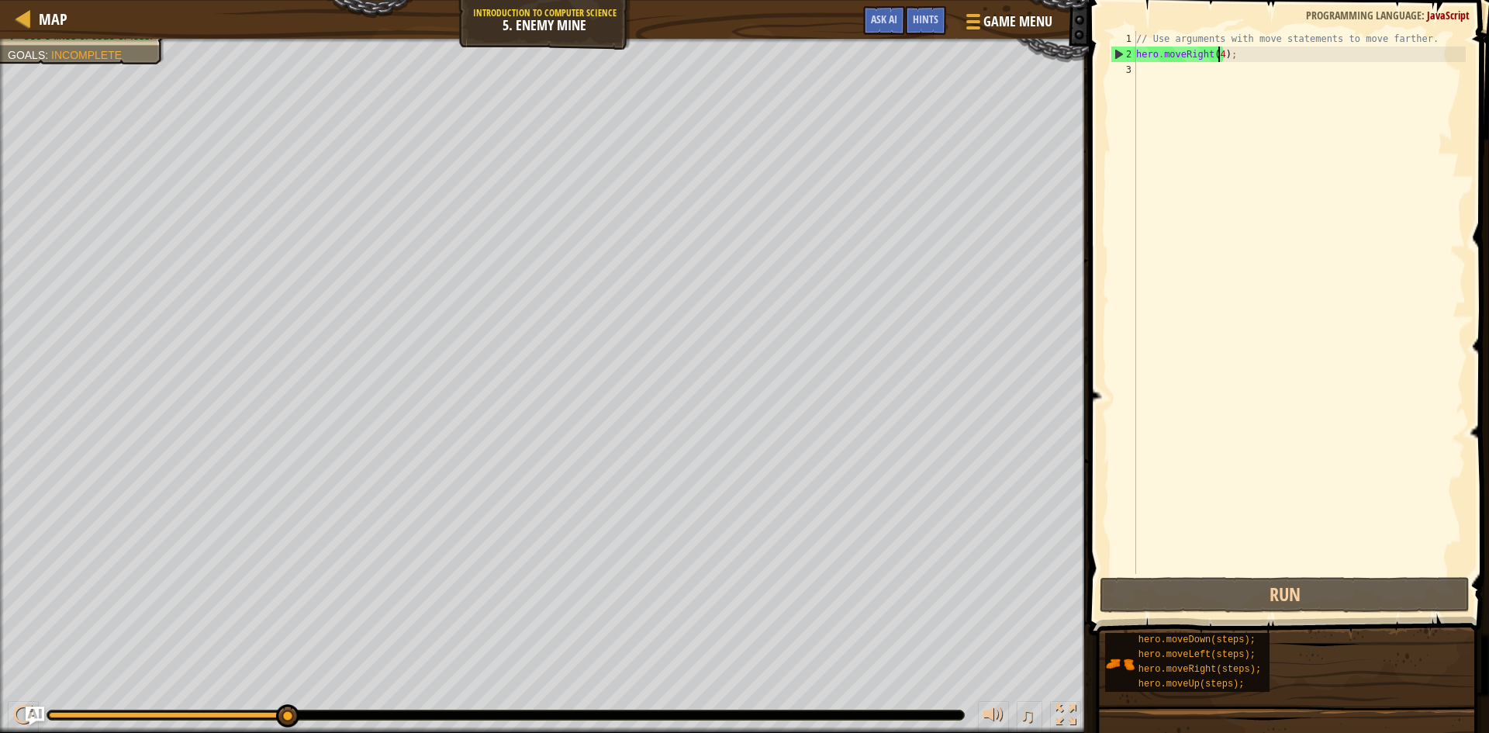
click at [1218, 54] on div "// Use arguments with move statements to move farther. hero . moveRight ( 4 ) ;" at bounding box center [1299, 318] width 333 height 574
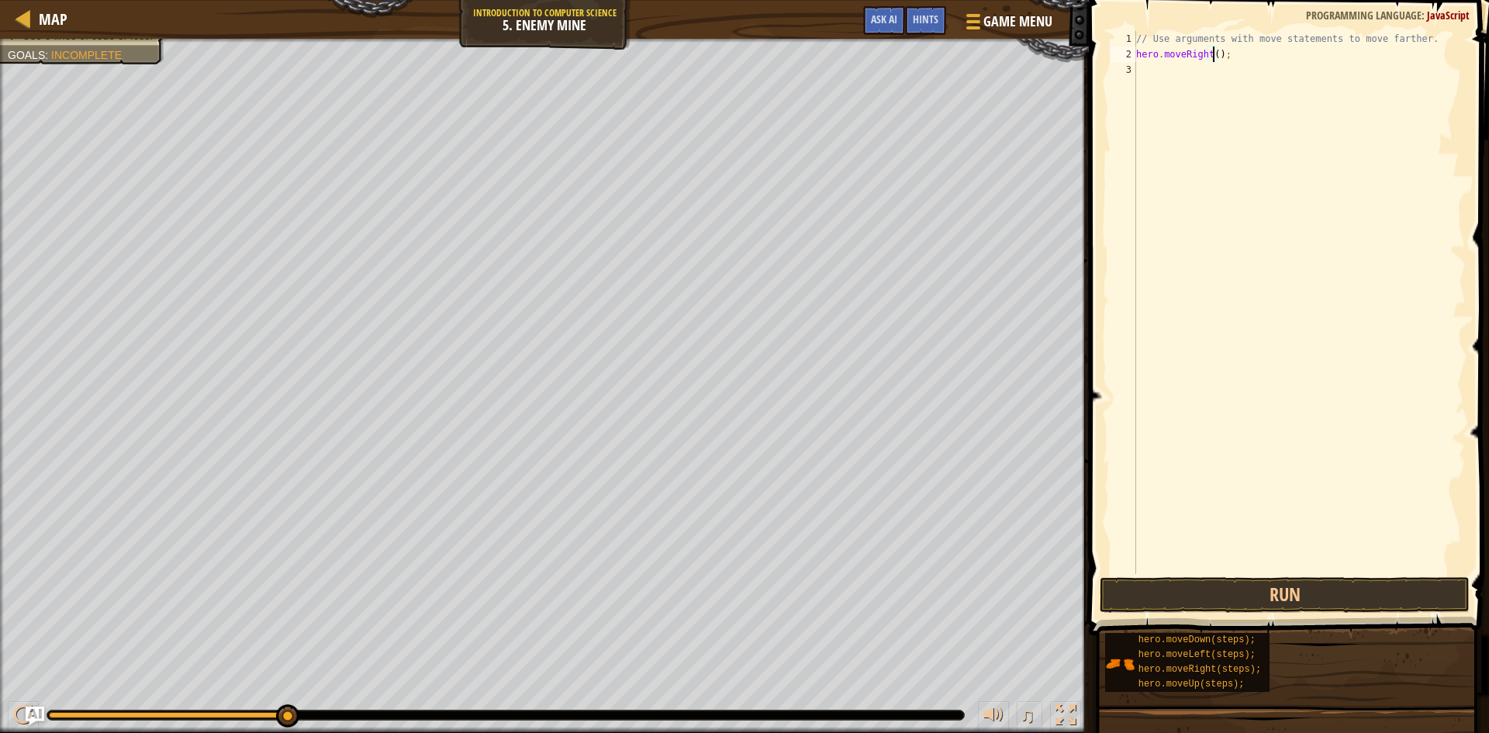
type textarea "hero.moveRight(3);"
click at [1231, 590] on button "Run" at bounding box center [1284, 595] width 370 height 36
